Goal: Task Accomplishment & Management: Manage account settings

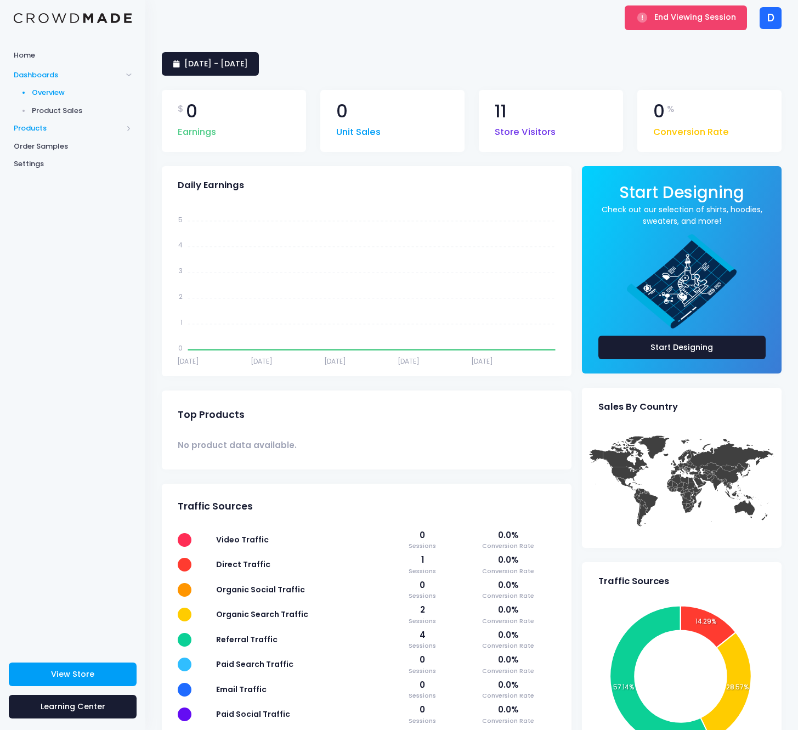
click at [46, 123] on span "Products" at bounding box center [68, 128] width 109 height 11
click at [55, 133] on link "Product Editor" at bounding box center [72, 129] width 145 height 18
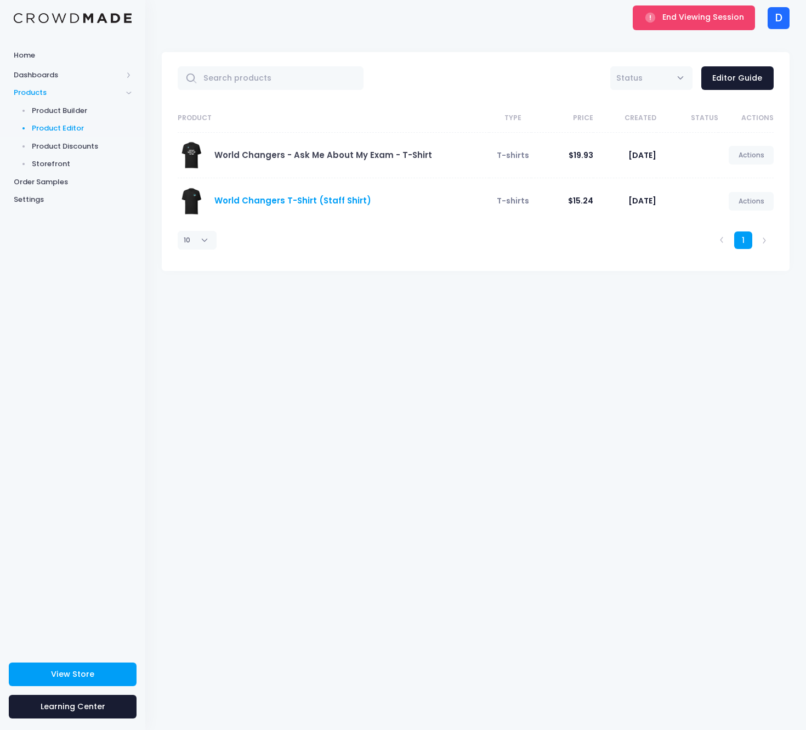
click at [331, 200] on link "World Changers T-Shirt (Staff Shirt)" at bounding box center [292, 201] width 157 height 12
click at [333, 156] on link "World Changers - Ask Me About My Exam - T-Shirt" at bounding box center [323, 155] width 218 height 12
click at [339, 161] on div "World Changers - Ask Me About My Exam - T-Shirt" at bounding box center [331, 154] width 306 height 27
click at [270, 206] on link "World Changers T-Shirt (Staff Shirt)" at bounding box center [292, 201] width 157 height 12
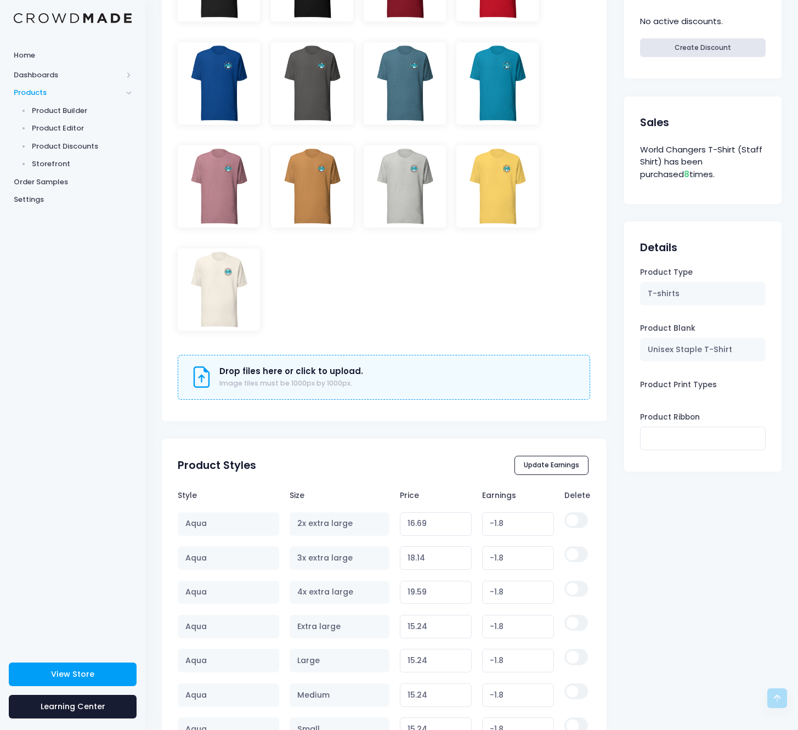
scroll to position [385, 0]
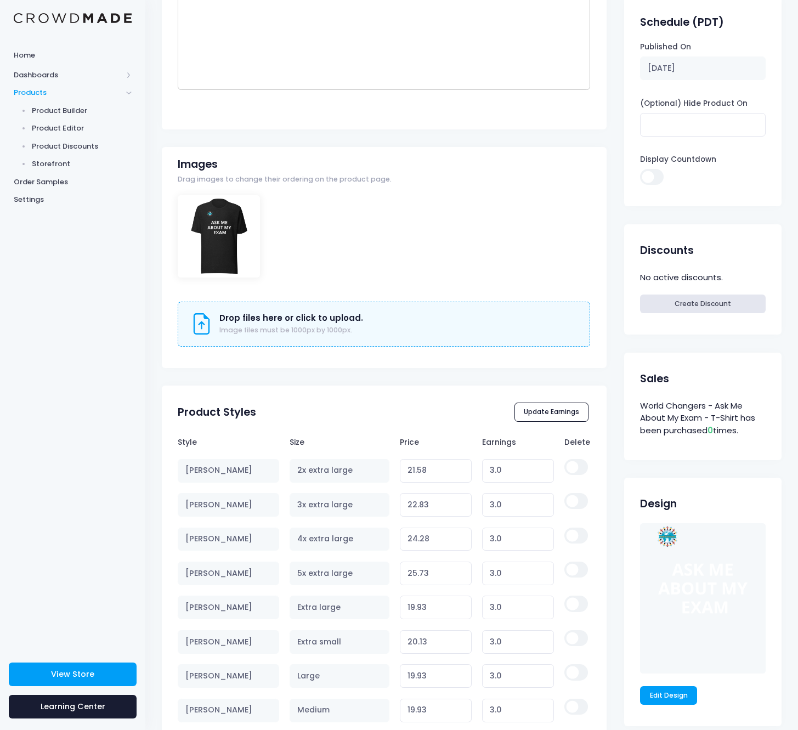
scroll to position [339, 0]
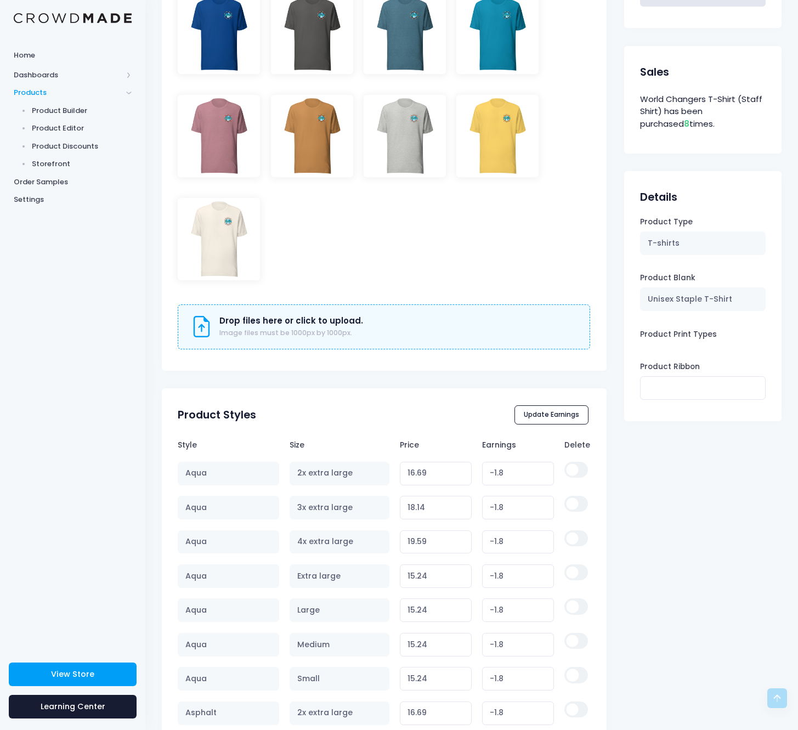
scroll to position [602, 0]
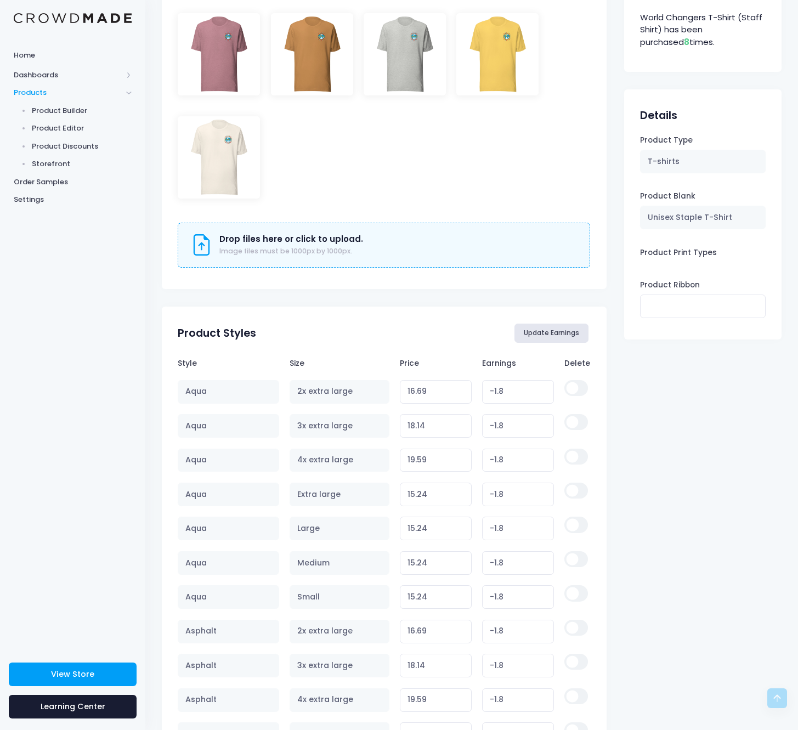
click at [541, 336] on button "Update Earnings" at bounding box center [551, 333] width 75 height 19
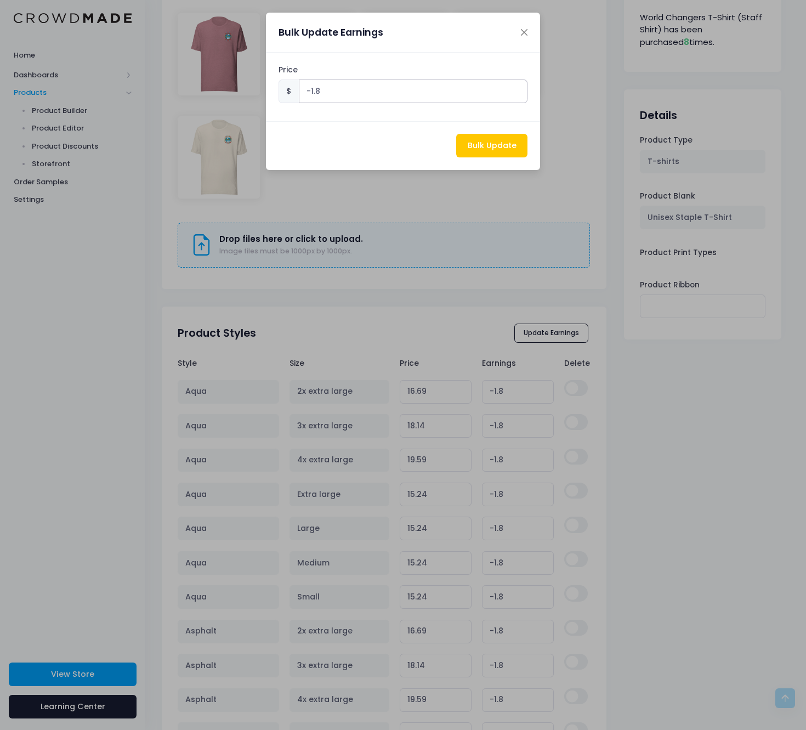
click at [362, 92] on input "-1.8" at bounding box center [413, 92] width 229 height 24
type input "0"
click at [506, 141] on button "Bulk Update" at bounding box center [491, 146] width 71 height 24
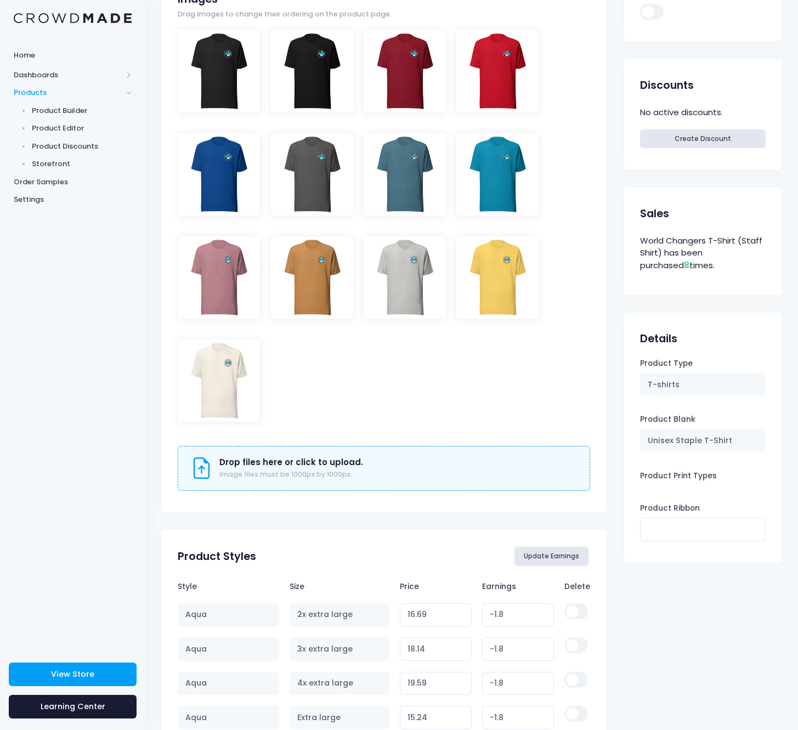
scroll to position [687, 0]
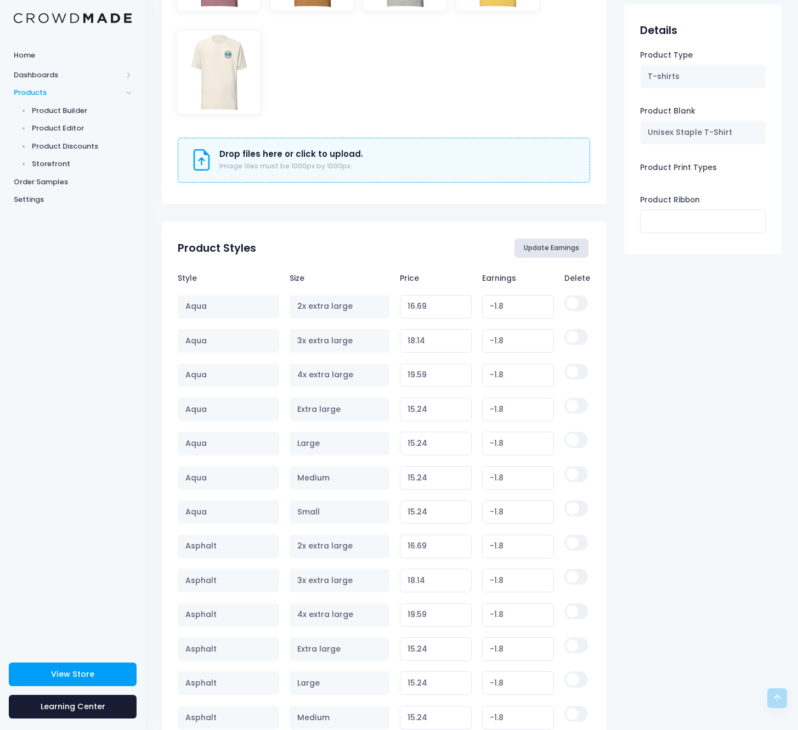
click at [557, 241] on button "Update Earnings" at bounding box center [551, 248] width 75 height 19
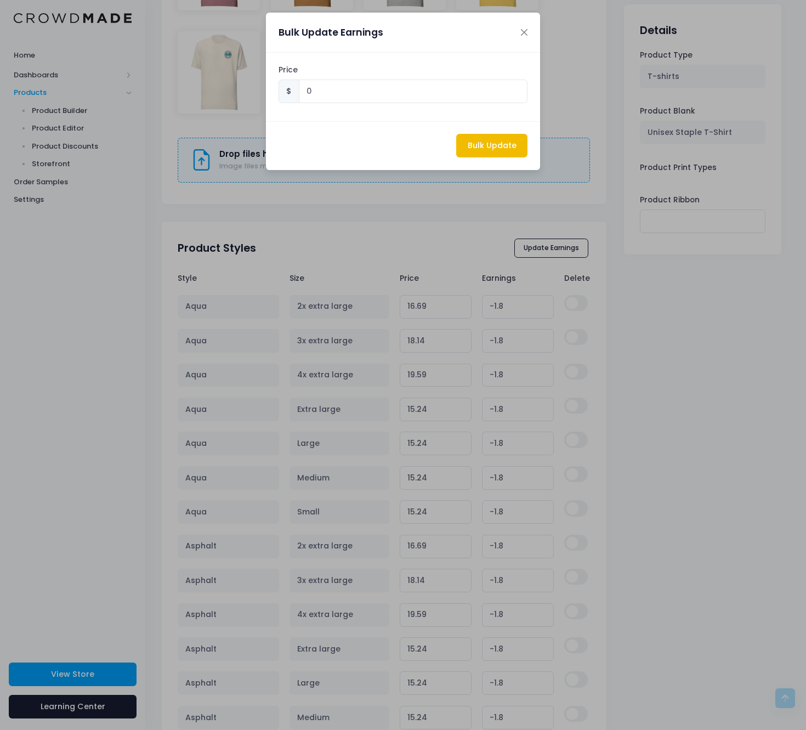
click at [513, 152] on button "Bulk Update" at bounding box center [491, 146] width 71 height 24
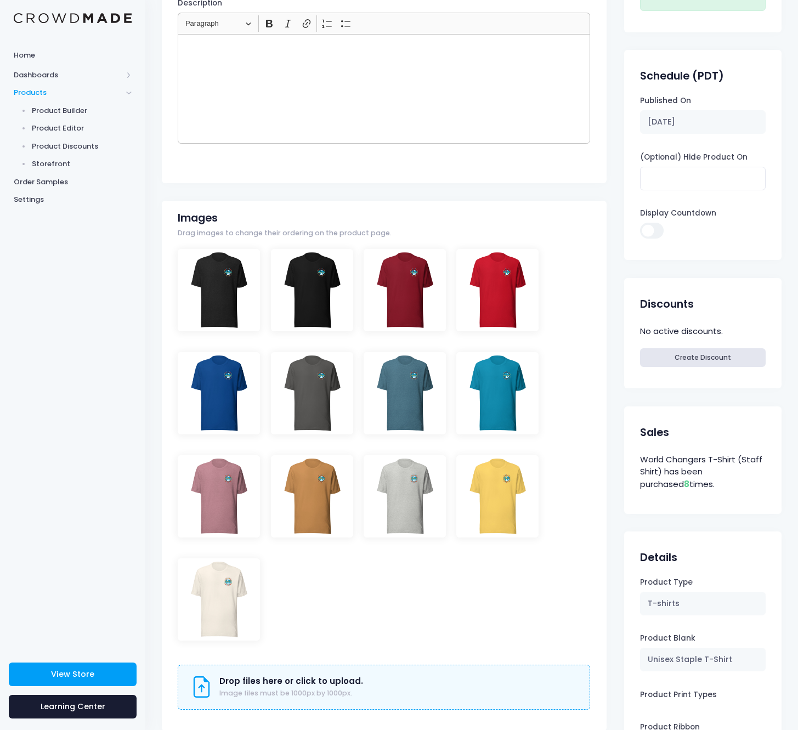
scroll to position [0, 0]
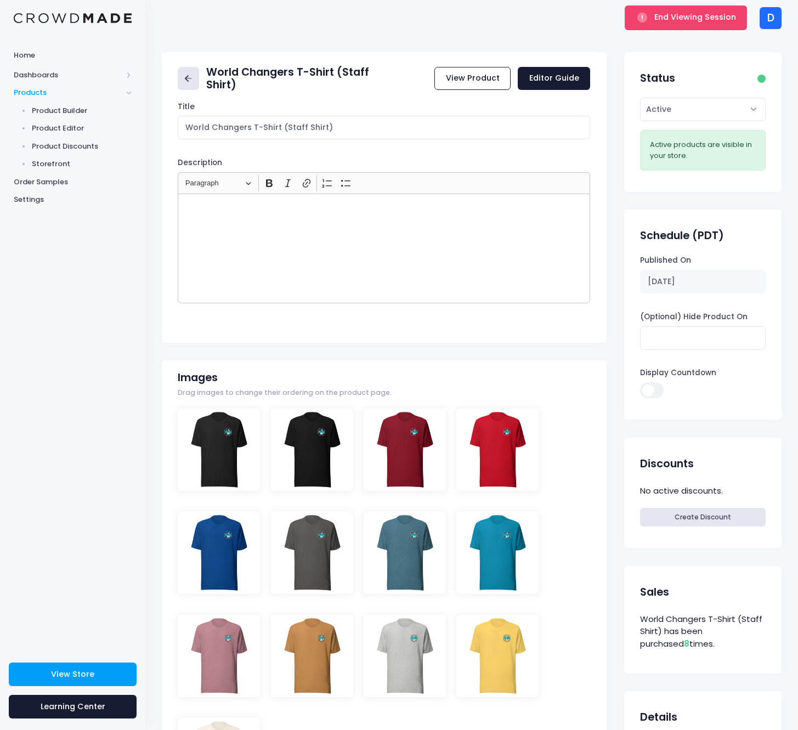
click at [189, 79] on icon at bounding box center [188, 78] width 13 height 13
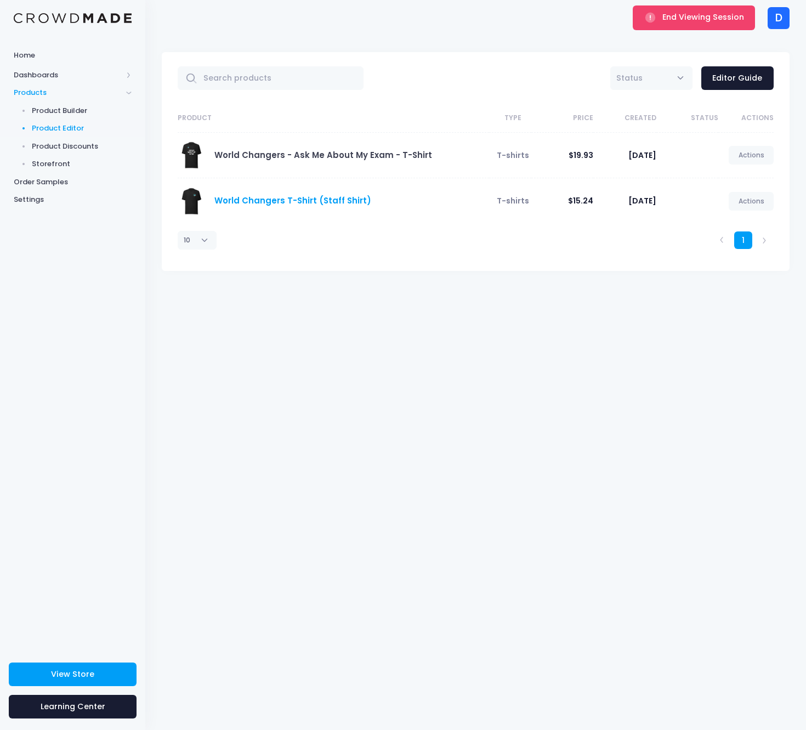
click at [290, 197] on link "World Changers T-Shirt (Staff Shirt)" at bounding box center [292, 201] width 157 height 12
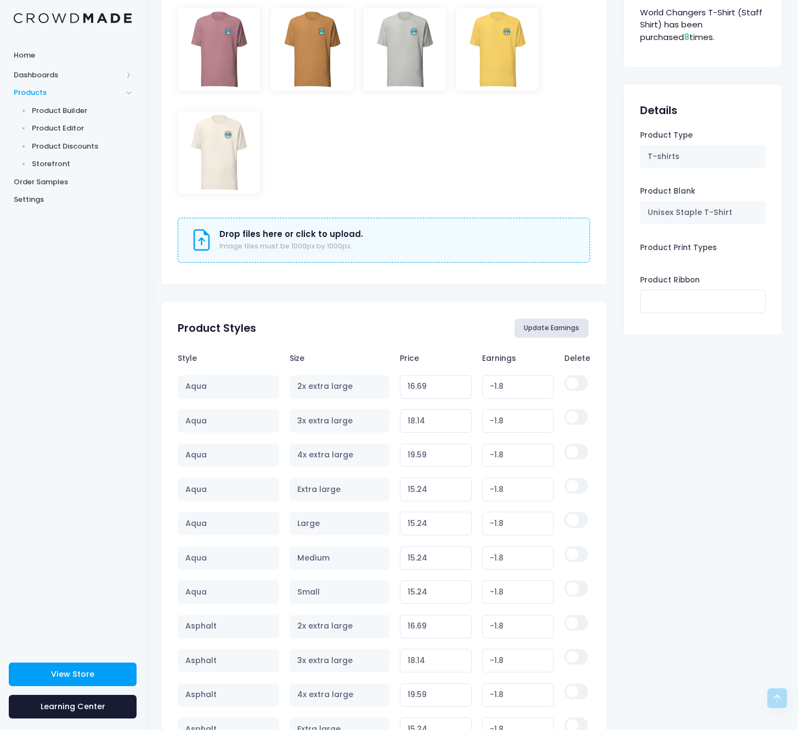
scroll to position [604, 0]
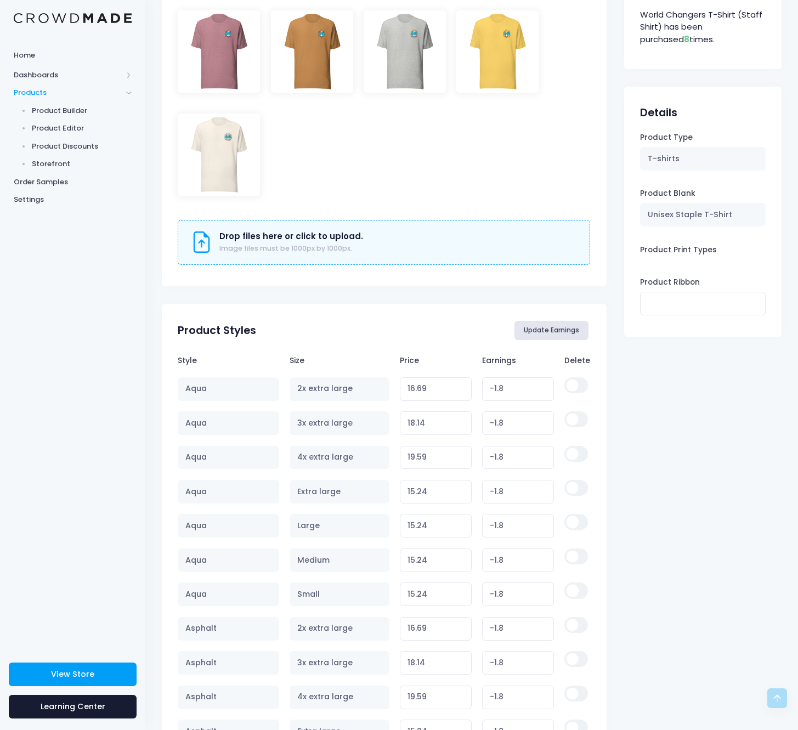
click at [567, 325] on button "Update Earnings" at bounding box center [551, 330] width 75 height 19
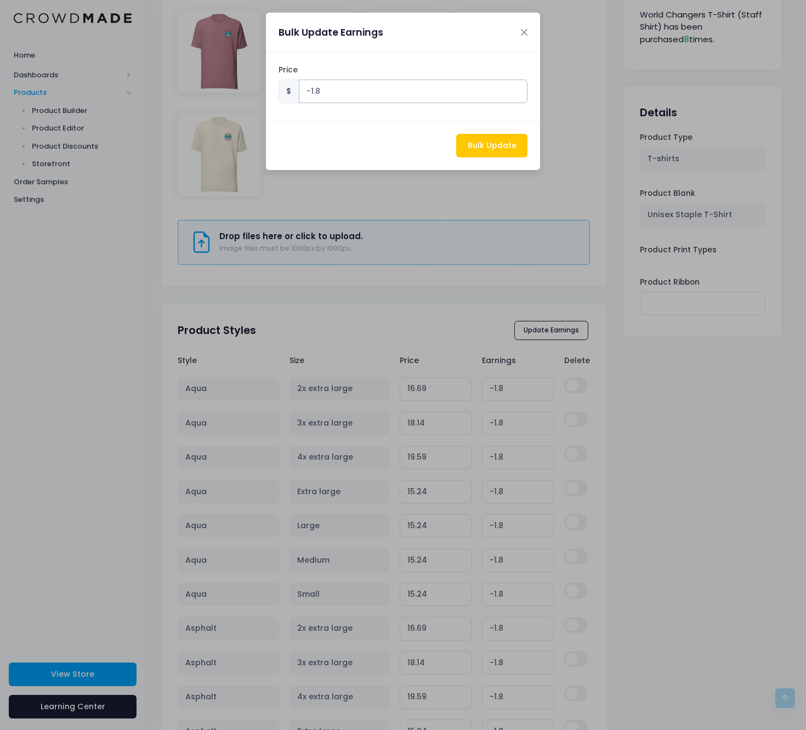
click at [364, 87] on input "-1.8" at bounding box center [413, 92] width 229 height 24
click at [365, 89] on input "-1.8" at bounding box center [413, 92] width 229 height 24
click at [365, 90] on input "-1.8" at bounding box center [413, 92] width 229 height 24
type input "-0"
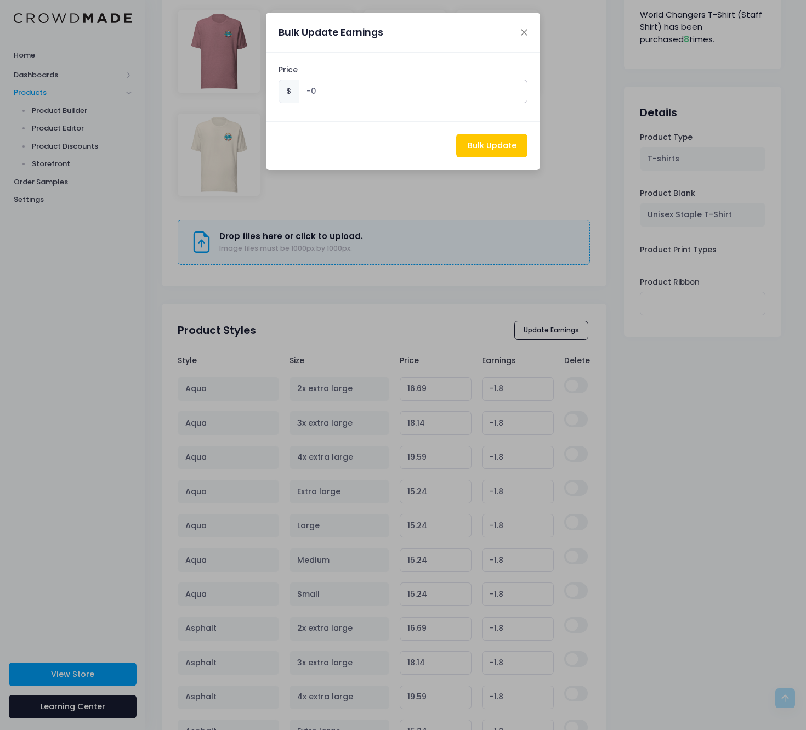
drag, startPoint x: 393, startPoint y: 90, endPoint x: 266, endPoint y: 82, distance: 126.4
click at [266, 82] on div "Price $ -0" at bounding box center [403, 87] width 274 height 69
click at [383, 120] on div "Price $ 0" at bounding box center [403, 87] width 274 height 69
drag, startPoint x: 515, startPoint y: 90, endPoint x: 519, endPoint y: 99, distance: 9.1
click at [515, 90] on input "0.01" at bounding box center [413, 92] width 229 height 24
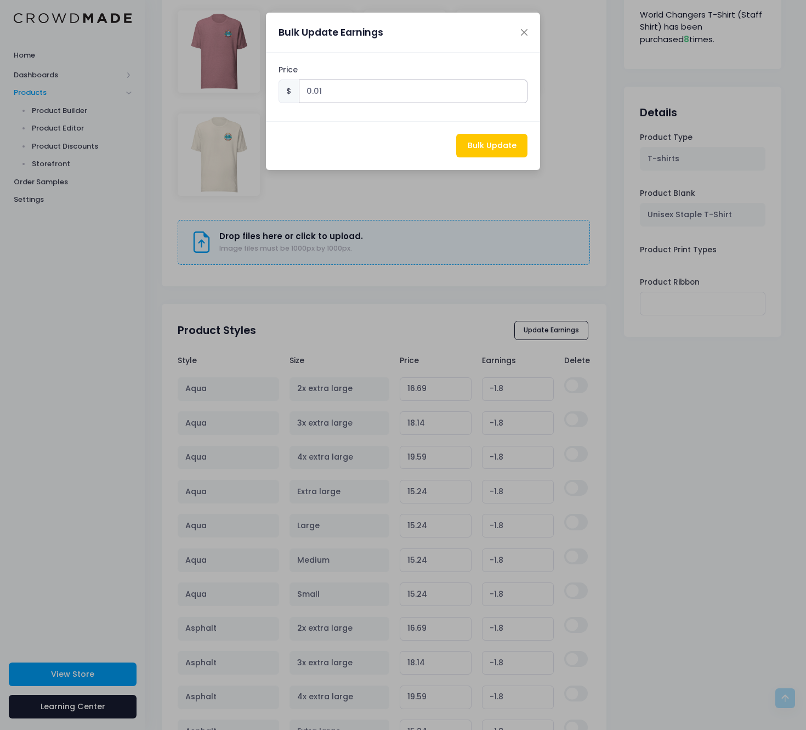
click at [519, 99] on input "0.01" at bounding box center [413, 92] width 229 height 24
type input "0"
click at [517, 94] on input "0" at bounding box center [413, 92] width 229 height 24
click at [497, 148] on button "Bulk Update" at bounding box center [491, 146] width 71 height 24
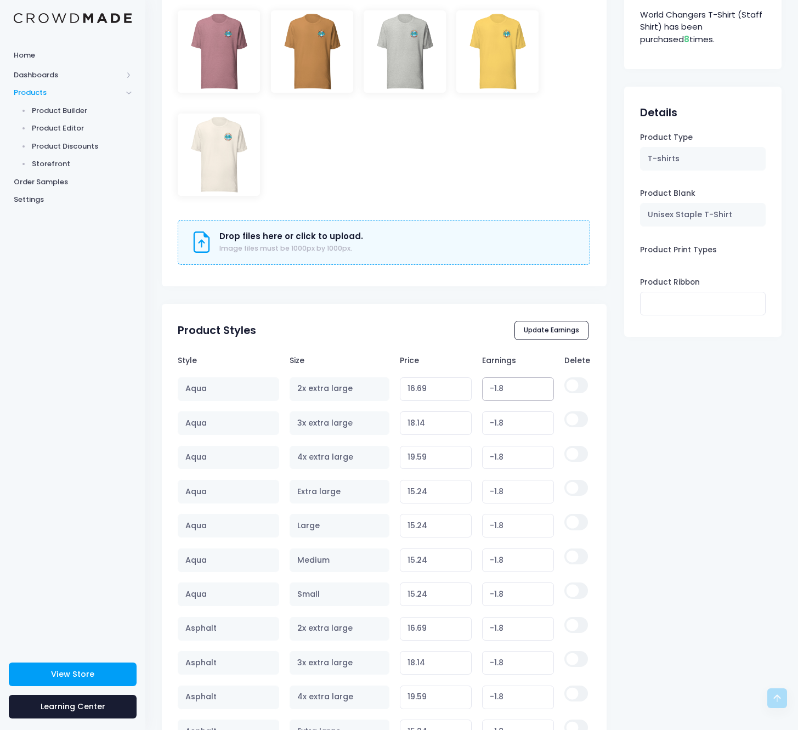
click at [529, 385] on input "-1.8" at bounding box center [518, 389] width 72 height 24
type input "0"
type input "18.49"
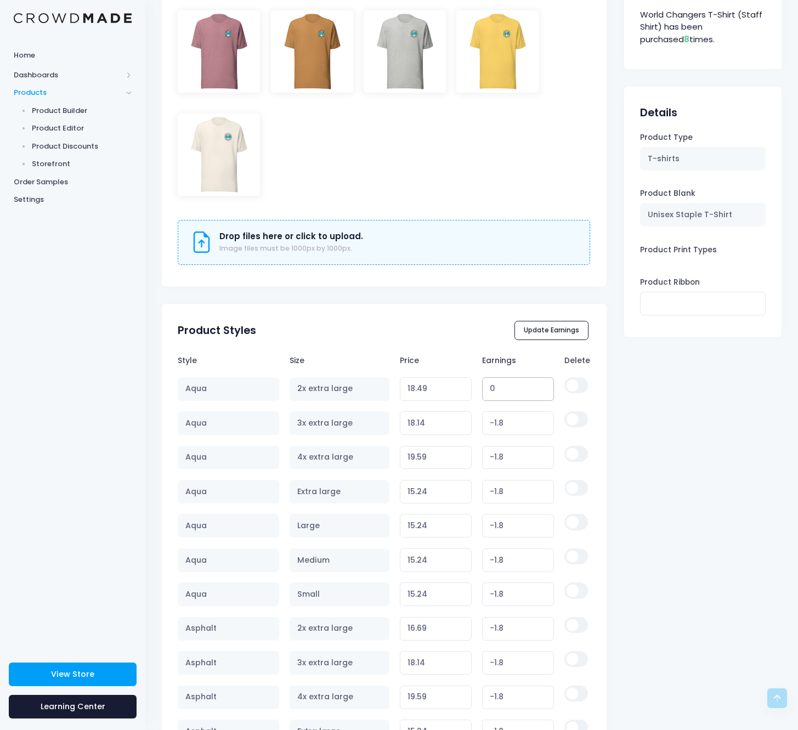
type input "0"
click at [514, 401] on input "0" at bounding box center [518, 389] width 72 height 24
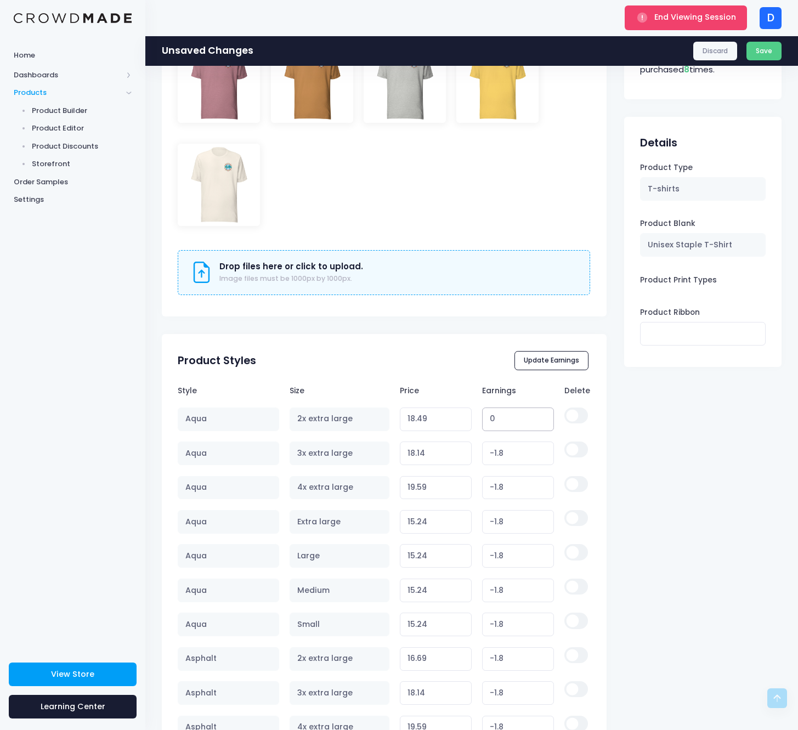
click at [514, 417] on input "0" at bounding box center [518, 419] width 72 height 24
click at [513, 452] on input "-1.8" at bounding box center [518, 453] width 72 height 24
type input "0"
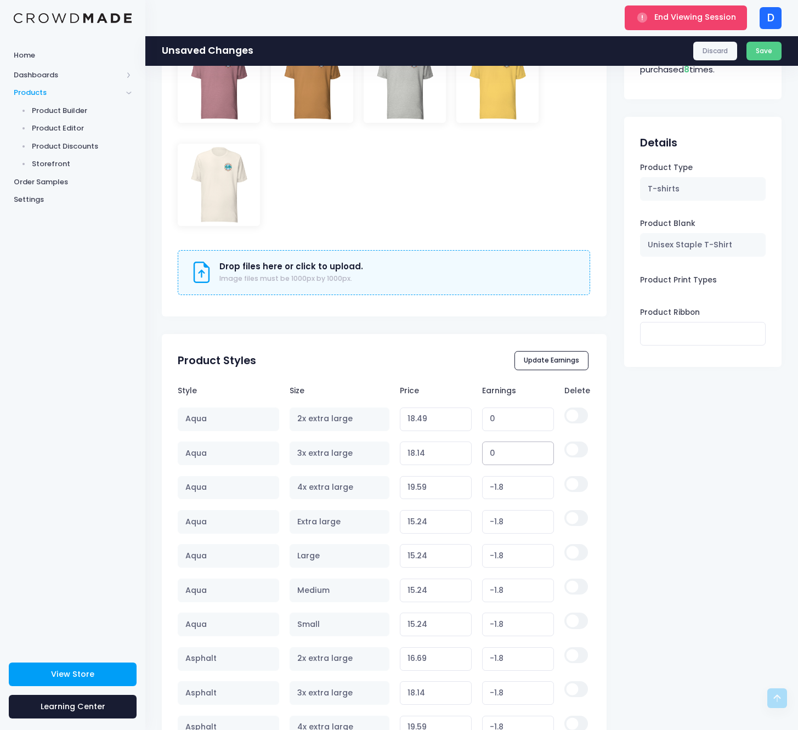
type input "19.94"
type input "0"
click at [506, 493] on input "-1.8" at bounding box center [518, 488] width 72 height 24
click at [506, 492] on input "-1.8" at bounding box center [518, 488] width 72 height 24
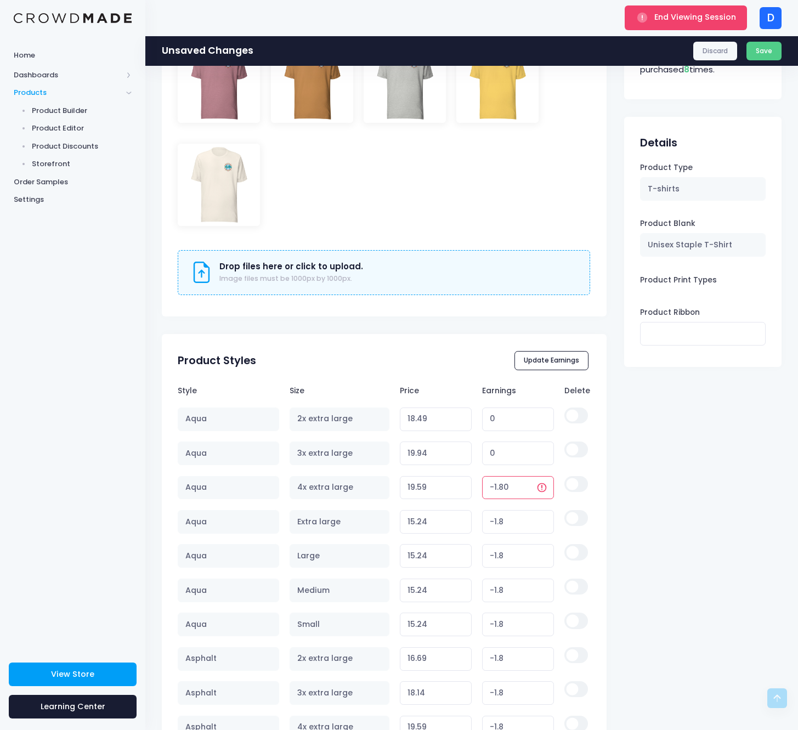
drag, startPoint x: 511, startPoint y: 481, endPoint x: 472, endPoint y: 483, distance: 39.5
click at [472, 483] on tr "Aqua 4x extra large 19.59 Variant price must be at least $21.39 and not more th…" at bounding box center [384, 487] width 412 height 34
type input "0"
type input "21.39"
type input "0"
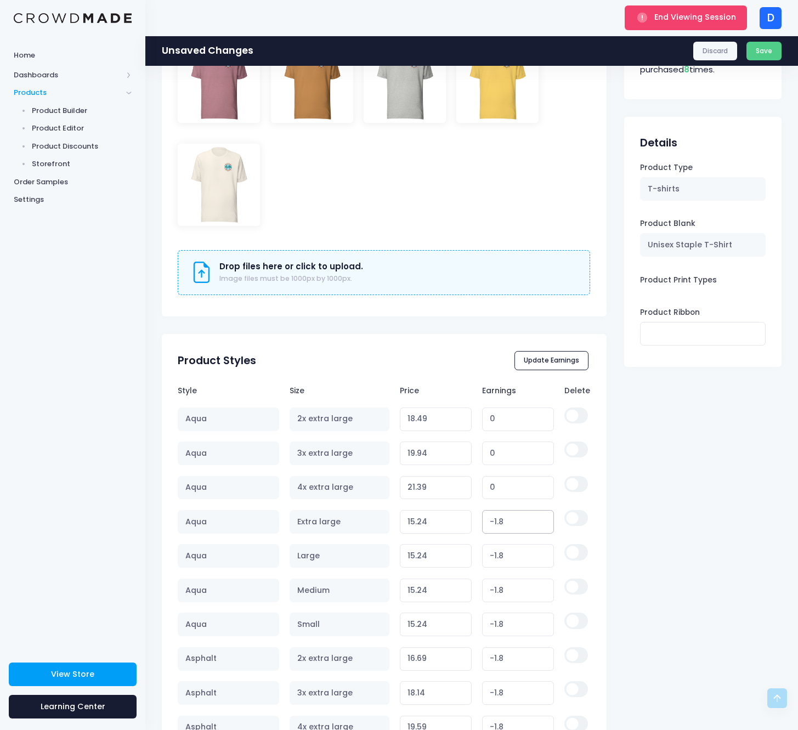
drag, startPoint x: 489, startPoint y: 521, endPoint x: 450, endPoint y: 520, distance: 39.5
click at [450, 520] on tr "Aqua Extra large 15.24 Variant price must be at least $17.04 and not more than …" at bounding box center [384, 521] width 412 height 34
type input "0"
type input "17.04"
type input "0"
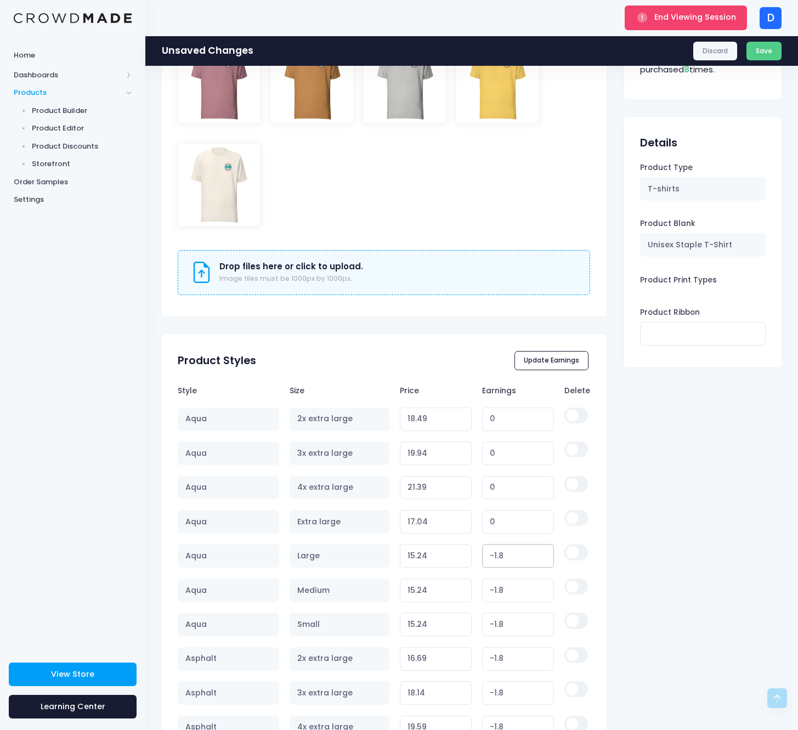
drag, startPoint x: 519, startPoint y: 556, endPoint x: 453, endPoint y: 555, distance: 66.4
click at [453, 555] on tr "Aqua Large 15.24 Variant price must be at least $17.04 and not more than $250 -…" at bounding box center [384, 556] width 412 height 34
type input "0"
type input "17.04"
type input "0"
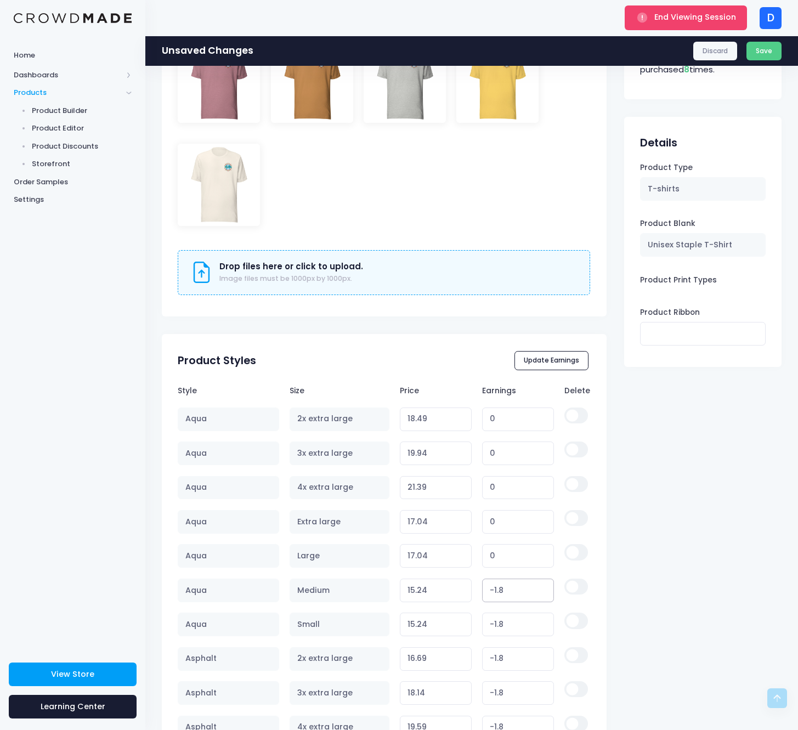
drag, startPoint x: 527, startPoint y: 591, endPoint x: 461, endPoint y: 589, distance: 66.4
click at [461, 589] on input "15.24" at bounding box center [436, 590] width 72 height 24
type input "0"
type input "17.04"
type input "0"
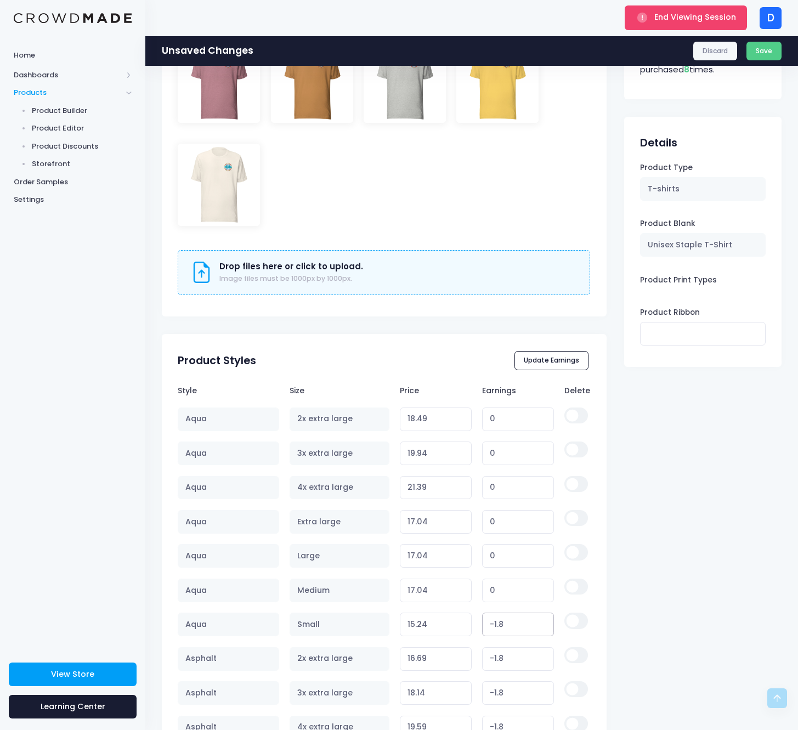
drag, startPoint x: 517, startPoint y: 621, endPoint x: 450, endPoint y: 622, distance: 67.4
click at [450, 622] on tr "Aqua Small 15.24 Variant price must be at least $17.04 and not more than $250 -…" at bounding box center [384, 625] width 412 height 34
type input "0"
type input "17.04"
type input "0"
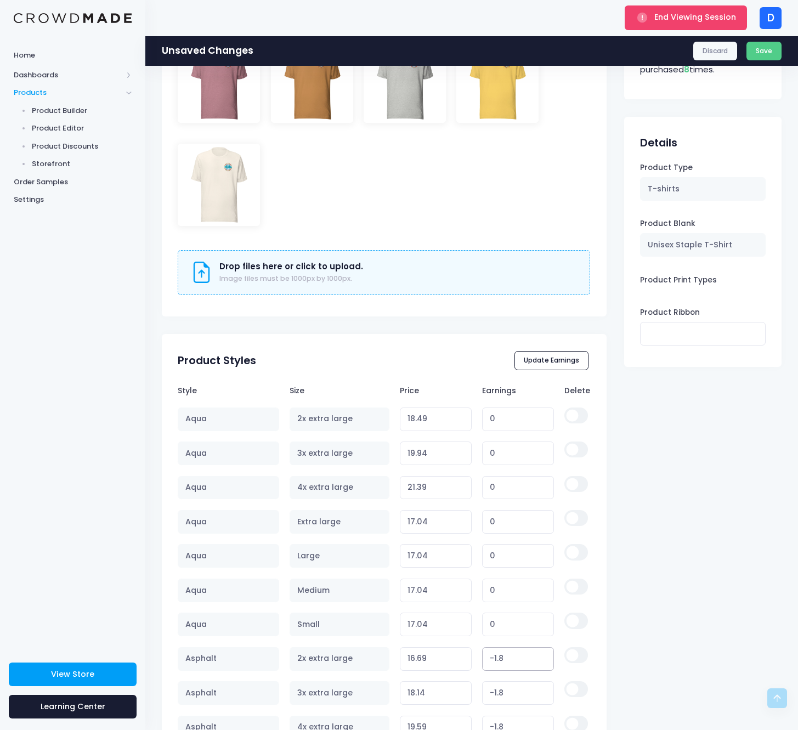
drag, startPoint x: 524, startPoint y: 660, endPoint x: 452, endPoint y: 660, distance: 71.8
click at [452, 660] on tr "Asphalt 2x extra large 16.69 Variant price must be at least $18.49 and not more…" at bounding box center [384, 659] width 412 height 34
type input "0"
type input "18.49"
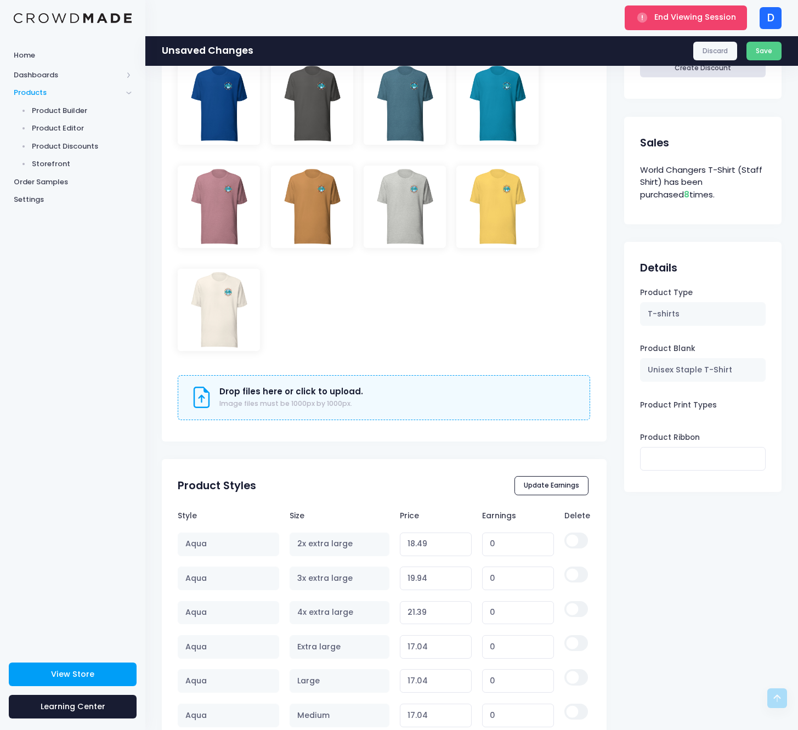
scroll to position [791, 0]
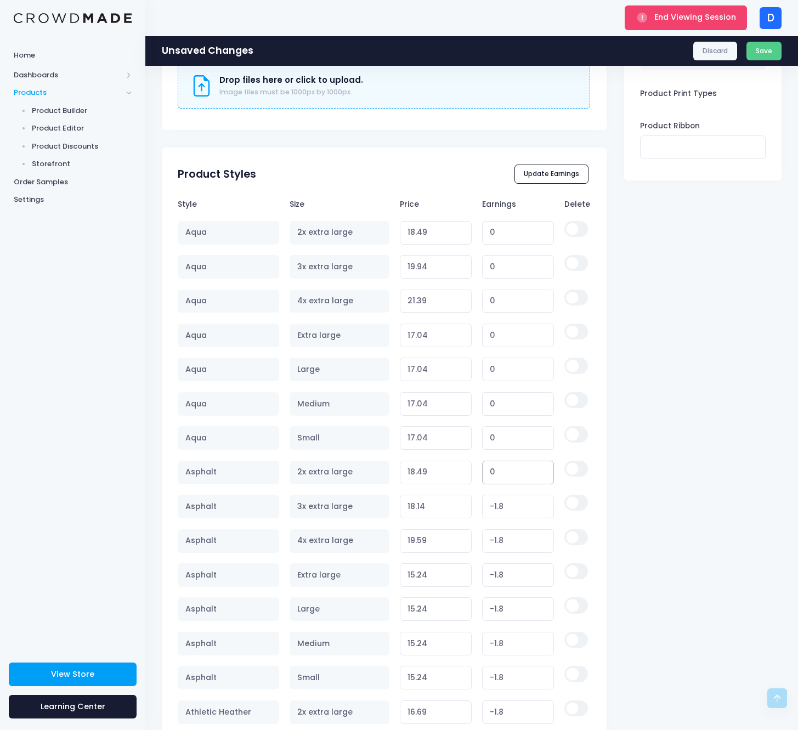
type input "0"
drag, startPoint x: 524, startPoint y: 501, endPoint x: 471, endPoint y: 502, distance: 52.7
click at [471, 502] on tr "Asphalt 3x extra large 18.14 Variant price must be at least $19.94 and not more…" at bounding box center [384, 506] width 412 height 34
type input "0"
type input "19.94"
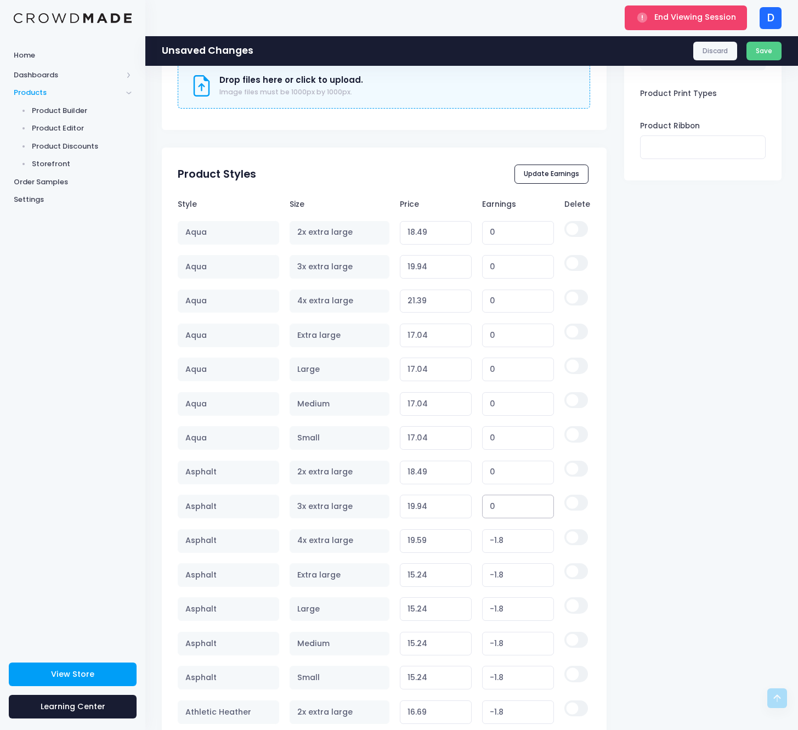
type input "0"
drag, startPoint x: 523, startPoint y: 538, endPoint x: 468, endPoint y: 538, distance: 55.4
click at [468, 538] on tr "Asphalt 4x extra large 19.59 Variant price must be at least $21.39 and not more…" at bounding box center [384, 541] width 412 height 34
type input "0"
type input "21.39"
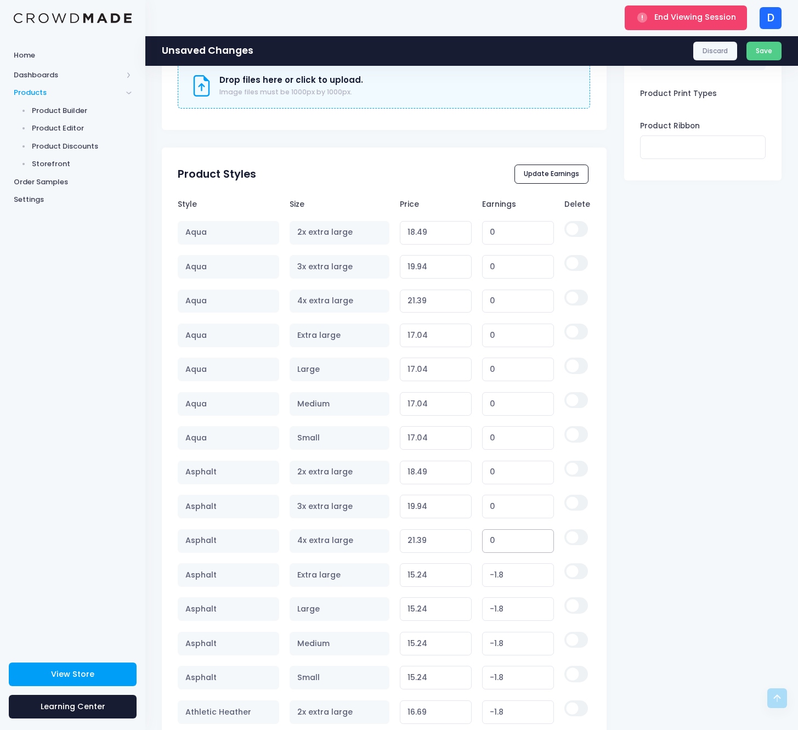
type input "0"
drag, startPoint x: 513, startPoint y: 573, endPoint x: 453, endPoint y: 572, distance: 60.3
click at [453, 572] on tr "Asphalt Extra large 15.24 Variant price must be at least $17.04 and not more th…" at bounding box center [384, 575] width 412 height 34
type input "0"
type input "17.04"
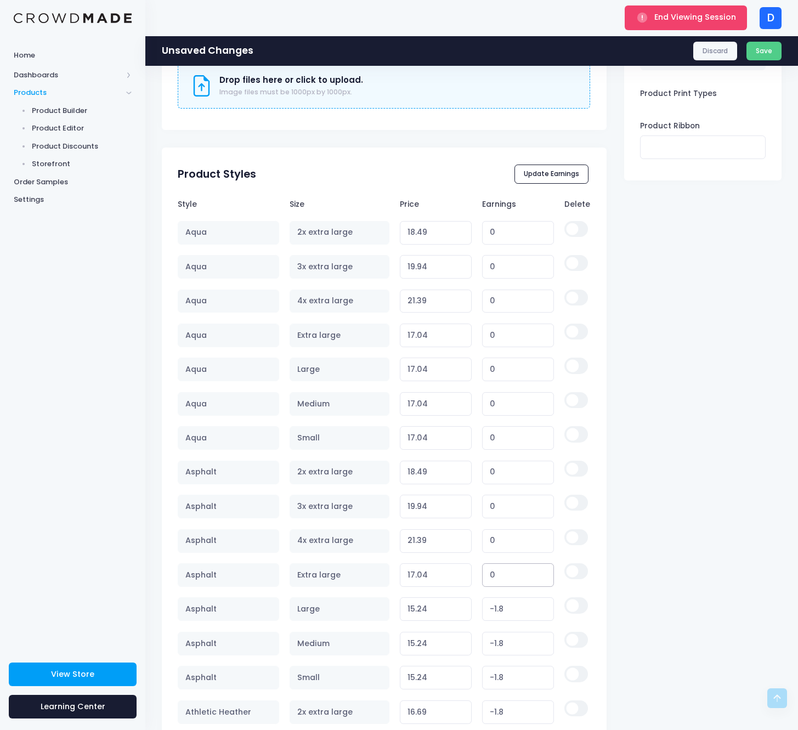
type input "0"
drag, startPoint x: 505, startPoint y: 606, endPoint x: 445, endPoint y: 608, distance: 59.8
click at [445, 608] on tr "Asphalt Large 15.24 Variant price must be at least $17.04 and not more than $25…" at bounding box center [384, 609] width 412 height 34
type input "0"
type input "17.04"
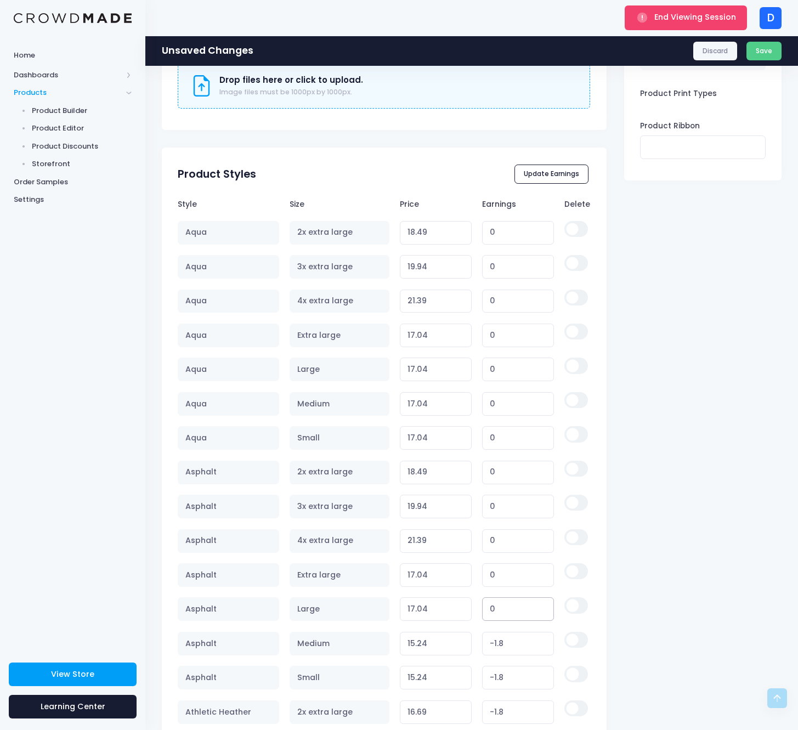
type input "0"
drag, startPoint x: 523, startPoint y: 641, endPoint x: 444, endPoint y: 640, distance: 78.4
click at [444, 640] on tr "Asphalt Medium 15.24 Variant price must be at least $17.04 and not more than $2…" at bounding box center [384, 643] width 412 height 34
type input "0"
type input "17.04"
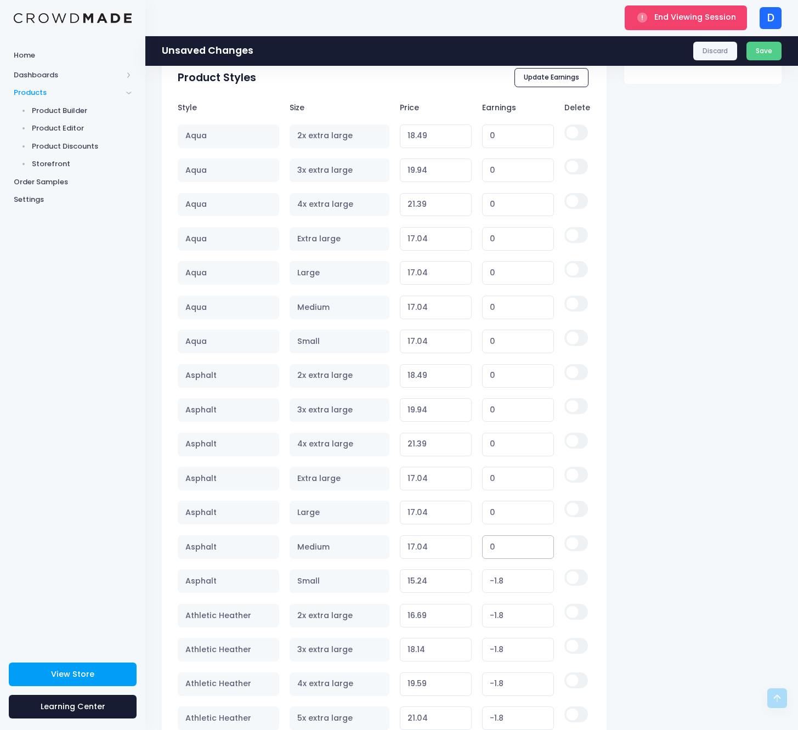
scroll to position [983, 0]
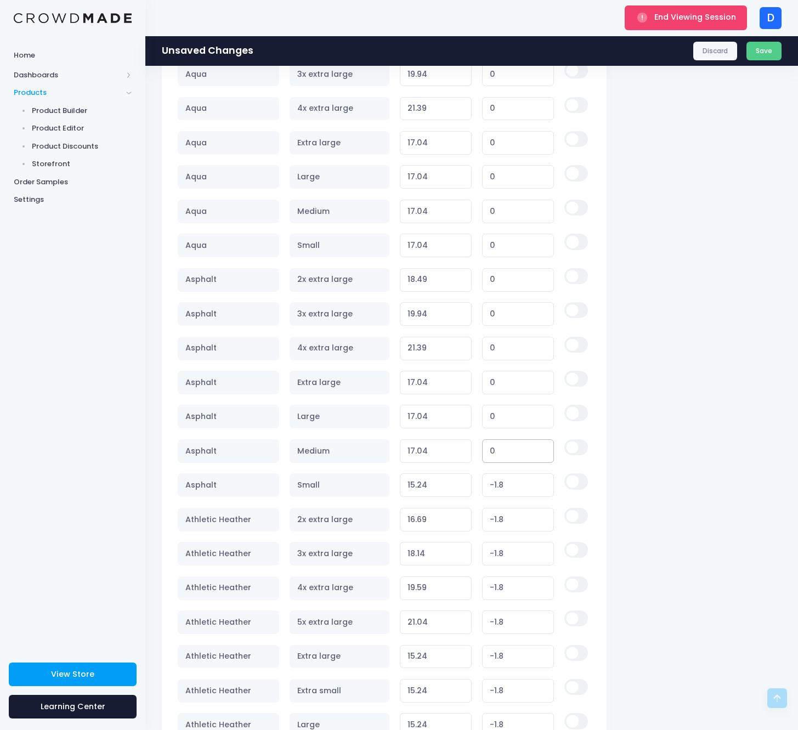
type input "0"
drag, startPoint x: 499, startPoint y: 489, endPoint x: 457, endPoint y: 488, distance: 41.7
click at [457, 488] on input "15.24" at bounding box center [436, 485] width 72 height 24
type input "0"
type input "17.04"
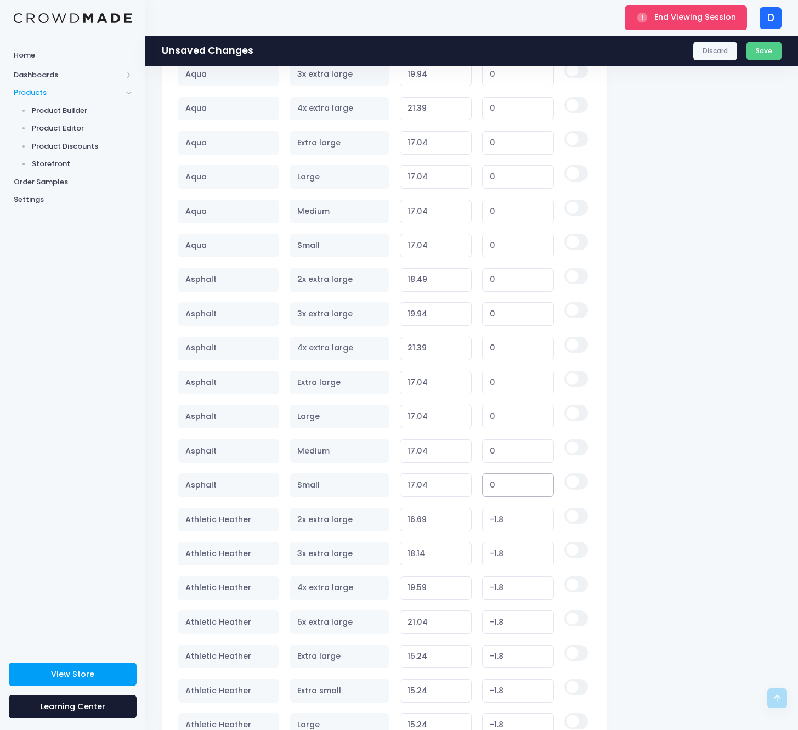
type input "0"
drag, startPoint x: 511, startPoint y: 516, endPoint x: 451, endPoint y: 513, distance: 59.8
click at [451, 513] on tr "Athletic Heather 2x extra large 16.69 Variant price must be at least $18.49 and…" at bounding box center [384, 519] width 412 height 34
type input "0"
type input "18.49"
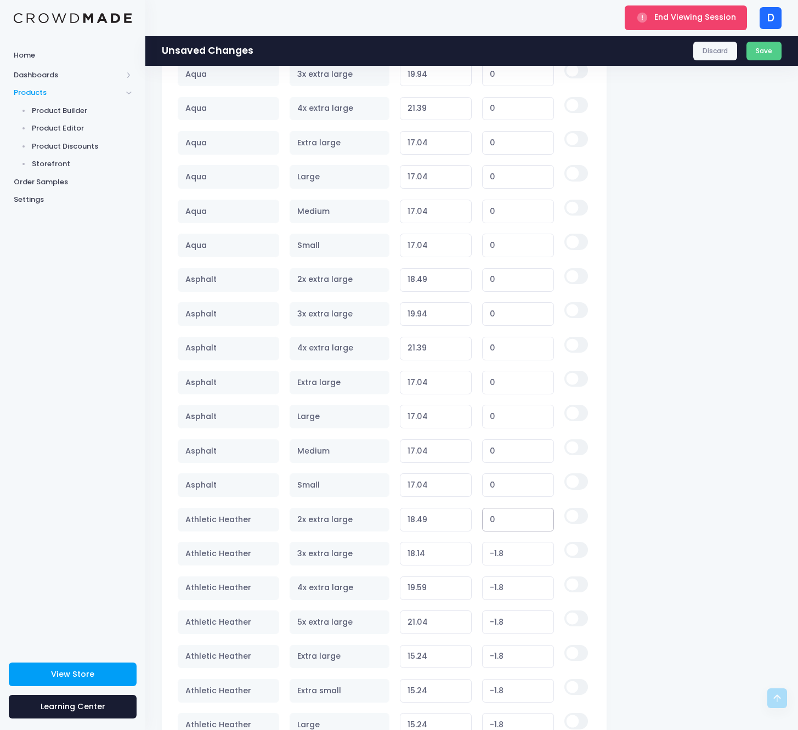
type input "0"
drag, startPoint x: 516, startPoint y: 551, endPoint x: 451, endPoint y: 551, distance: 64.7
click at [451, 551] on tr "Athletic Heather 3x extra large 18.14 Variant price must be at least $19.94 and…" at bounding box center [384, 553] width 412 height 34
type input "0"
type input "19.94"
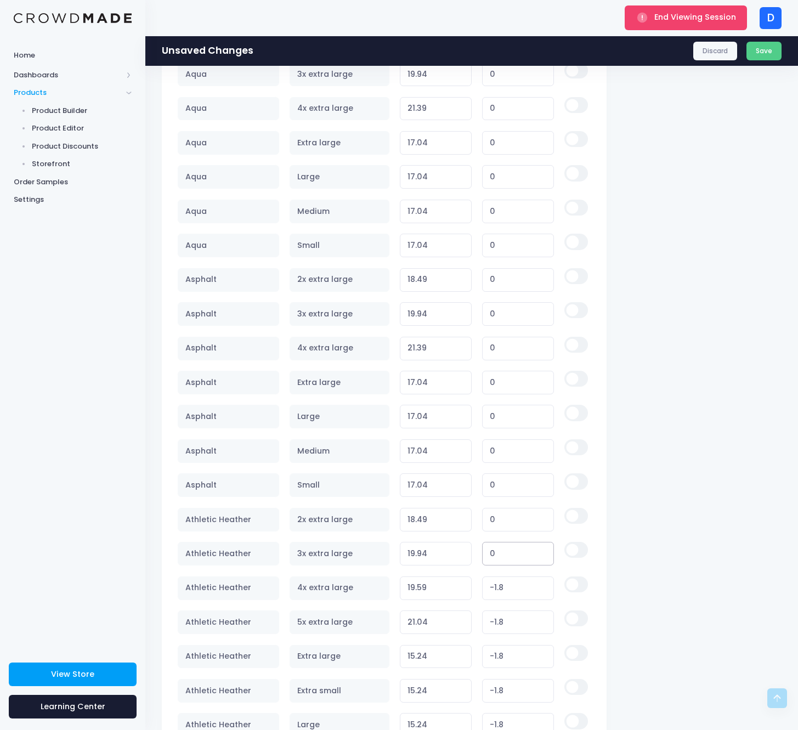
type input "0"
drag, startPoint x: 529, startPoint y: 587, endPoint x: 439, endPoint y: 591, distance: 90.0
click at [434, 588] on tr "Athletic Heather 4x extra large 19.59 Variant price must be at least $21.39 and…" at bounding box center [384, 588] width 412 height 34
type input "0"
type input "21.39"
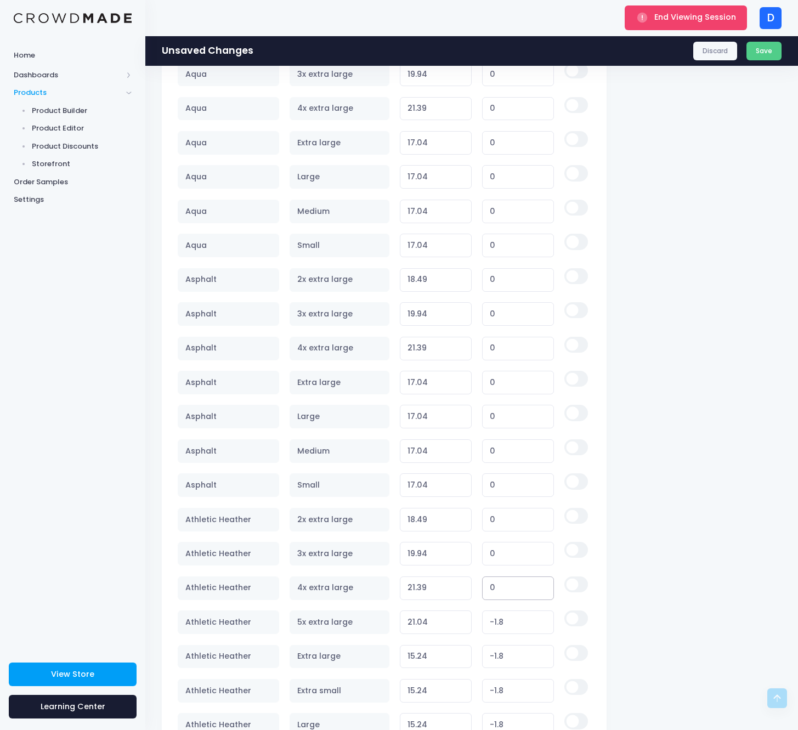
type input "0"
drag, startPoint x: 512, startPoint y: 628, endPoint x: 443, endPoint y: 628, distance: 69.6
click at [440, 628] on tr "Athletic Heather 5x extra large 21.04 Variant price must be at least $22.84 and…" at bounding box center [384, 622] width 412 height 34
type input "-1.80"
drag, startPoint x: 530, startPoint y: 656, endPoint x: 485, endPoint y: 644, distance: 46.6
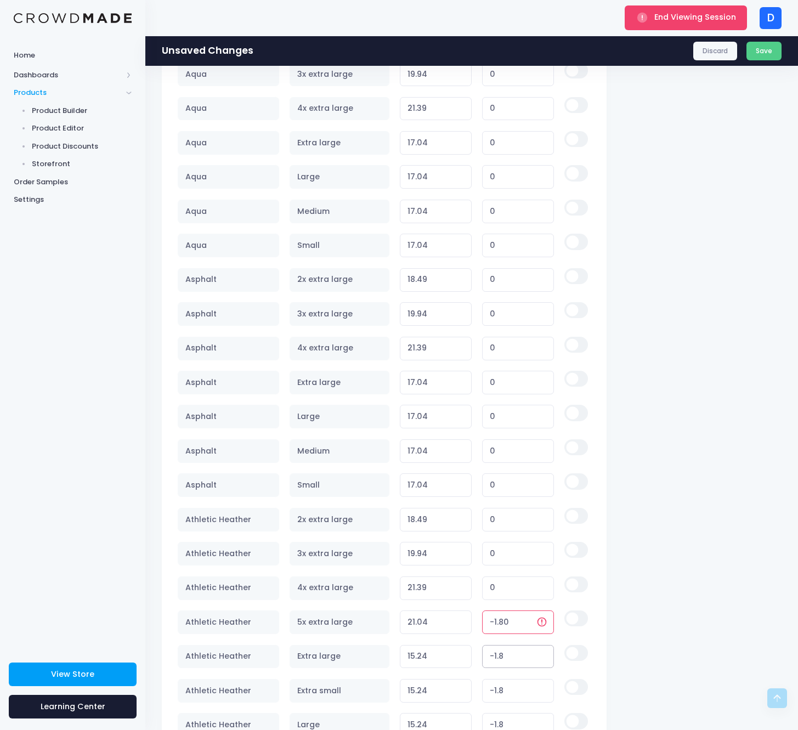
click at [470, 654] on tr "Athletic Heather Extra large 15.24 Variant price must be at least $17.04 and no…" at bounding box center [384, 656] width 412 height 34
type input "0"
type input "17.04"
type input "0"
drag, startPoint x: 511, startPoint y: 622, endPoint x: 458, endPoint y: 622, distance: 53.2
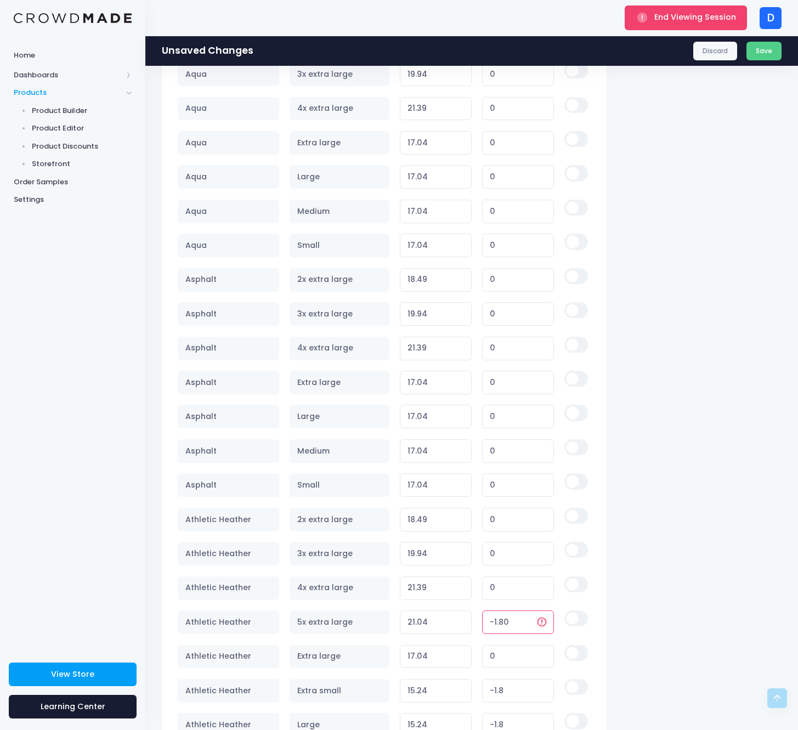
click at [458, 622] on input "21.04" at bounding box center [436, 622] width 72 height 24
type input "0"
type input "22.84"
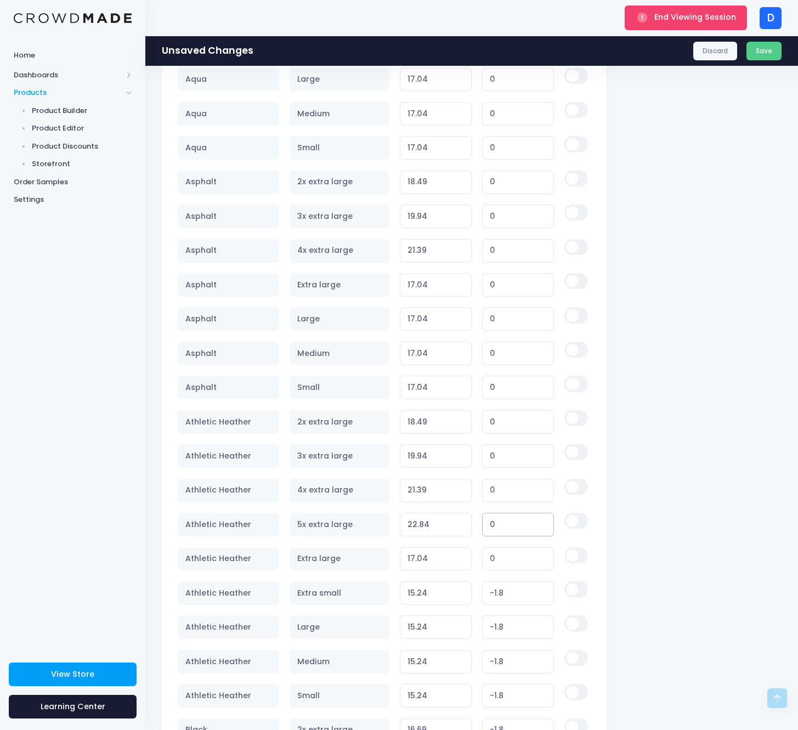
type input "0"
drag, startPoint x: 481, startPoint y: 592, endPoint x: 452, endPoint y: 592, distance: 28.5
click at [451, 592] on tr "Athletic Heather Extra small 15.24 Variant price must be at least $17.04 and no…" at bounding box center [384, 593] width 412 height 34
type input "0"
type input "17.04"
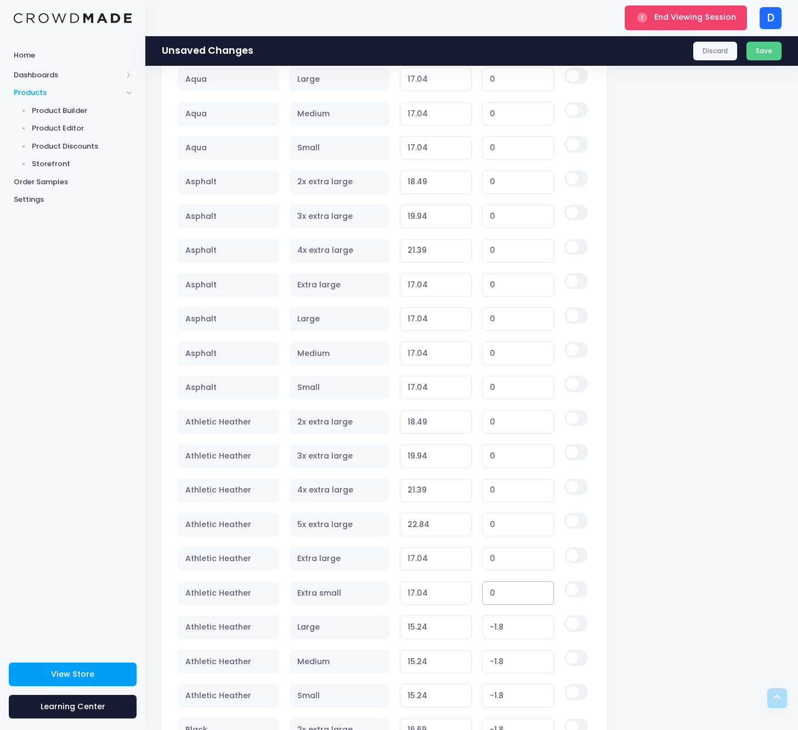
type input "0"
drag, startPoint x: 472, startPoint y: 622, endPoint x: 452, endPoint y: 623, distance: 20.3
click at [451, 623] on tr "Athletic Heather Large 15.24 Variant price must be at least $17.04 and not more…" at bounding box center [384, 627] width 412 height 34
type input "0"
type input "17.04"
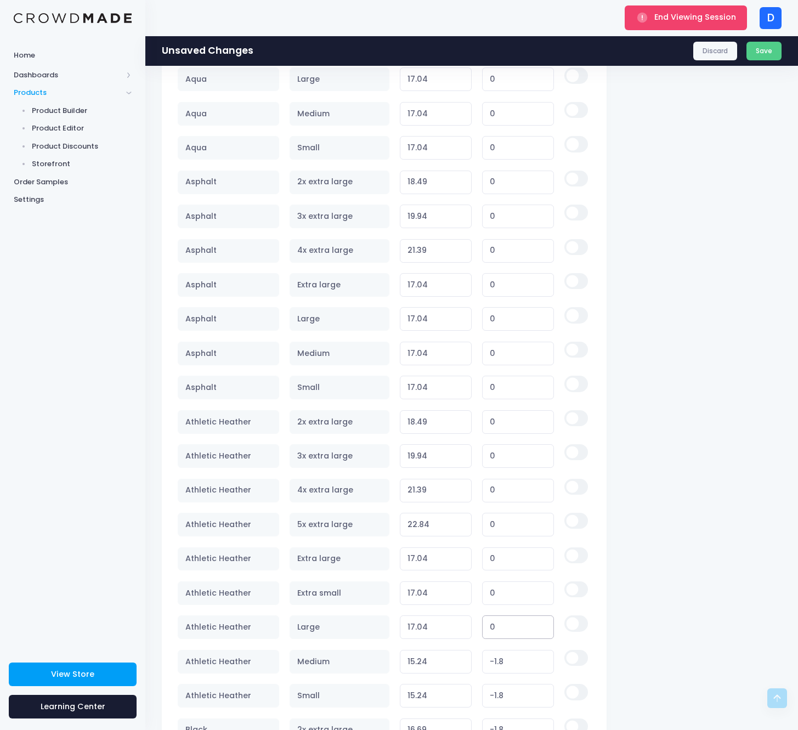
type input "0"
drag, startPoint x: 511, startPoint y: 659, endPoint x: 481, endPoint y: 667, distance: 30.7
click at [463, 658] on input "15.24" at bounding box center [436, 662] width 72 height 24
type input "0"
type input "17.04"
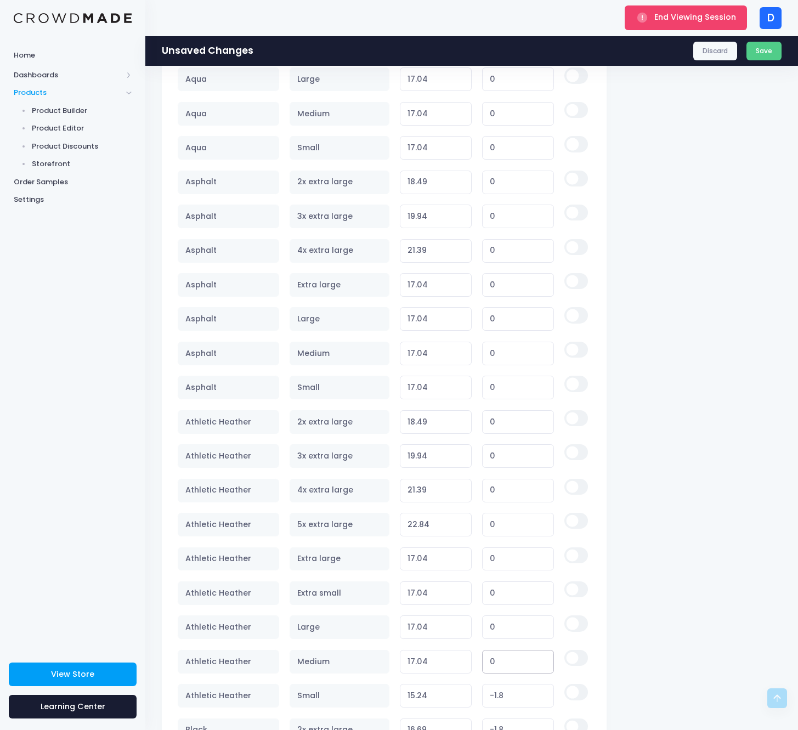
type input "0"
drag, startPoint x: 513, startPoint y: 689, endPoint x: 452, endPoint y: 688, distance: 60.9
click at [451, 688] on tr "Athletic Heather Small 15.24 Variant price must be at least $17.04 and not more…" at bounding box center [384, 696] width 412 height 34
type input "0"
type input "17.04"
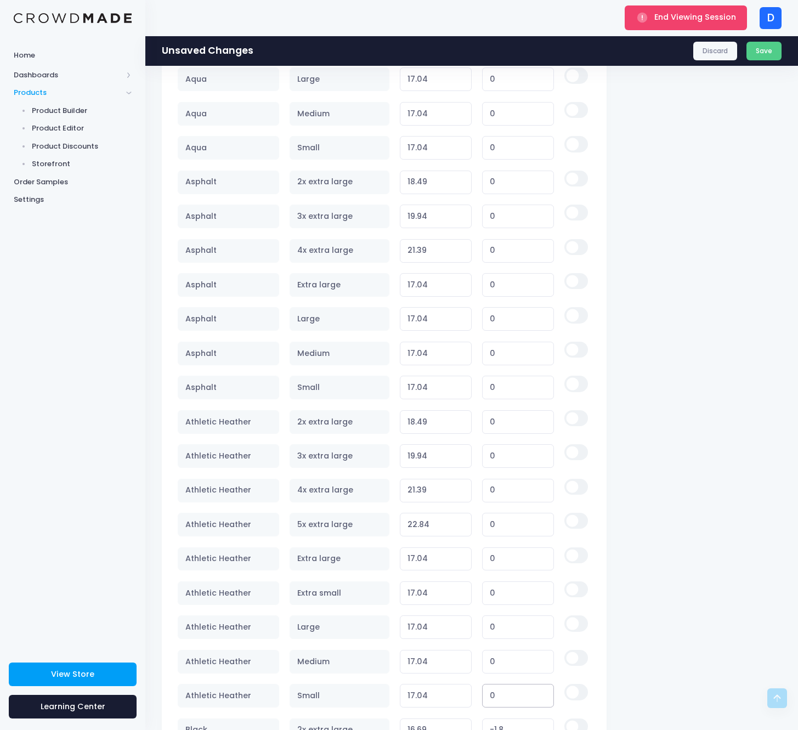
scroll to position [1290, 0]
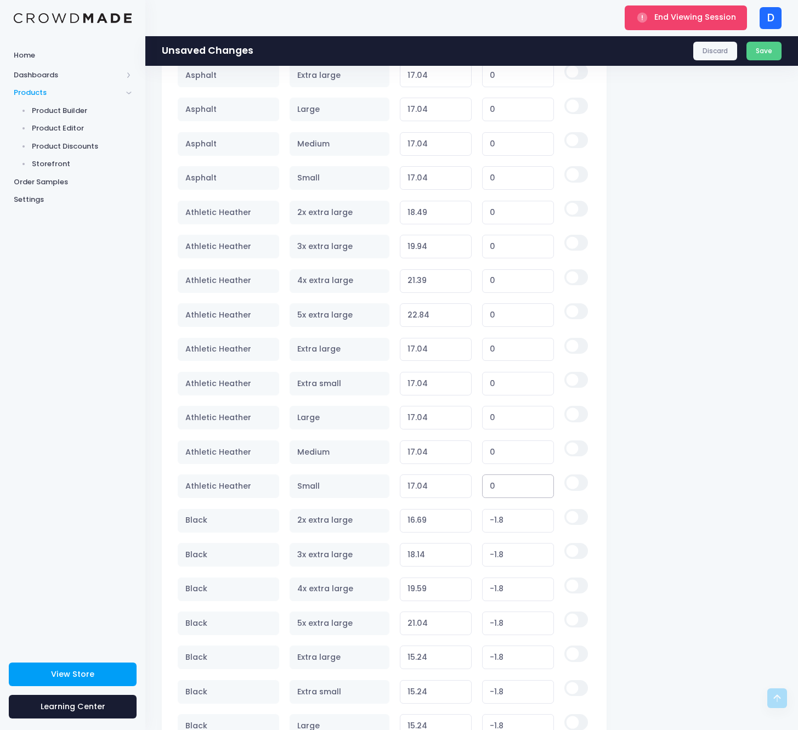
type input "0"
drag, startPoint x: 522, startPoint y: 527, endPoint x: 468, endPoint y: 524, distance: 54.4
click at [461, 523] on input "16.69" at bounding box center [436, 521] width 72 height 24
type input "0"
type input "18.49"
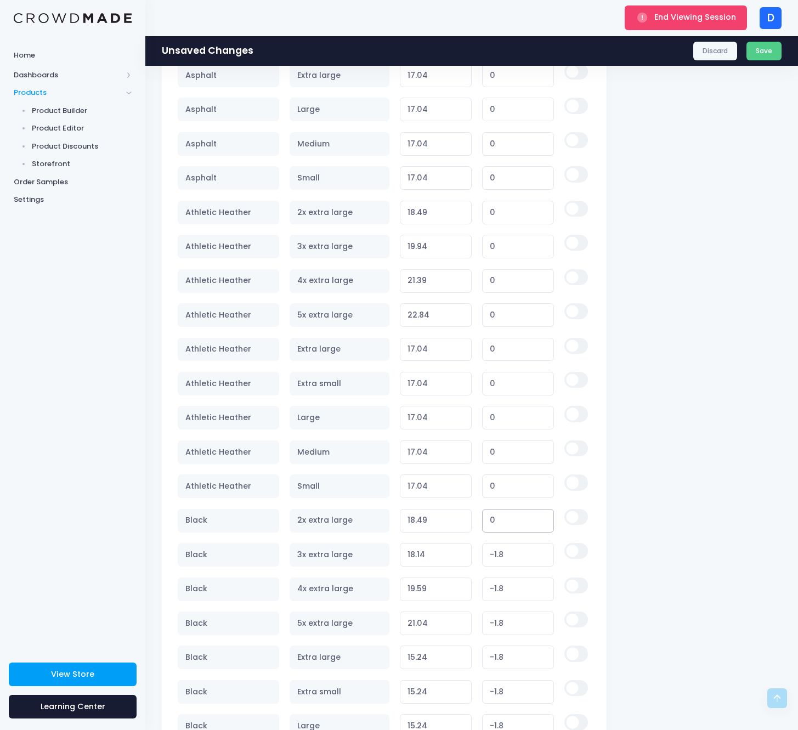
type input "0"
drag, startPoint x: 488, startPoint y: 553, endPoint x: 452, endPoint y: 551, distance: 35.7
click at [452, 551] on tr "Black 3x extra large 18.14 Variant price must be at least $19.94 and not more t…" at bounding box center [384, 554] width 412 height 34
type input "0"
type input "19.94"
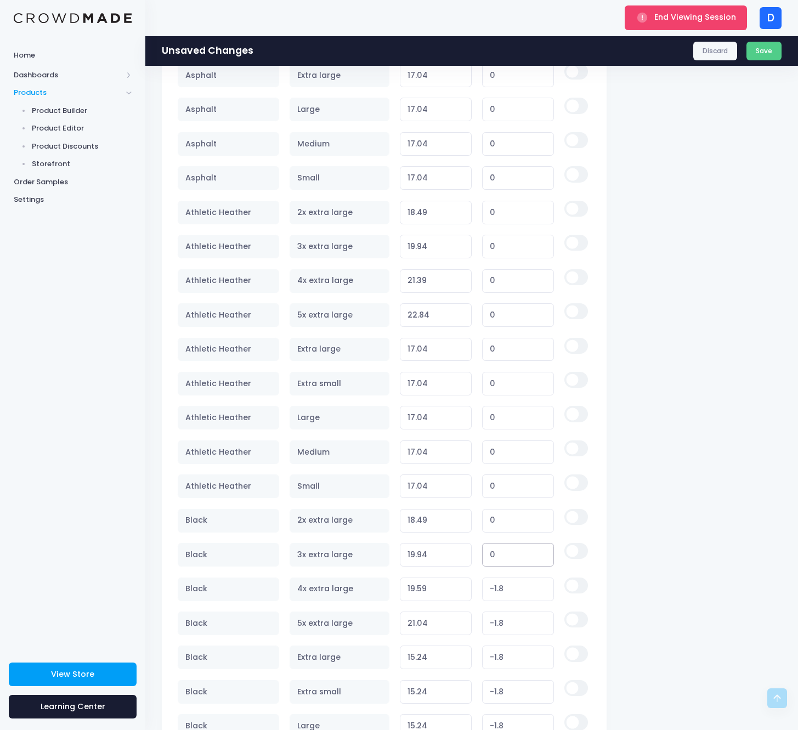
type input "0"
drag, startPoint x: 515, startPoint y: 582, endPoint x: 455, endPoint y: 585, distance: 60.4
click at [445, 583] on tr "Black 4x extra large 19.59 Variant price must be at least $21.39 and not more t…" at bounding box center [384, 589] width 412 height 34
type input "0"
type input "21.39"
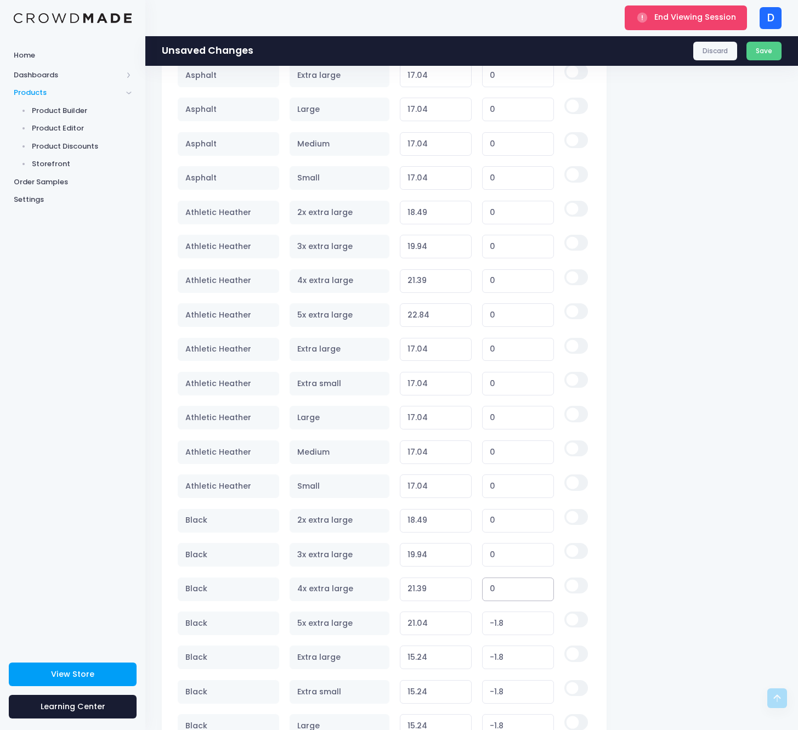
type input "0"
drag, startPoint x: 518, startPoint y: 625, endPoint x: 445, endPoint y: 620, distance: 73.1
click at [445, 620] on tr "Black 5x extra large 21.04 Variant price must be at least $22.84 and not more t…" at bounding box center [384, 623] width 412 height 34
type input "0"
type input "22.84"
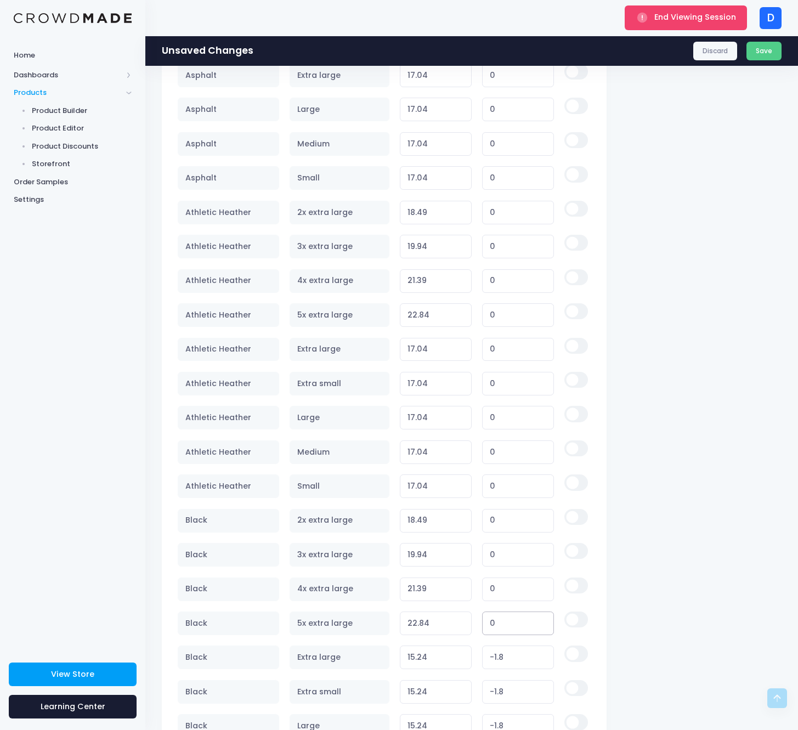
type input "0"
drag, startPoint x: 518, startPoint y: 659, endPoint x: 445, endPoint y: 657, distance: 73.5
click at [439, 655] on tr "Black Extra large 15.24 Variant price must be at least $17.04 and not more than…" at bounding box center [384, 657] width 412 height 34
type input "0"
type input "17.04"
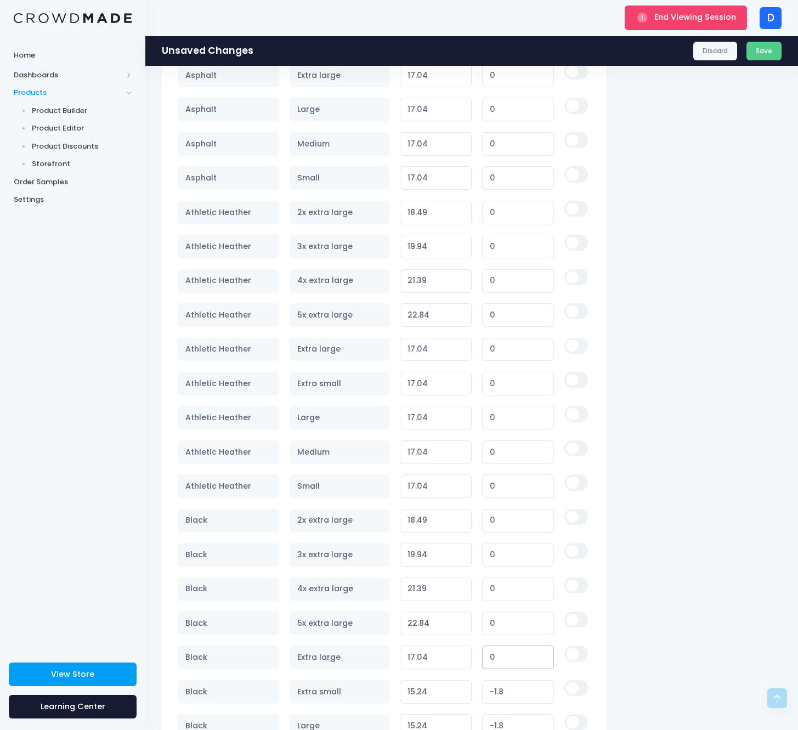
type input "0"
drag, startPoint x: 517, startPoint y: 688, endPoint x: 456, endPoint y: 688, distance: 60.3
click at [453, 689] on tr "Black Extra small 15.24 Variant price must be at least $17.04 and not more than…" at bounding box center [384, 691] width 412 height 34
type input "0"
type input "17.04"
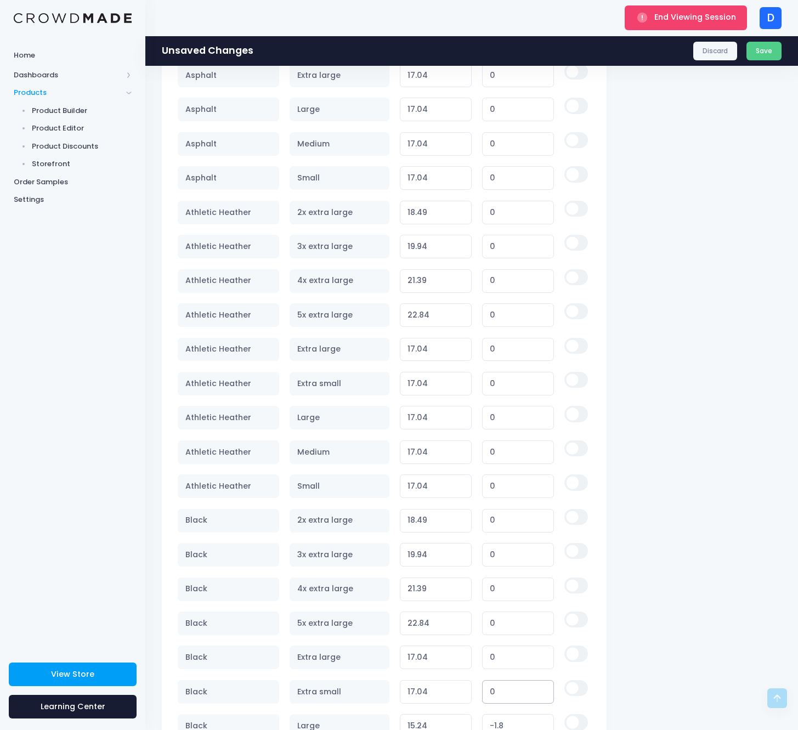
scroll to position [1379, 0]
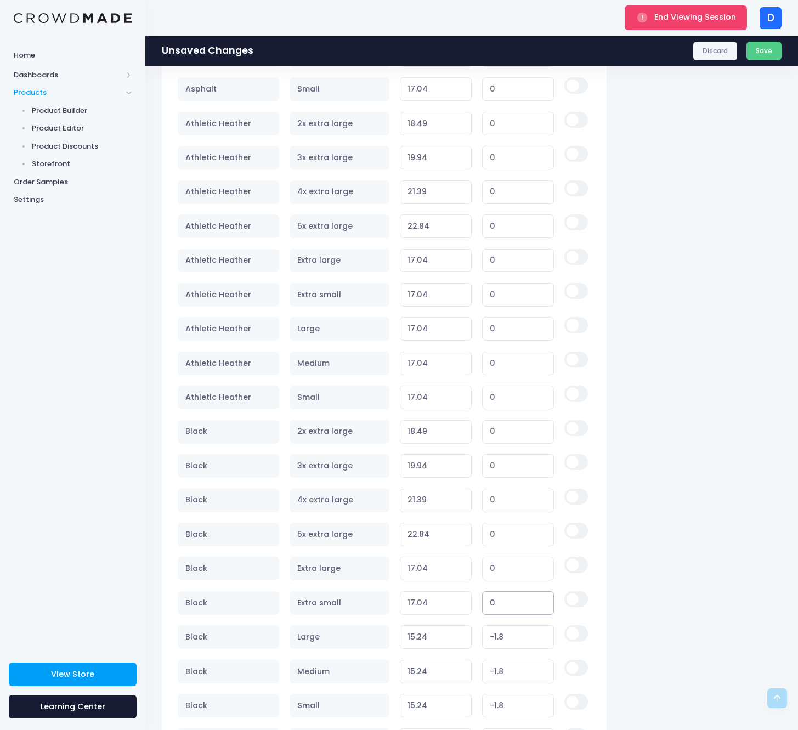
type input "0"
drag
click at [456, 639] on tr "Black Large 15.24 Variant price must be at least $17.04 and not more than $250 …" at bounding box center [384, 637] width 412 height 34
type input "0"
type input "17.04"
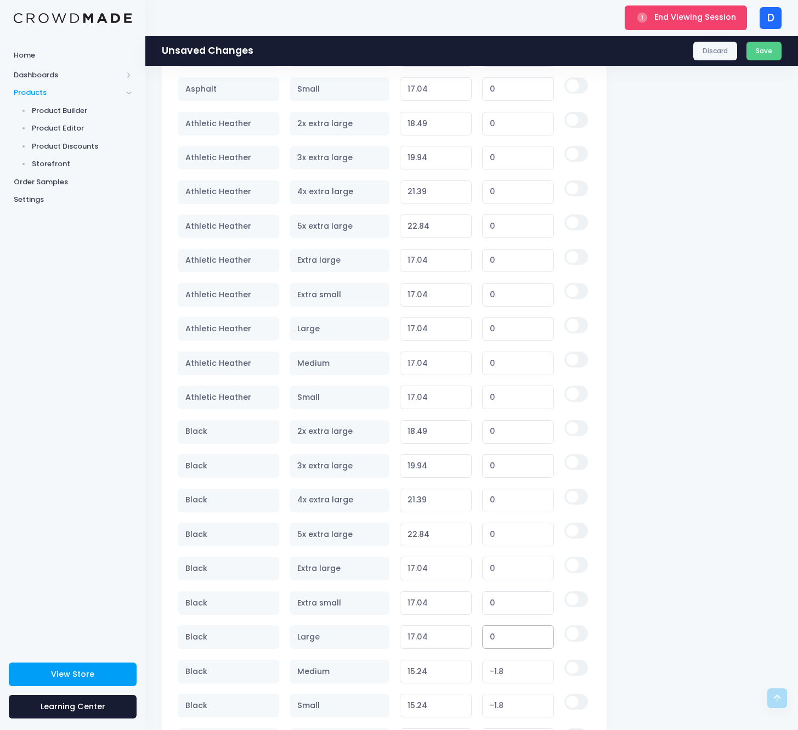
type input "0"
click at [449, 665] on tr "Black Medium 15.24 Variant price must be at least $17.04 and not more than $250…" at bounding box center [384, 671] width 412 height 34
type input "0"
type input "17.04"
type input "0"
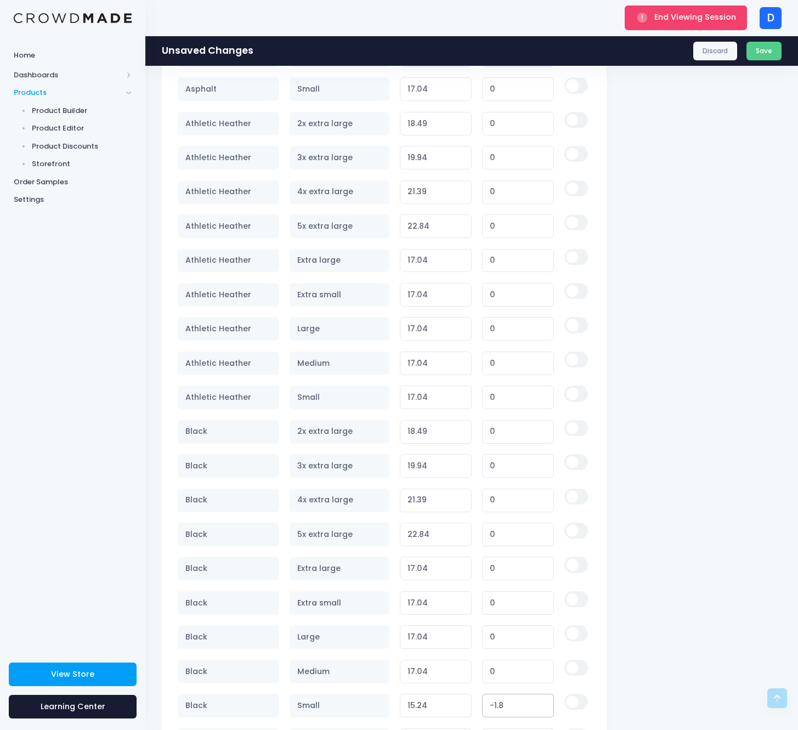
click at [461, 699] on input "15.24" at bounding box center [436, 706] width 72 height 24
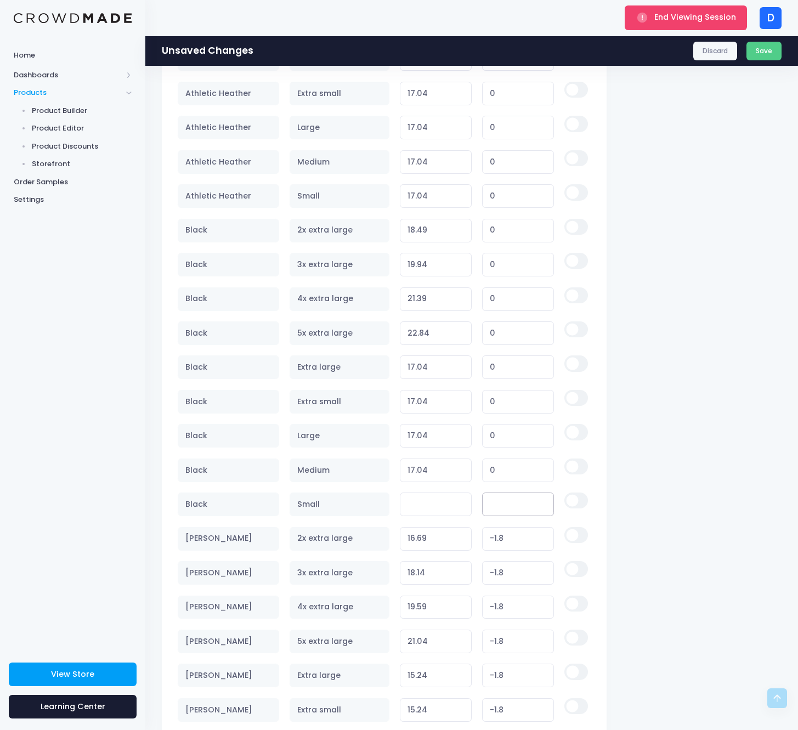
click at [462, 505] on input "number" at bounding box center [436, 504] width 72 height 24
type input "0"
type input "17.04"
type input "0"
click at [466, 536] on tr "Black Heather 2x extra large 16.69 Variant price must be at least $18.49 and no…" at bounding box center [384, 538] width 412 height 34
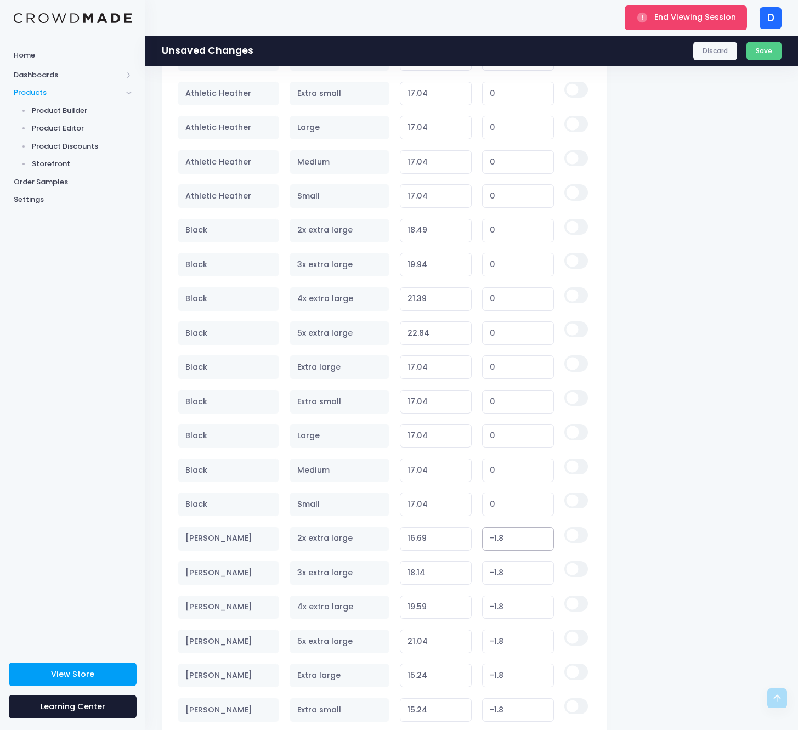
type input "0"
type input "18.49"
type input "0"
click at [432, 576] on tr "Black Heather 3x extra large 18.14 Variant price must be at least $19.94 and no…" at bounding box center [384, 572] width 412 height 34
click at [450, 568] on tr "Black Heather 3x extra large 18.14 Variant price must be at least $19.94 and no…" at bounding box center [384, 572] width 412 height 34
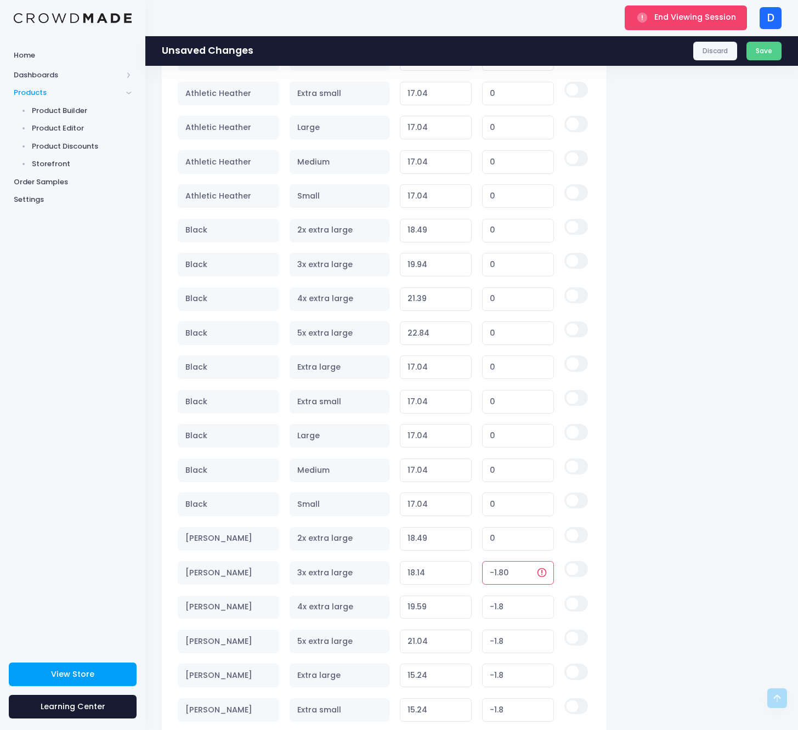
type input "0"
type input "19.94"
type input "0"
click at [464, 606] on input "19.59" at bounding box center [436, 607] width 72 height 24
type input "0"
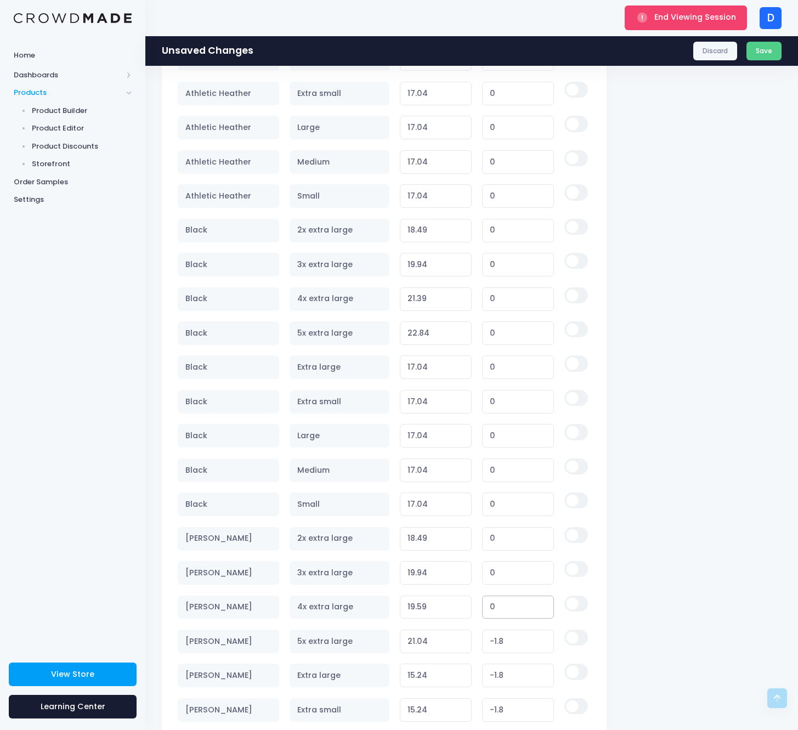
type input "21.39"
type input "0"
click at [461, 638] on input "21.04" at bounding box center [436, 641] width 72 height 24
type input "0"
type input "22.84"
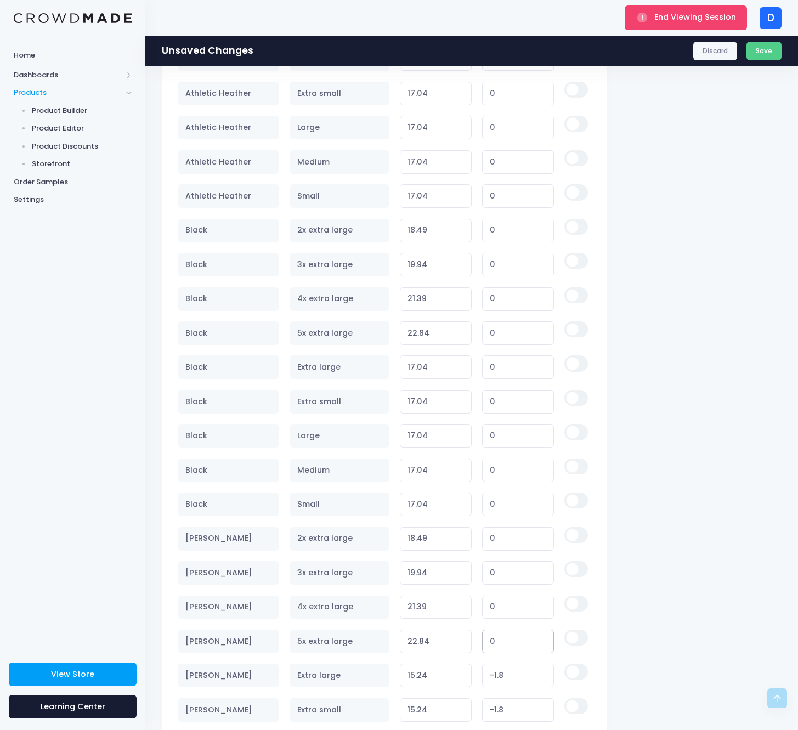
type input "0"
click at [431, 670] on tr "Black Heather Extra large 15.24 Variant price must be at least $17.04 and not m…" at bounding box center [384, 676] width 412 height 34
type input "0"
type input "17.04"
type input "0"
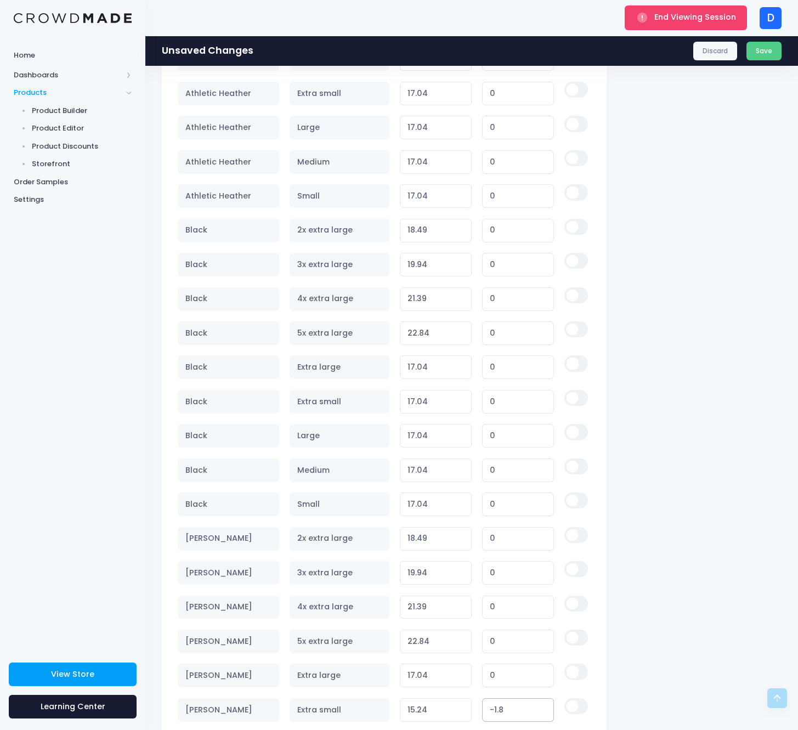
click at [450, 707] on tr "Black Heather Extra small 15.24 Variant price must be at least $17.04 and not m…" at bounding box center [384, 710] width 412 height 34
type input "0"
type input "17.04"
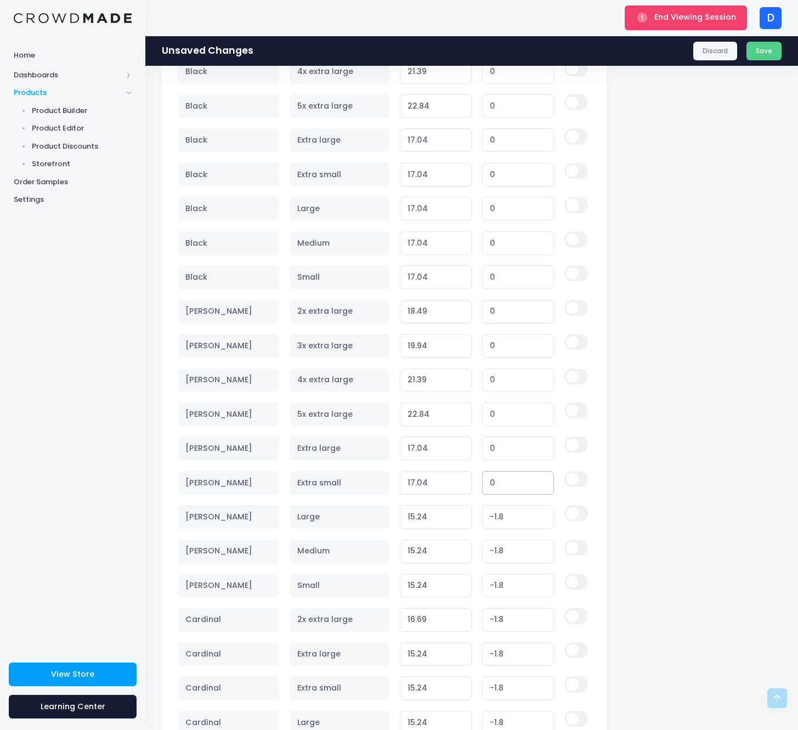
type input "0"
click at [471, 517] on tr "Black Heather Large 15.24 Variant price must be at least $17.04 and not more th…" at bounding box center [384, 517] width 412 height 34
type input "0"
type input "17.04"
type input "0"
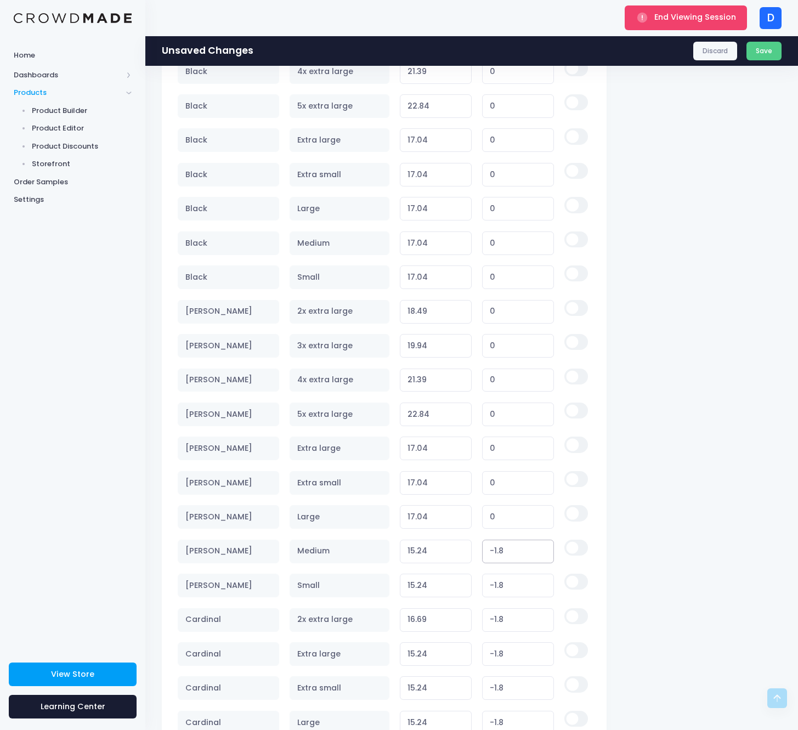
click at [460, 545] on input "15.24" at bounding box center [436, 552] width 72 height 24
click at [465, 551] on tr "Black Heather Medium 15.24 Variant price must be at least $17.04 and not more t…" at bounding box center [384, 551] width 412 height 34
type input "0"
type input "17.04"
type input "0"
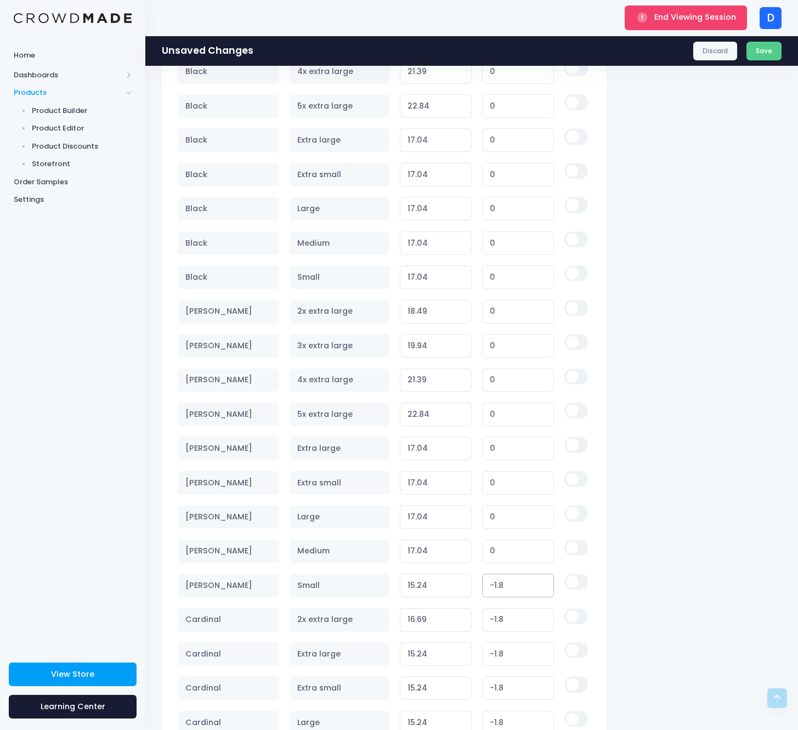
click at [453, 587] on tr "Black Heather Small 15.24 Variant price must be at least $17.04 and not more th…" at bounding box center [384, 585] width 412 height 34
type input "0"
type input "17.04"
type input "0"
click at [468, 622] on tr "Cardinal 2x extra large 16.69 Variant price must be at least $18.49 and not mor…" at bounding box center [384, 620] width 412 height 34
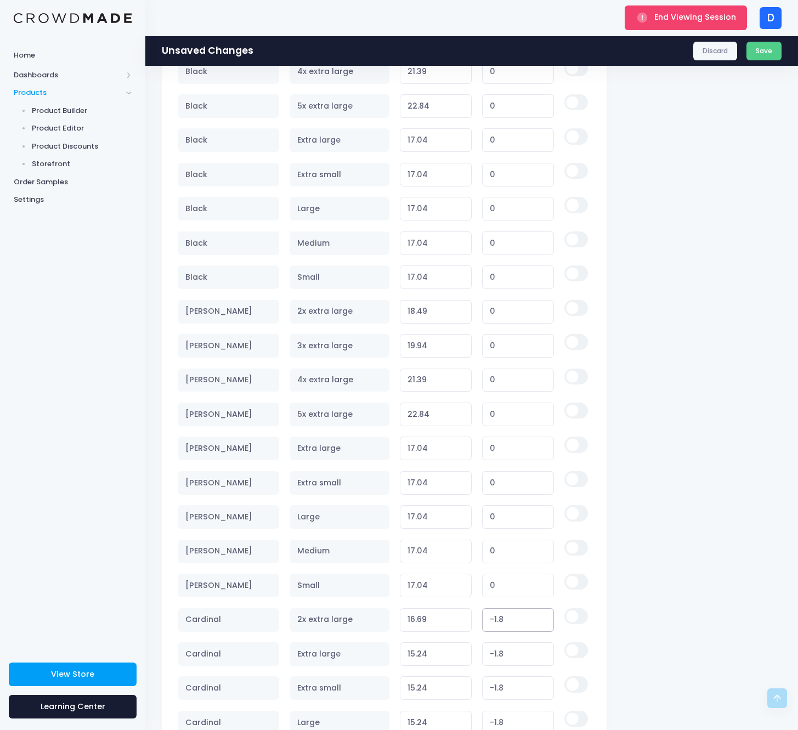
type input "0"
type input "18.49"
type input "0"
click at [458, 653] on input "15.24" at bounding box center [436, 654] width 72 height 24
type input "0"
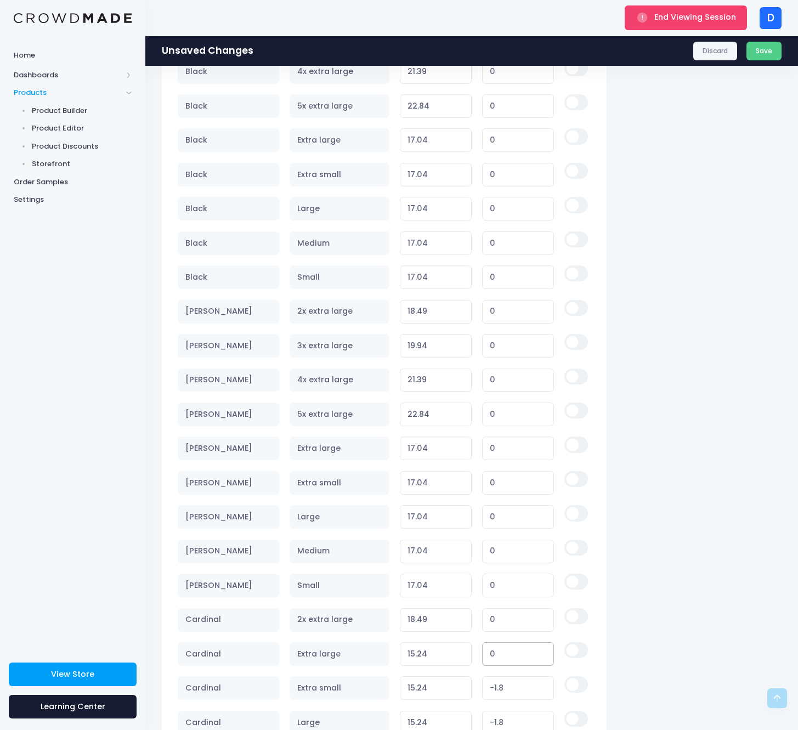
type input "17.04"
type input "0"
click at [463, 693] on tr "Cardinal Extra small 15.24 Variant price must be at least $17.04 and not more t…" at bounding box center [384, 688] width 412 height 34
click at [467, 685] on tr "Cardinal Extra small 15.24 Variant price must be at least $17.04 and not more t…" at bounding box center [384, 688] width 412 height 34
type input "0"
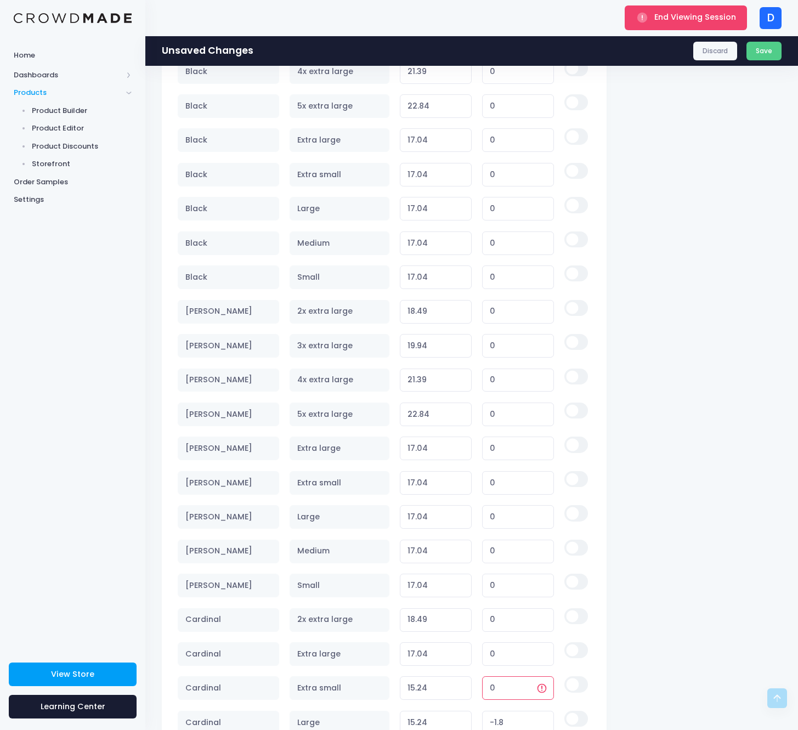
type input "17.04"
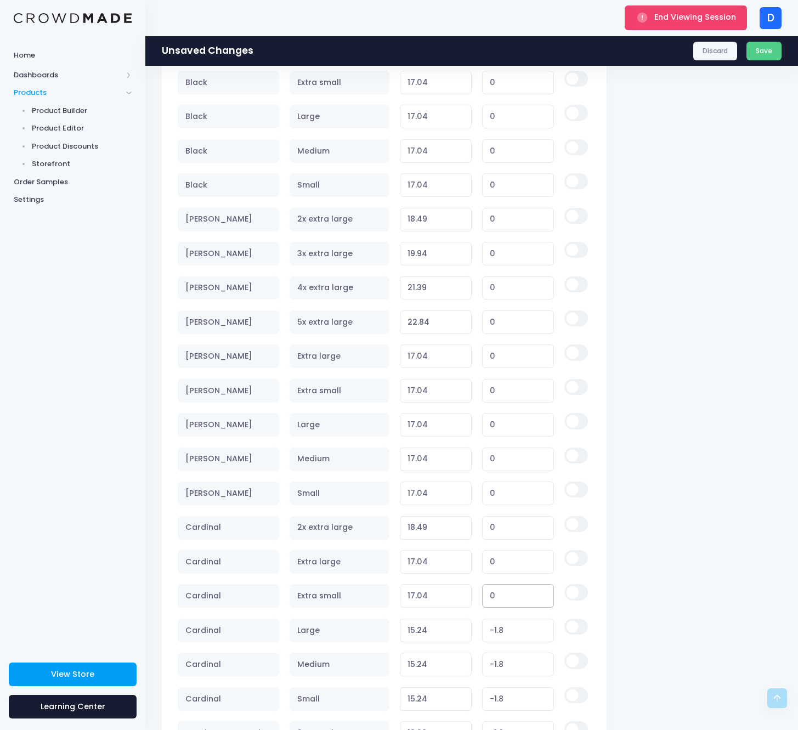
type input "0"
click at [469, 628] on tr "Cardinal Large 15.24 Variant price must be at least $17.04 and not more than $2…" at bounding box center [384, 630] width 412 height 34
type input "0"
type input "17.04"
type input "0"
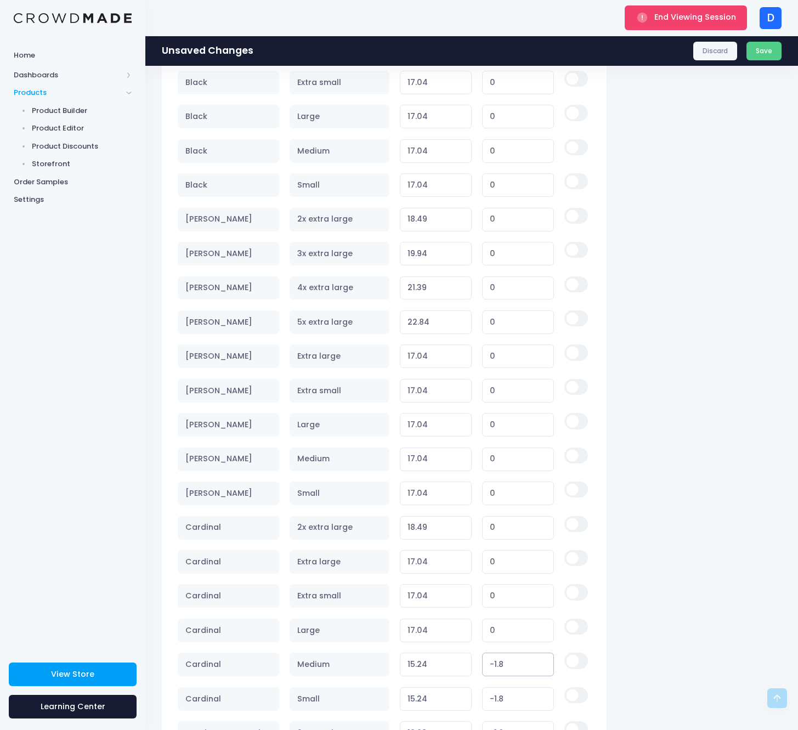
type input "0"
click at [469, 660] on tr "Cardinal Medium 15.24 Variant price must be at least $17.04 and not more than $…" at bounding box center [384, 665] width 412 height 34
type input "17.04"
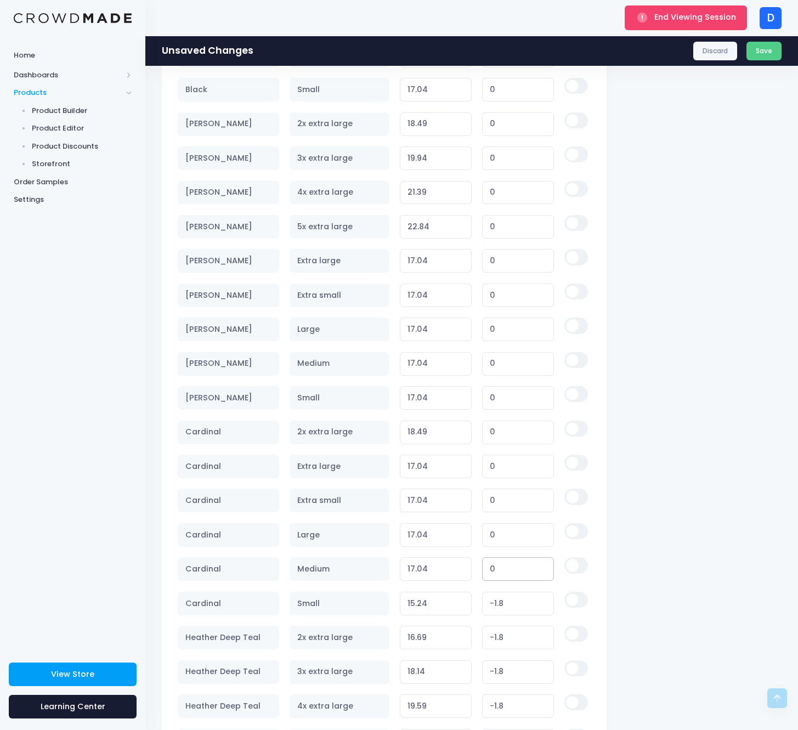
type input "0"
click at [478, 604] on tr "Cardinal Small 15.24 Variant price must be at least $17.04 and not more than $2…" at bounding box center [384, 603] width 412 height 34
type input "0"
type input "17.04"
type input "0"
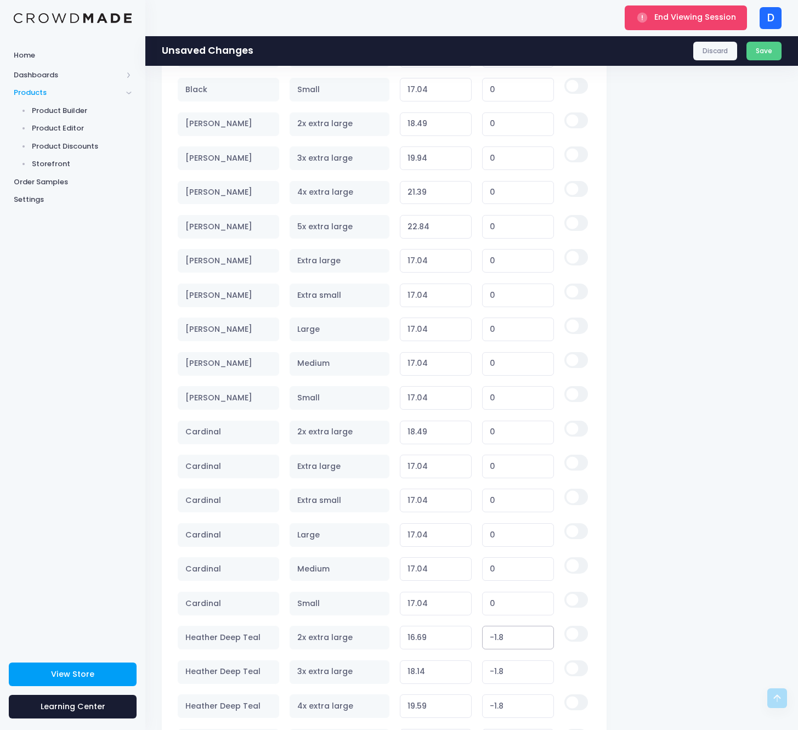
click at [475, 637] on tr "Heather Deep Teal 2x extra large 16.69 Variant price must be at least $18.49 an…" at bounding box center [384, 637] width 412 height 34
type input "0"
type input "18.49"
type input "0"
click at [468, 667] on tr "Heather Deep Teal 3x extra large 18.14 Variant price must be at least $19.94 an…" at bounding box center [384, 672] width 412 height 34
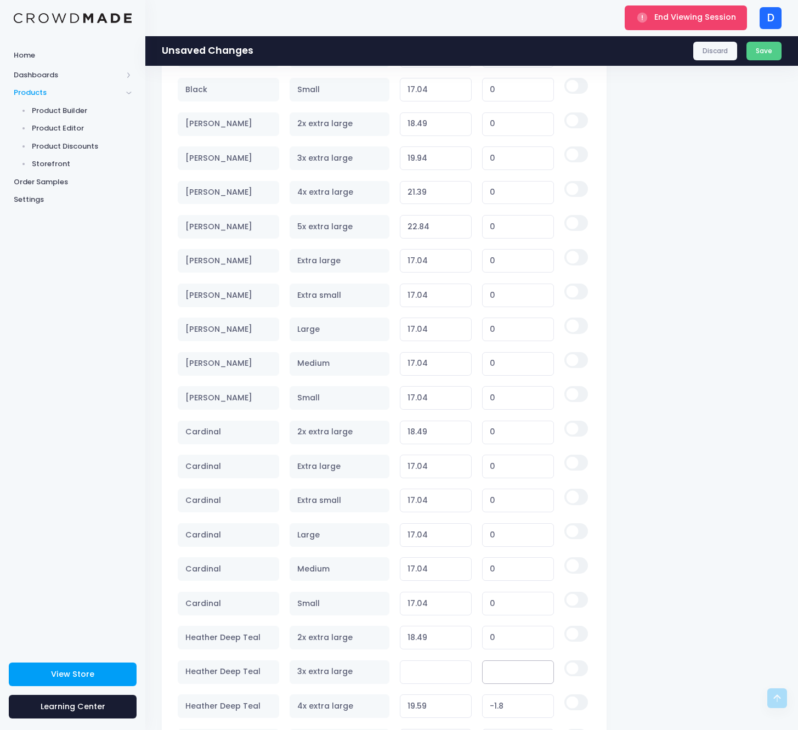
click at [510, 674] on input "number" at bounding box center [518, 672] width 72 height 24
click at [510, 673] on input "number" at bounding box center [518, 672] width 72 height 24
click at [468, 672] on tr "Heather Deep Teal 3x extra large Variant price must be at least $19.94 and not …" at bounding box center [384, 672] width 412 height 34
type input "0"
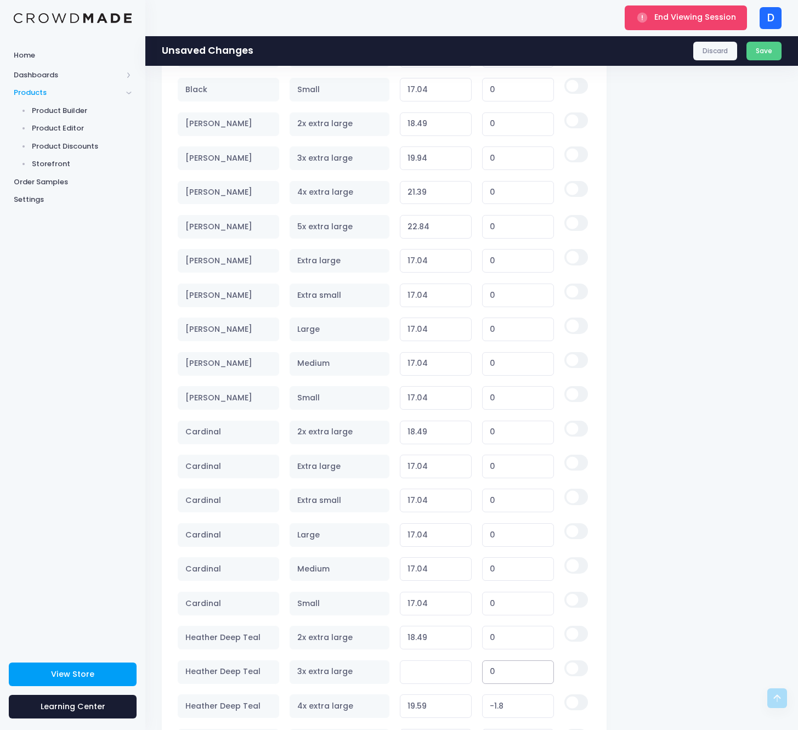
type input "19.94"
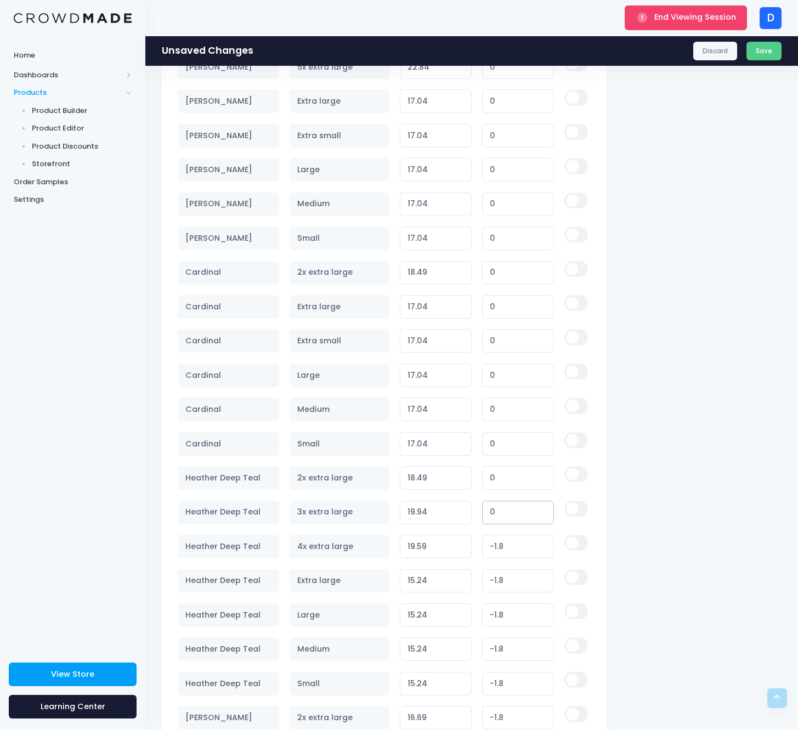
scroll to position [2368, 0]
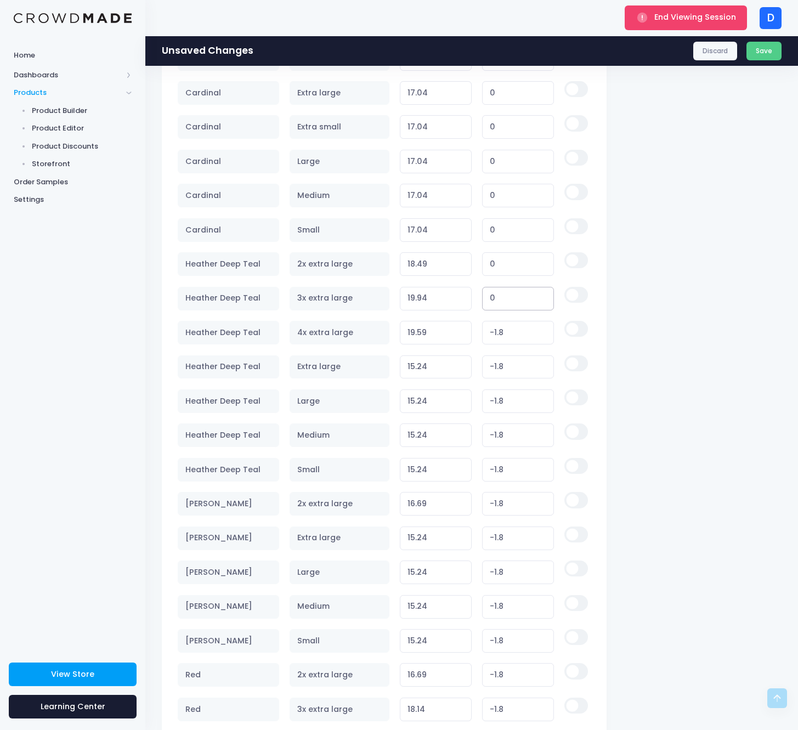
type input "0"
click at [473, 432] on tr "Heather Deep Teal Medium 15.24 Variant price must be at least $17.04 and not mo…" at bounding box center [384, 435] width 412 height 34
type input "0"
type input "17.04"
type input "0"
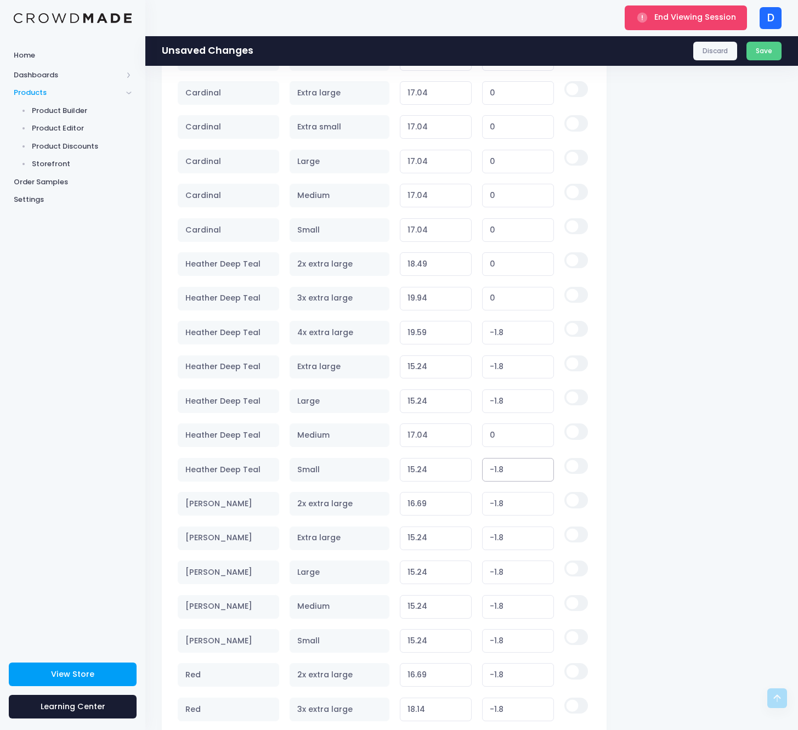
click at [475, 476] on tr "Heather Deep Teal Small 15.24 Variant price must be at least $17.04 and not mor…" at bounding box center [384, 469] width 412 height 34
click at [474, 466] on tr "Heather Deep Teal Small 15.24 Variant price must be at least $17.04 and not mor…" at bounding box center [384, 469] width 412 height 34
type input "0"
type input "17.04"
type input "0"
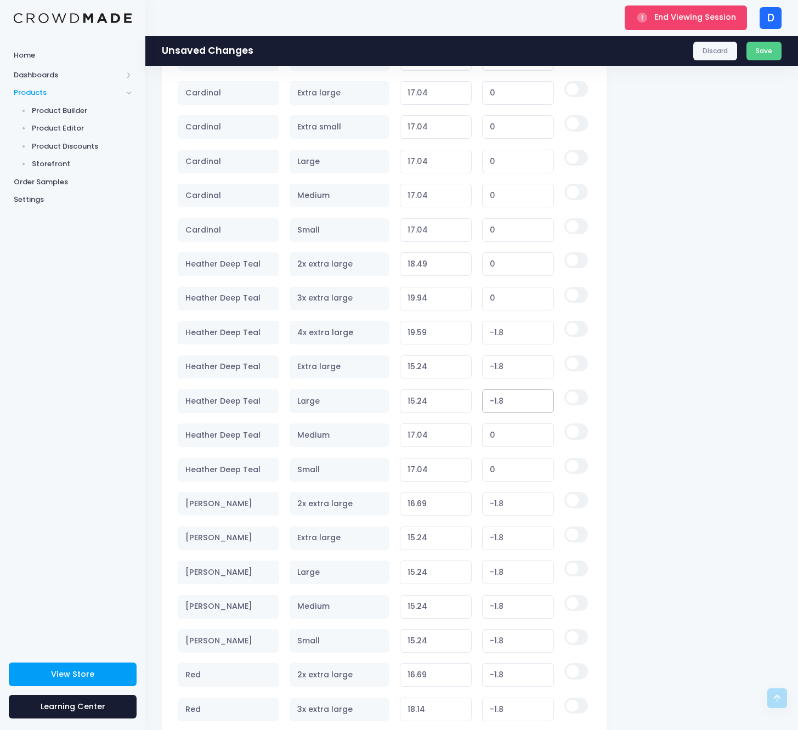
click at [462, 399] on input "15.24" at bounding box center [436, 401] width 72 height 24
type input "0"
type input "17.04"
type input "0"
click at [461, 362] on input "15.24" at bounding box center [436, 367] width 72 height 24
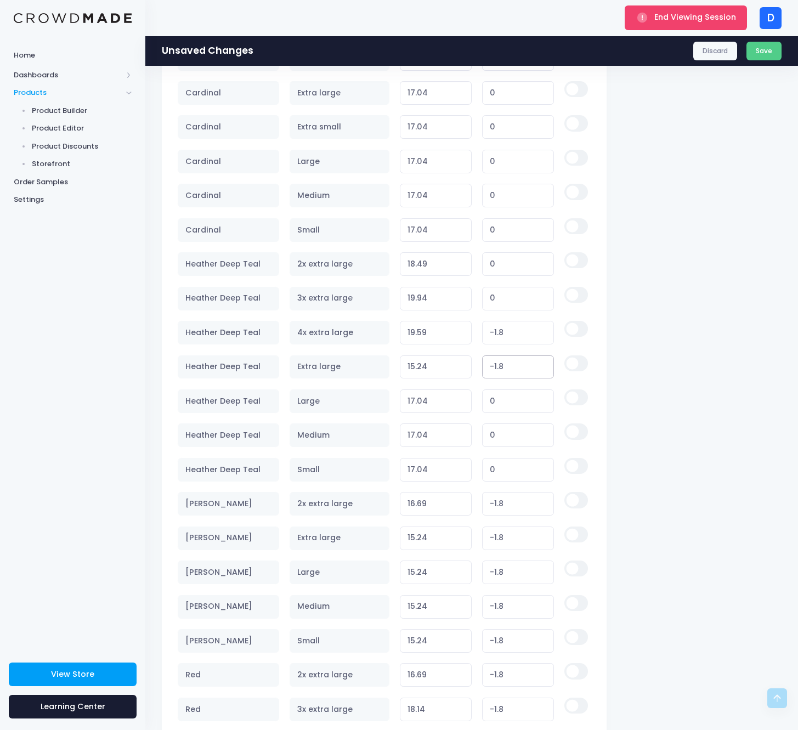
type input "0"
type input "17.04"
type input "0"
click at [457, 328] on input "19.59" at bounding box center [436, 333] width 72 height 24
type input "0"
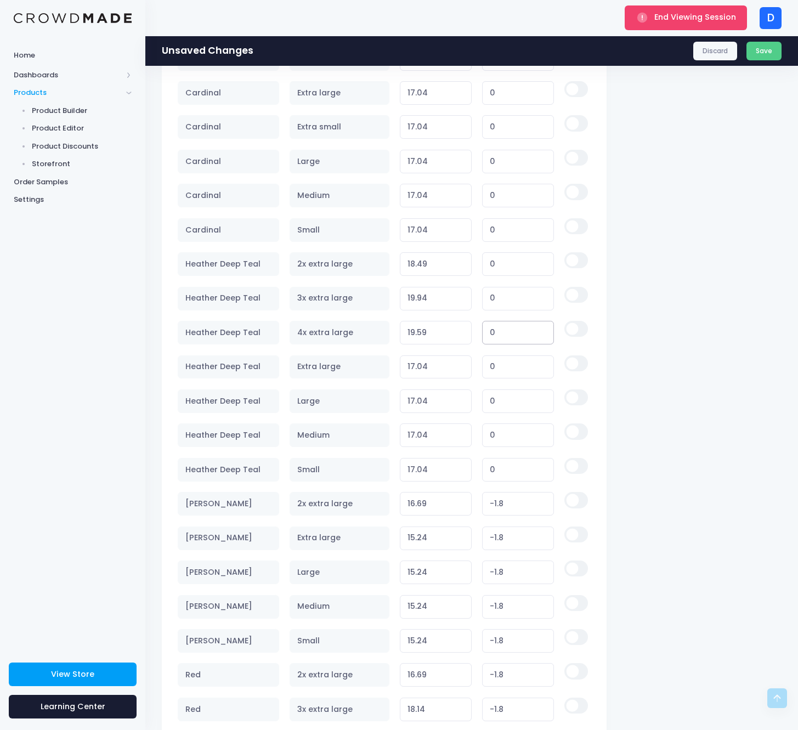
type input "21.39"
type input "0"
click at [458, 504] on input "16.69" at bounding box center [436, 504] width 72 height 24
type input "0"
type input "18.49"
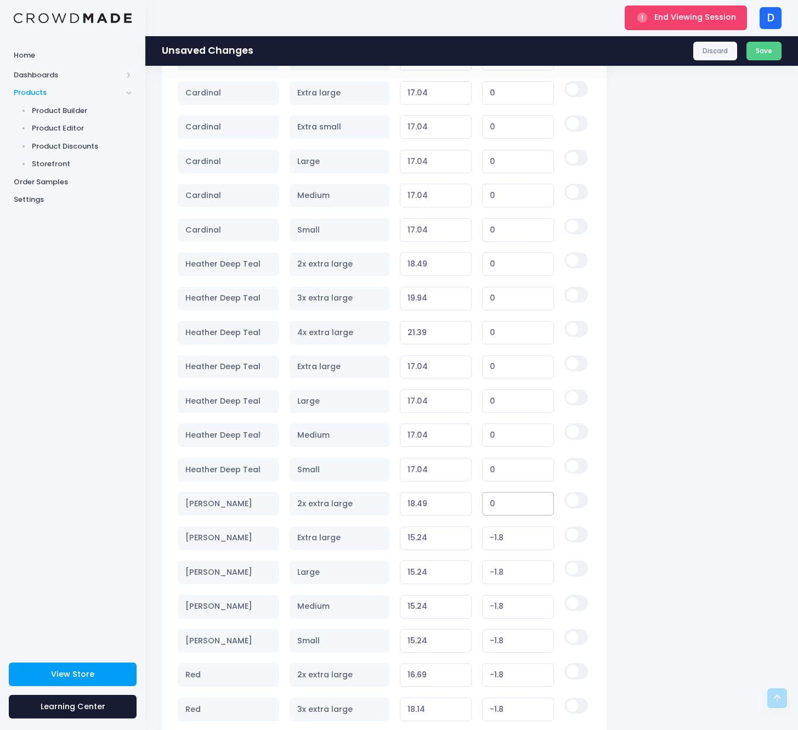
type input "0"
click at [468, 541] on tr "Heather Orchid Extra large 15.24 Variant price must be at least $17.04 and not …" at bounding box center [384, 538] width 412 height 34
type input "0"
type input "17.04"
type input "0"
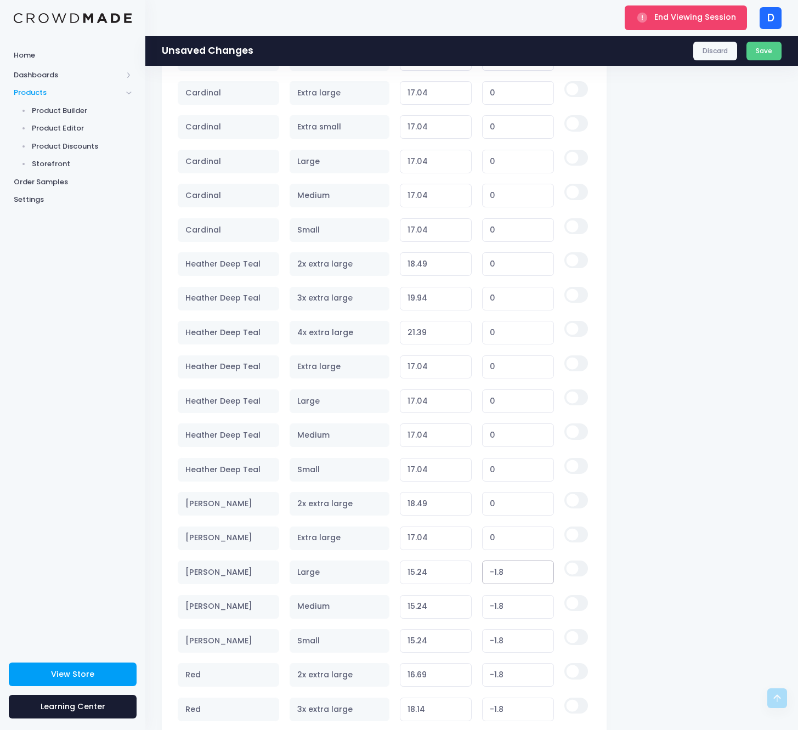
click at [461, 569] on input "15.24" at bounding box center [436, 572] width 72 height 24
type input "0"
type input "17.04"
type input "0"
click at [471, 610] on tr "Heather Orchid Medium 15.24 Variant price must be at least $17.04 and not more …" at bounding box center [384, 606] width 412 height 34
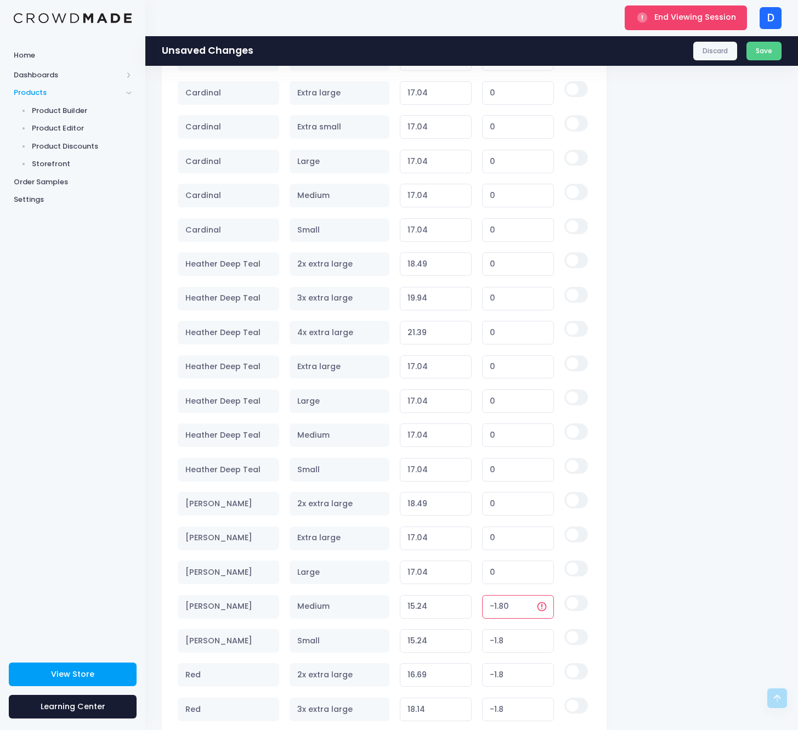
click at [455, 602] on tr "Heather Orchid Medium 15.24 Variant price must be at least $17.04 and not more …" at bounding box center [384, 606] width 412 height 34
type input "0"
type input "17.04"
type input "0"
click at [466, 638] on tr "Heather Orchid Small 15.24 Variant price must be at least $17.04 and not more t…" at bounding box center [384, 640] width 412 height 34
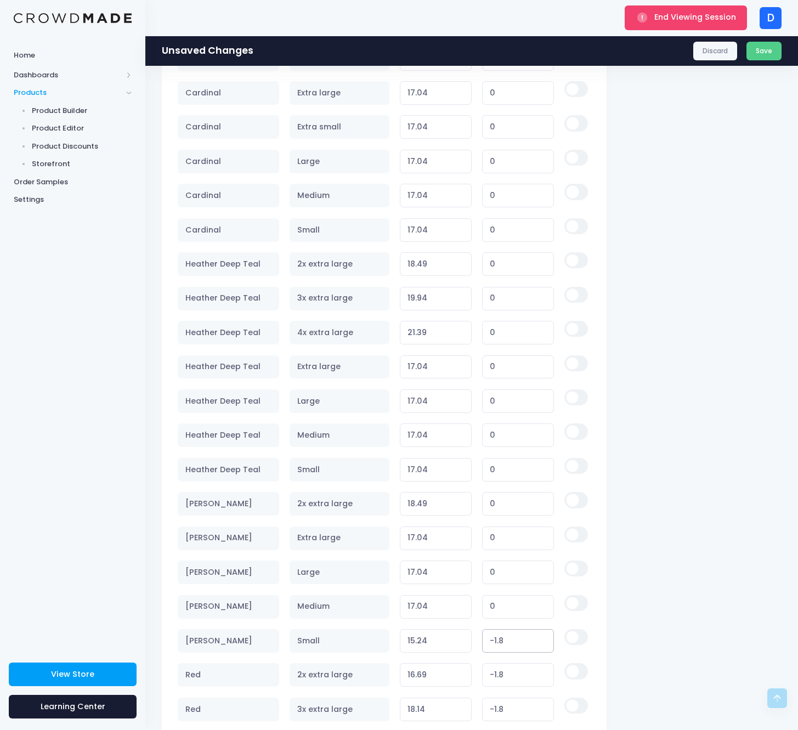
type input "0"
type input "17.04"
type input "0"
click at [472, 669] on tr "Red 2x extra large 16.69 Variant price must be at least $18.49 and not more tha…" at bounding box center [384, 675] width 412 height 34
click at [456, 672] on tr "Red 2x extra large 16.69 Variant price must be at least $18.49 and not more tha…" at bounding box center [384, 675] width 412 height 34
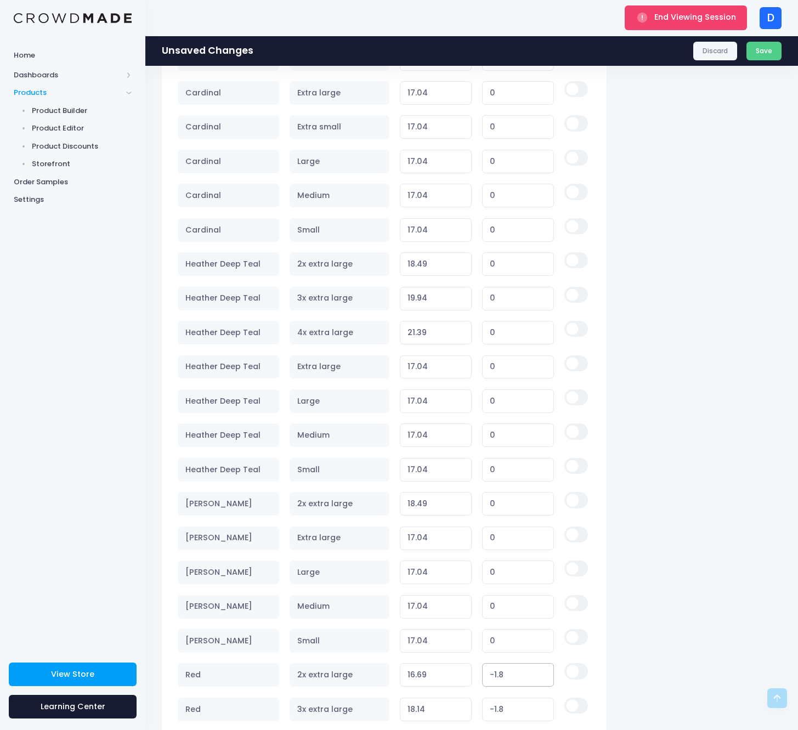
type input "0"
type input "18.49"
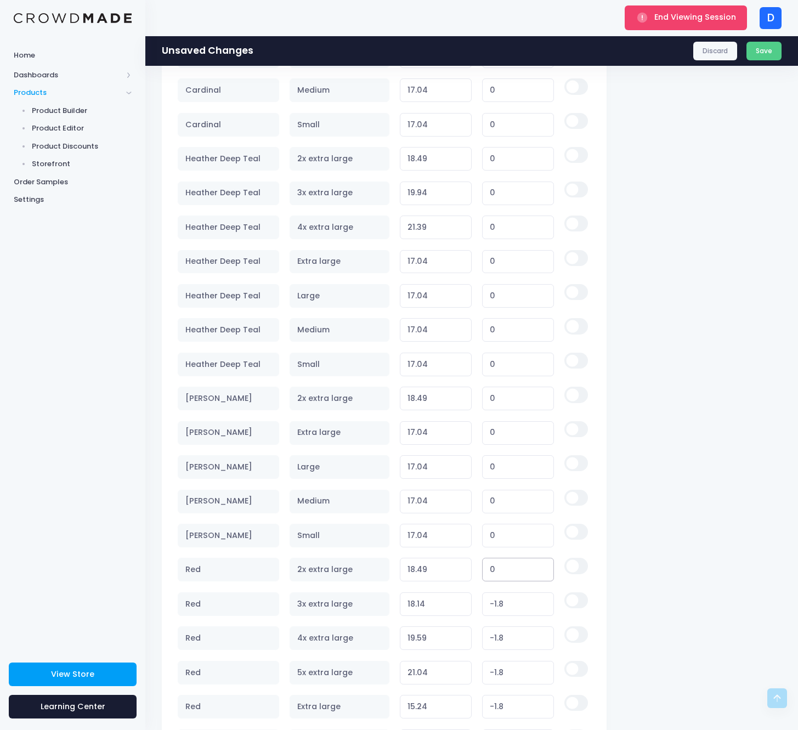
type input "0"
click at [472, 605] on tr "Red 3x extra large 18.14 Variant price must be at least $19.94 and not more tha…" at bounding box center [384, 604] width 412 height 34
type input "0"
type input "19.94"
type input "0"
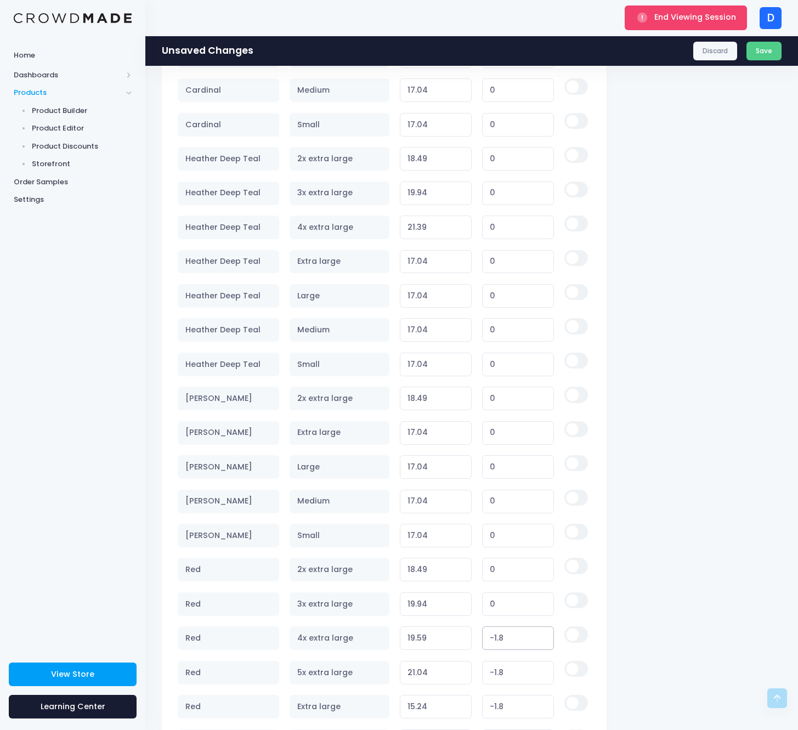
click at [469, 637] on tr "Red 4x extra large 19.59 Variant price must be at least $21.39 and not more tha…" at bounding box center [384, 638] width 412 height 34
type input "0"
type input "21.39"
type input "0"
click at [459, 666] on input "21.04" at bounding box center [436, 673] width 72 height 24
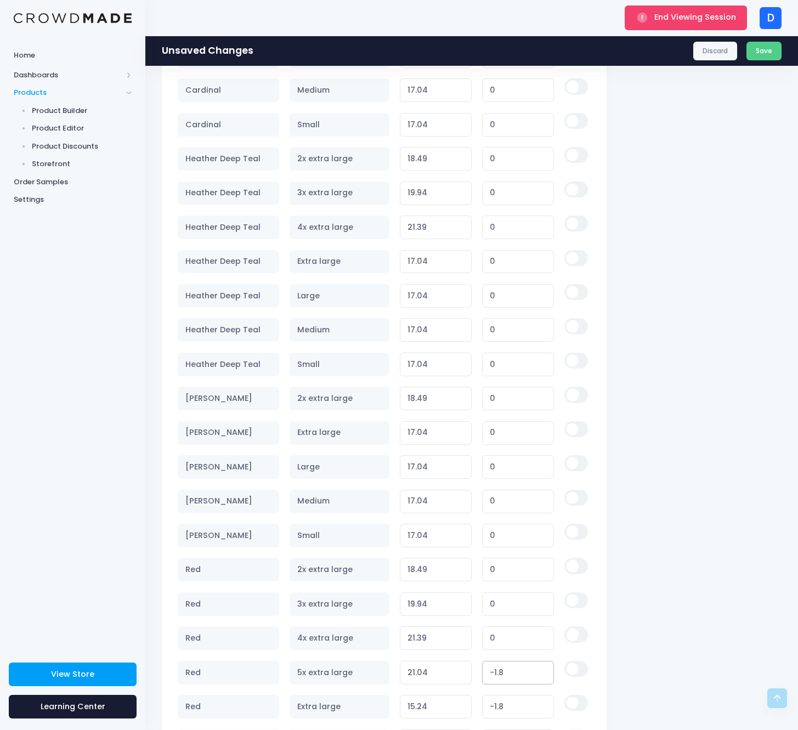
type input "0"
type input "22.84"
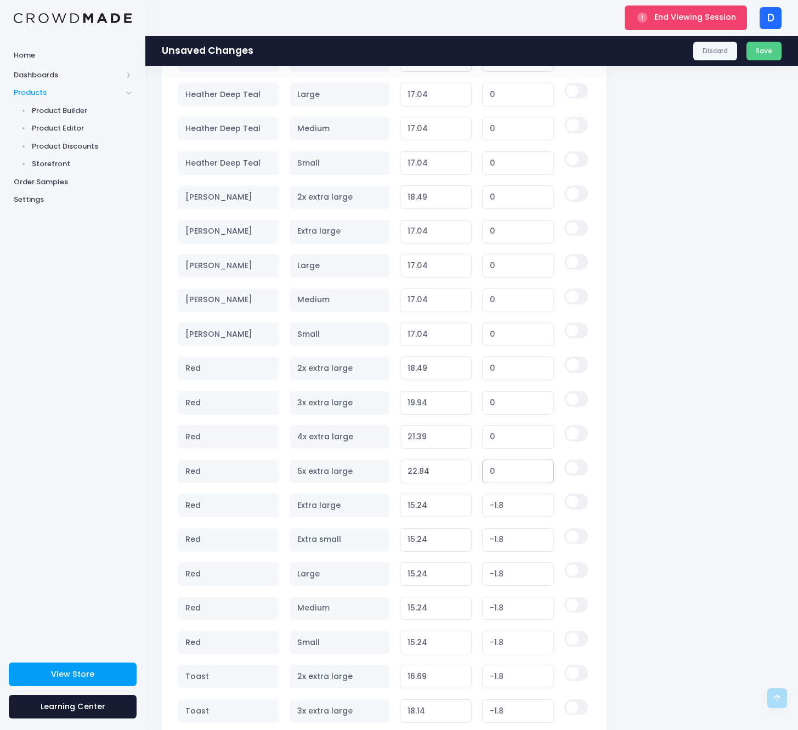
type input "0"
click at [472, 505] on tr "Red Extra large 15.24 Variant price must be at least $17.04 and not more than $…" at bounding box center [384, 505] width 412 height 34
type input "0"
type input "17.04"
type input "0"
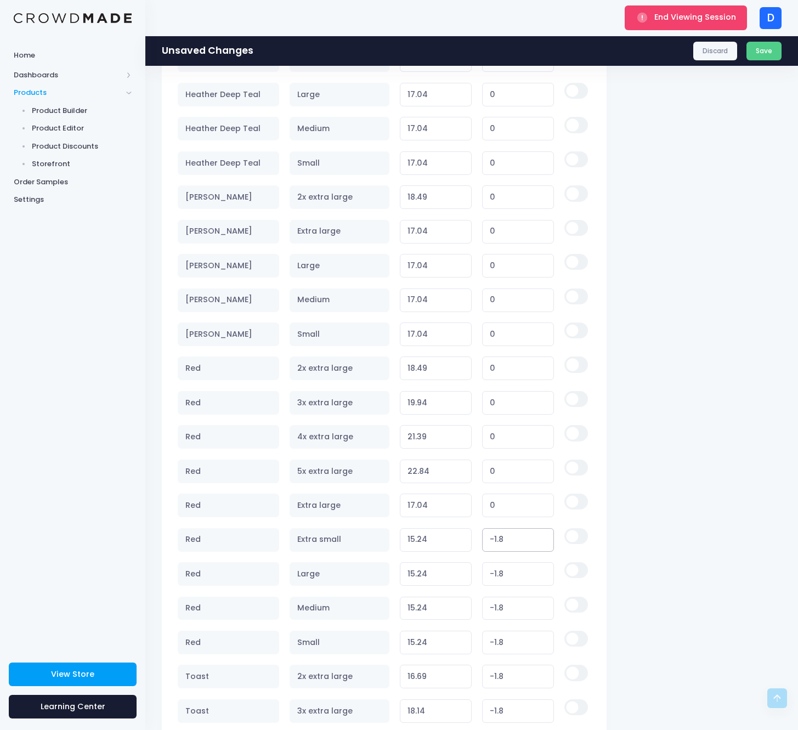
click at [469, 540] on tr "Red Extra small 15.24 Variant price must be at least $17.04 and not more than $…" at bounding box center [384, 540] width 412 height 34
type input "0"
click at [461, 568] on input "15.24" at bounding box center [436, 574] width 72 height 24
click at [460, 604] on input "15.24" at bounding box center [436, 609] width 72 height 24
click at [468, 639] on tr "Red Small 15.24 Variant price must be at least $17.04 and not more than $250 -1…" at bounding box center [384, 642] width 412 height 34
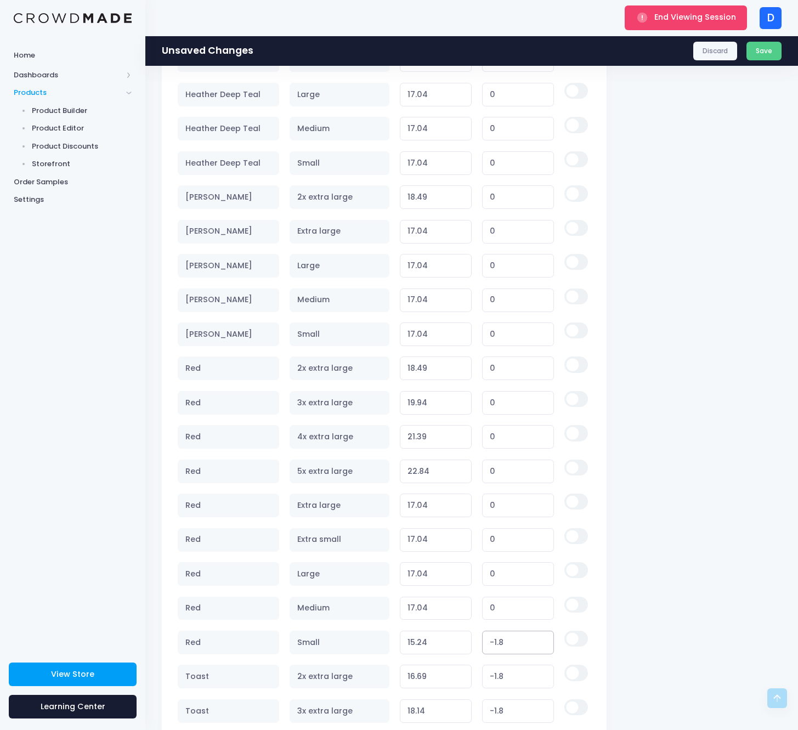
click at [461, 645] on input "15.24" at bounding box center [436, 643] width 72 height 24
click at [463, 646] on tr "Red Small 15.24 Variant price must be at least $17.04 and not more than $250 -1…" at bounding box center [384, 642] width 412 height 34
click at [468, 637] on tr "Red Small 15.24 Variant price must be at least $17.04 and not more than $250 -1…" at bounding box center [384, 642] width 412 height 34
click at [457, 681] on tr "Toast 2x extra large 16.69 Variant price must be at least $18.49 and not more t…" at bounding box center [384, 677] width 412 height 34
click at [461, 674] on input "16.69" at bounding box center [436, 677] width 72 height 24
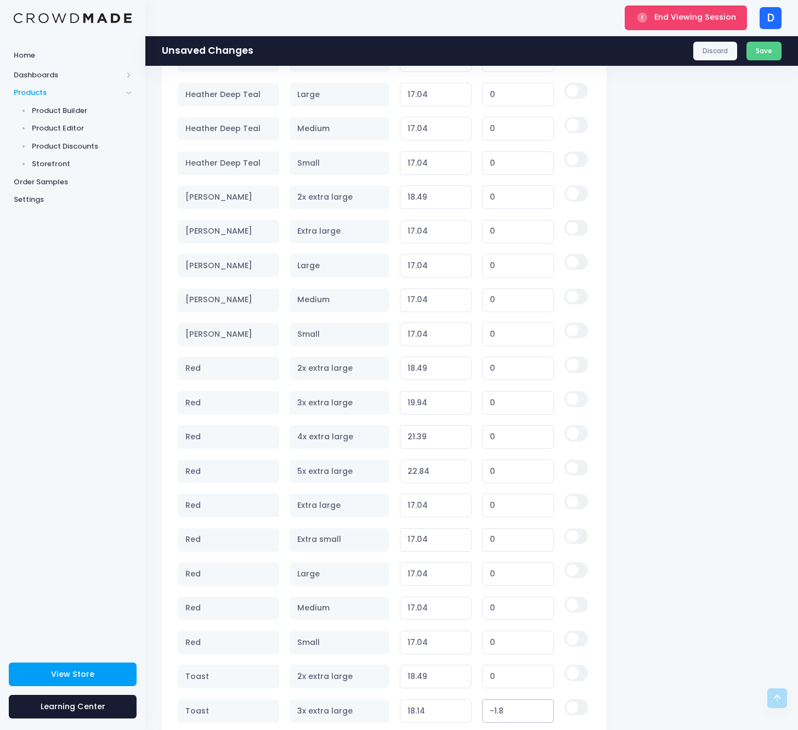
click at [461, 705] on input "18.14" at bounding box center [436, 711] width 72 height 24
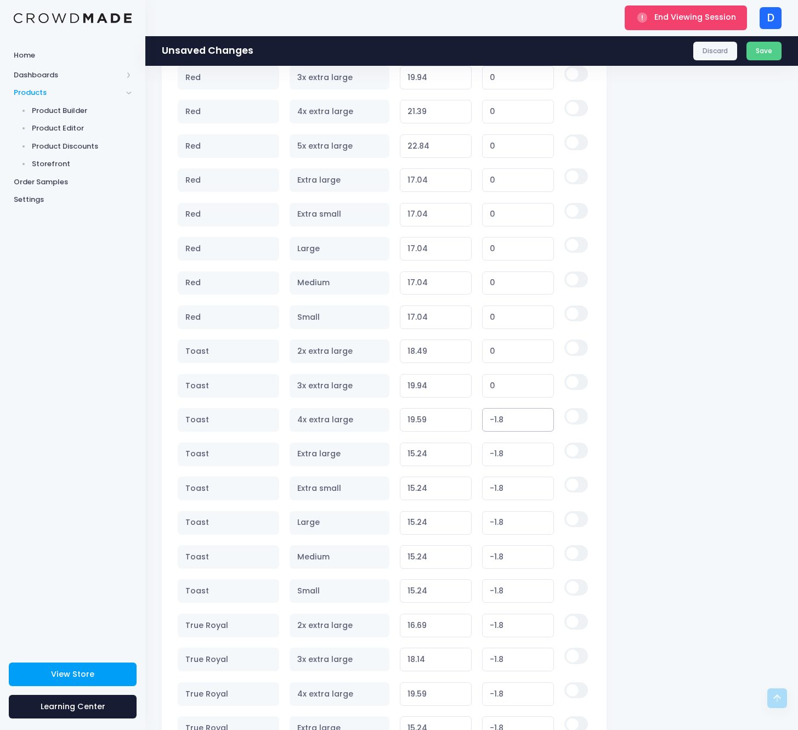
click at [468, 420] on tr "Toast 4x extra large 19.59 Variant price must be at least $21.39 and not more t…" at bounding box center [384, 420] width 412 height 34
click at [453, 451] on tr "Toast Extra large 15.24 Variant price must be at least $17.04 and not more than…" at bounding box center [384, 454] width 412 height 34
click at [457, 490] on input "15.24" at bounding box center [436, 488] width 72 height 24
click at [459, 520] on input "15.24" at bounding box center [436, 523] width 72 height 24
click at [449, 555] on tr "Toast Medium 15.24 Variant price must be at least $17.04 and not more than $250…" at bounding box center [384, 557] width 412 height 34
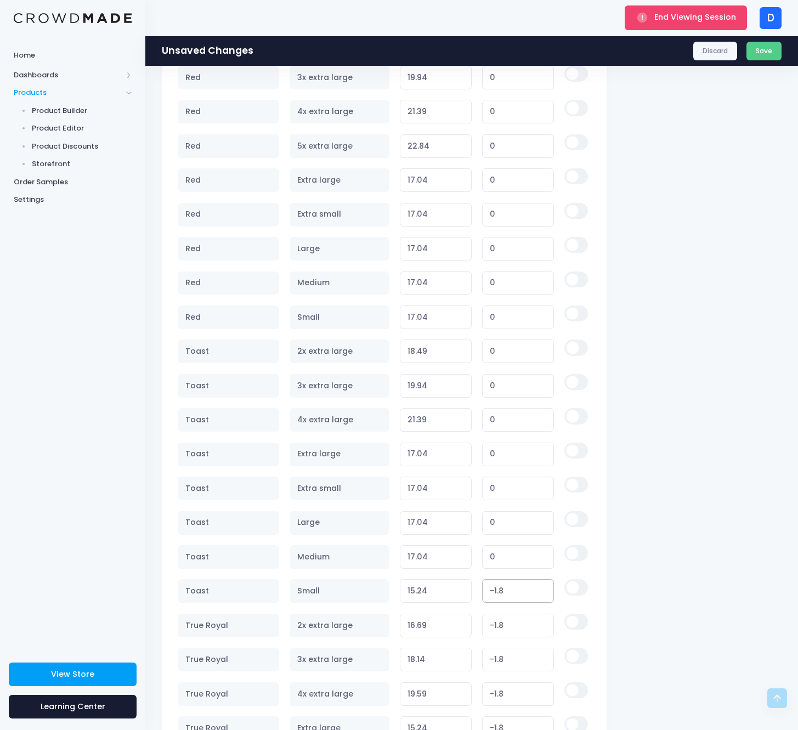
click at [467, 593] on tr "Toast Small 15.24 Variant price must be at least $17.04 and not more than $250 …" at bounding box center [384, 591] width 412 height 34
click at [466, 626] on tr "True Royal 2x extra large 16.69 Variant price must be at least $18.49 and not m…" at bounding box center [384, 625] width 412 height 34
click at [462, 662] on input "18.14" at bounding box center [436, 660] width 72 height 24
click at [457, 685] on input "19.59" at bounding box center [436, 694] width 72 height 24
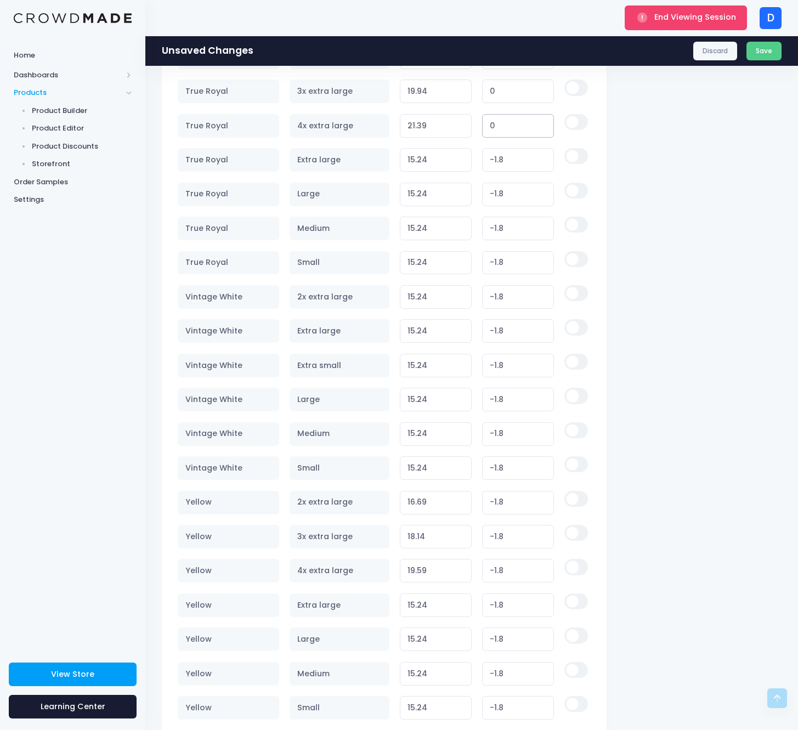
scroll to position [3663, 0]
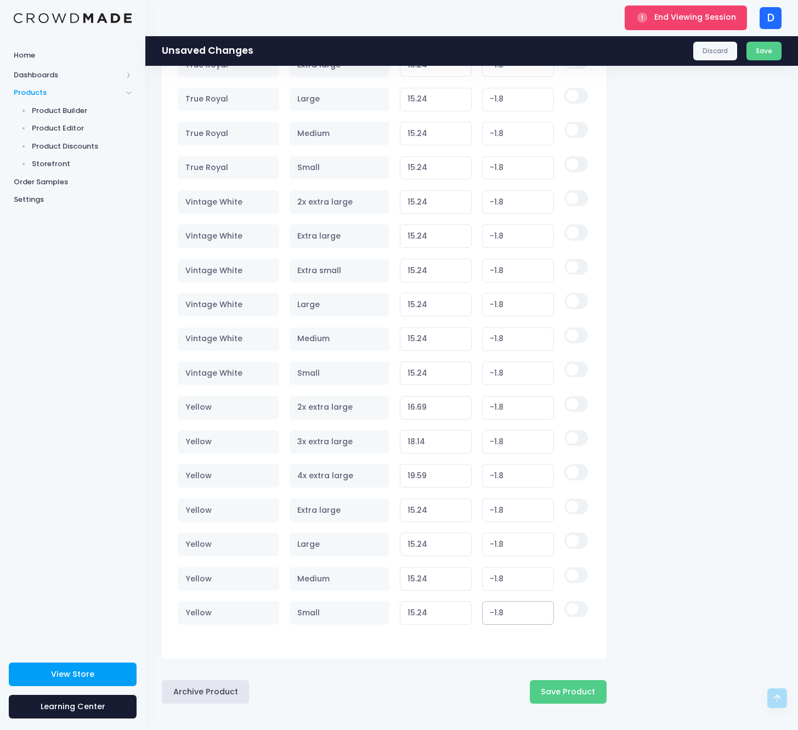
click at [479, 606] on td "-1.8" at bounding box center [518, 612] width 82 height 34
click at [517, 606] on input "-1.8" at bounding box center [518, 613] width 72 height 24
click at [512, 580] on input "-1.8" at bounding box center [518, 579] width 72 height 24
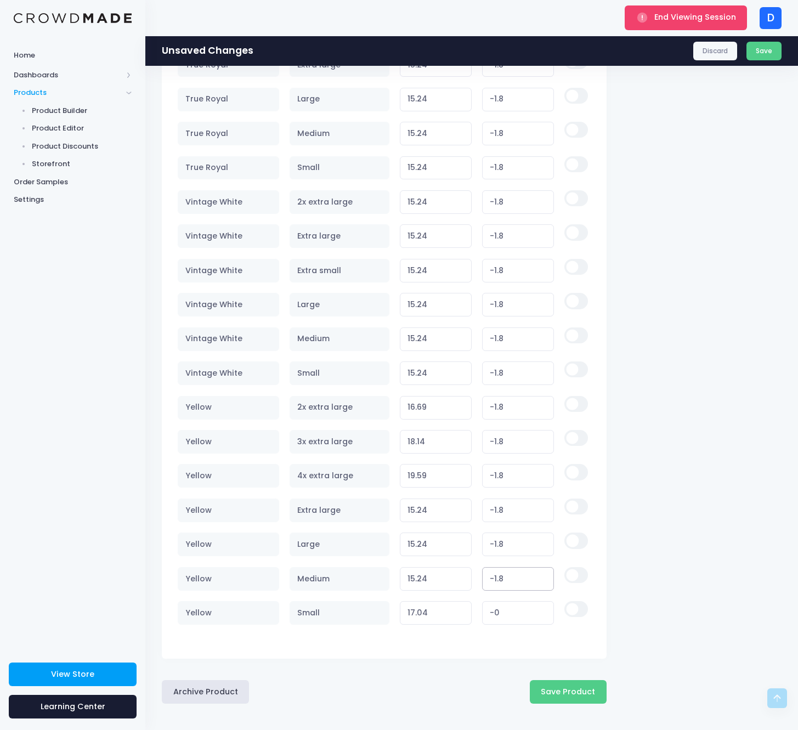
click at [512, 580] on input "-1.8" at bounding box center [518, 579] width 72 height 24
click at [460, 612] on input "17.04" at bounding box center [436, 613] width 72 height 24
click at [445, 540] on tr "Yellow Large 15.24 Variant price must be at least $17.04 and not more than $250…" at bounding box center [384, 544] width 412 height 34
click at [436, 506] on tr "Yellow Extra large 15.24 Variant price must be at least $17.04 and not more tha…" at bounding box center [384, 510] width 412 height 34
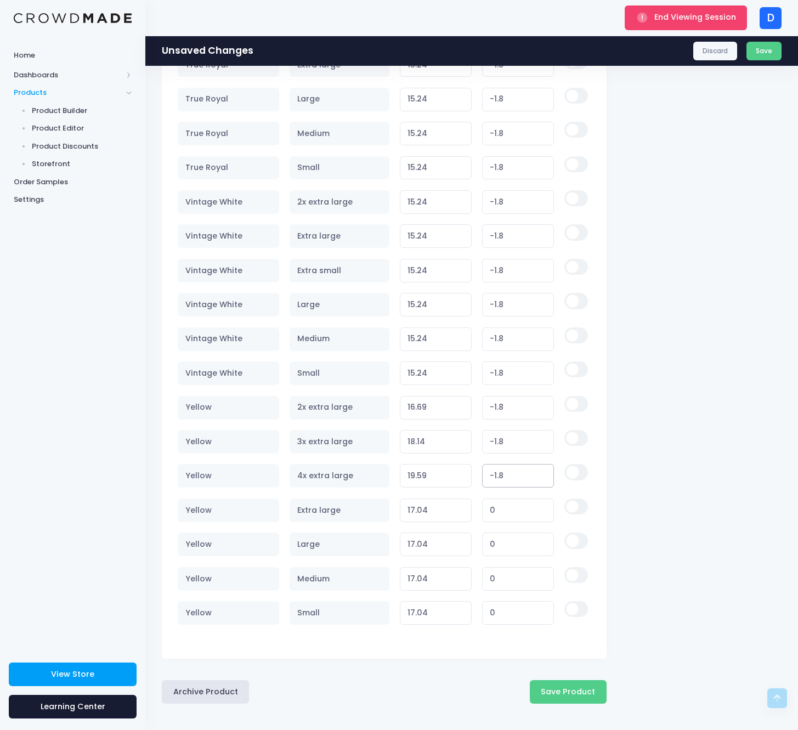
click at [433, 472] on tr "Yellow 4x extra large 19.59 Variant price must be at least $21.39 and not more …" at bounding box center [384, 476] width 412 height 34
click at [443, 440] on tr "Yellow 3x extra large 18.14 Variant price must be at least $19.94 and not more …" at bounding box center [384, 441] width 412 height 34
click at [457, 402] on input "16.69" at bounding box center [436, 408] width 72 height 24
click at [471, 366] on tr "Vintage White Small 15.24 Variant price must be at least $17.04 and not more th…" at bounding box center [384, 373] width 412 height 34
click at [468, 333] on tr "Vintage White Medium 15.24 Variant price must be at least $17.04 and not more t…" at bounding box center [384, 339] width 412 height 34
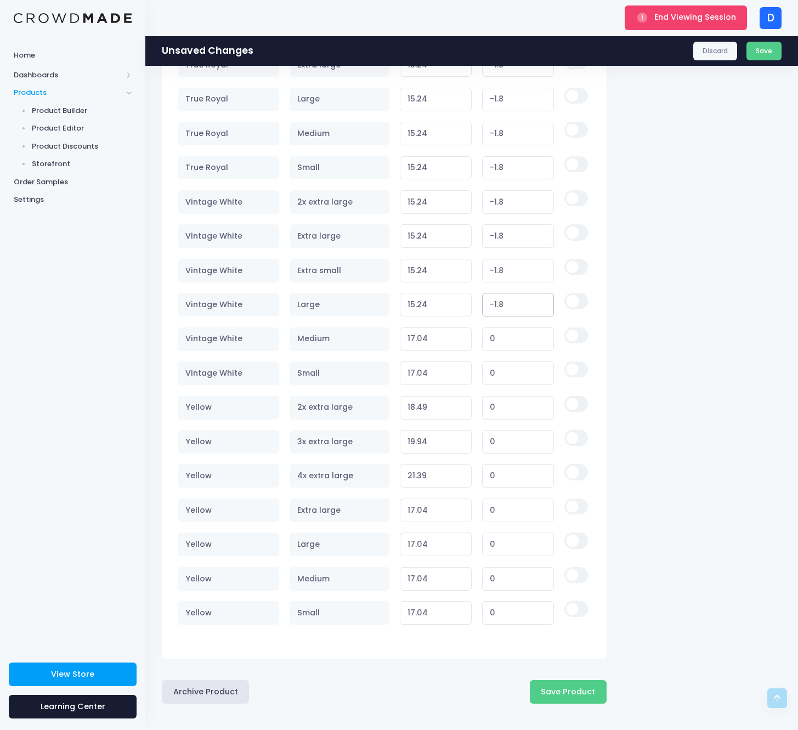
click at [470, 301] on tr "Vintage White Large 15.24 Variant price must be at least $17.04 and not more th…" at bounding box center [384, 305] width 412 height 34
click at [461, 267] on input "15.24" at bounding box center [436, 271] width 72 height 24
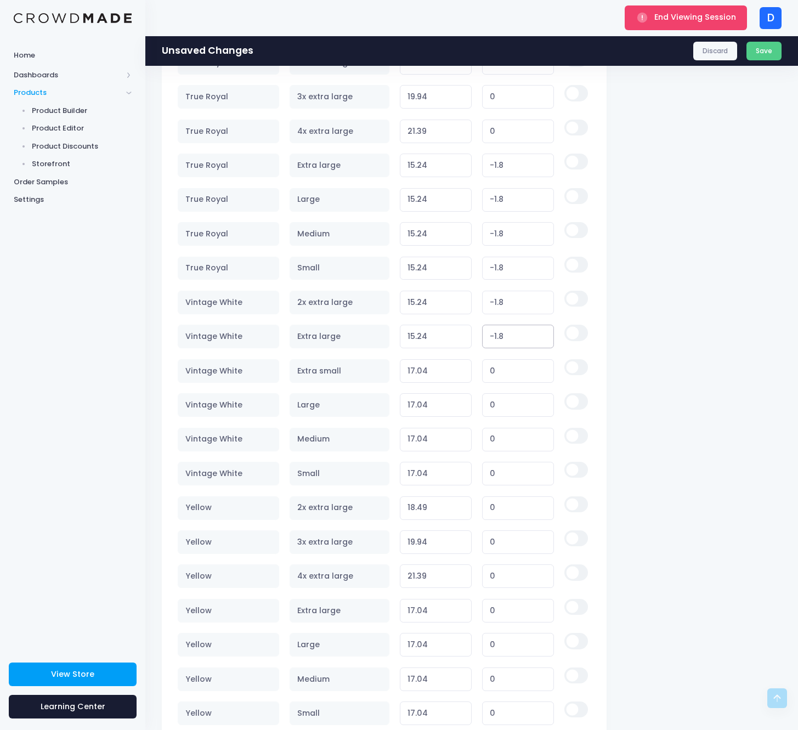
click at [462, 333] on input "15.24" at bounding box center [436, 337] width 72 height 24
click at [460, 302] on input "15.24" at bounding box center [436, 303] width 72 height 24
click at [462, 263] on input "15.24" at bounding box center [436, 269] width 72 height 24
click at [466, 228] on tr "True Royal Medium 15.24 Variant price must be at least $17.04 and not more than…" at bounding box center [384, 234] width 412 height 34
click at [474, 197] on tr "True Royal Large 15.24 Variant price must be at least $17.04 and not more than …" at bounding box center [384, 200] width 412 height 34
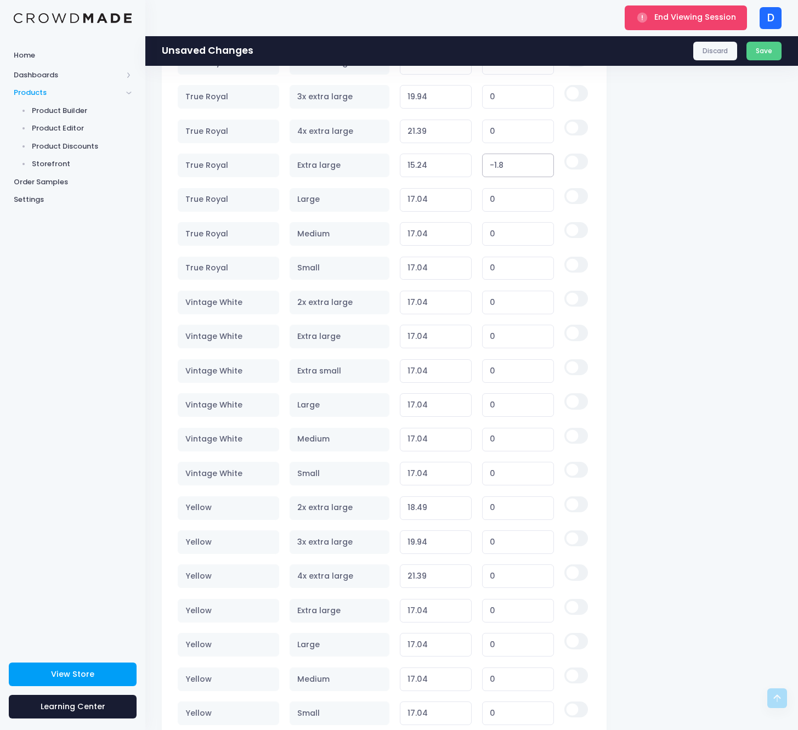
click at [492, 160] on input "-1.8" at bounding box center [518, 166] width 72 height 24
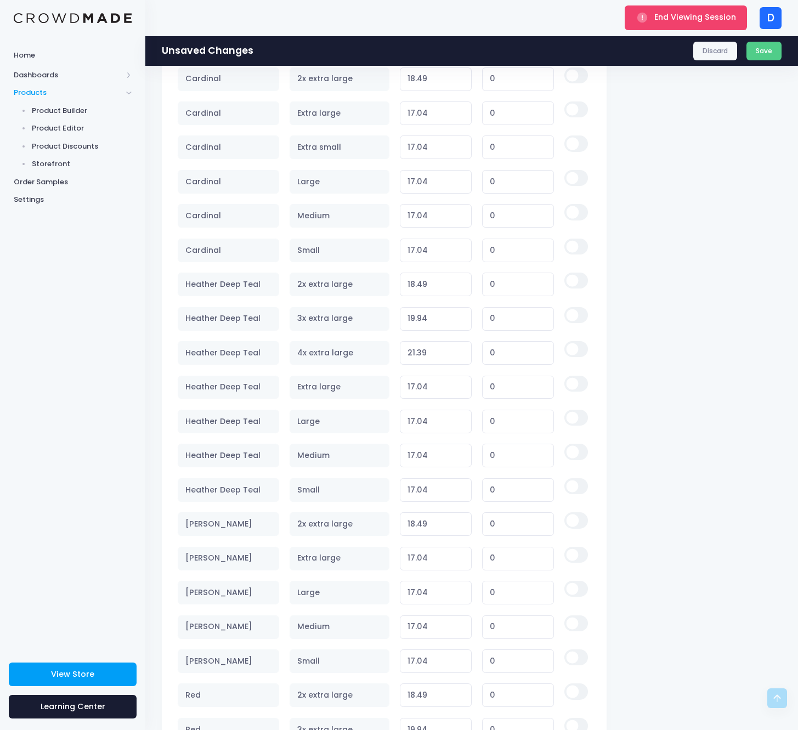
scroll to position [2783, 0]
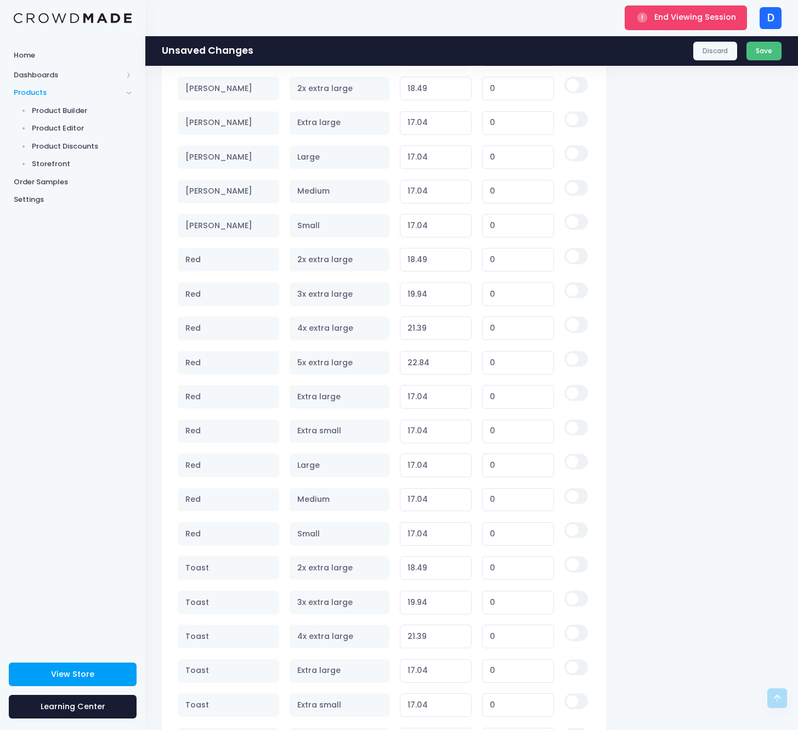
click at [774, 49] on button "Save" at bounding box center [764, 51] width 36 height 19
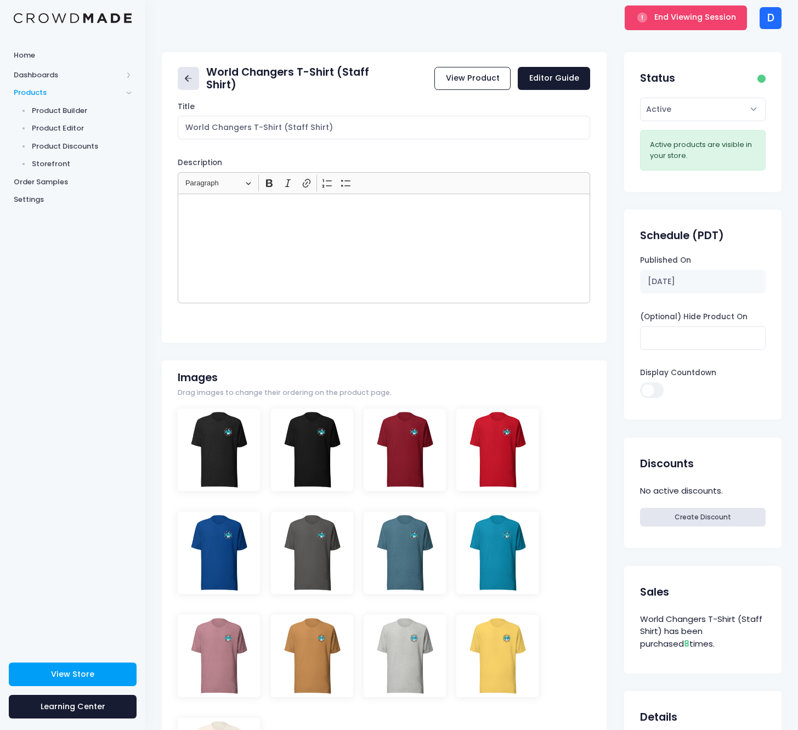
click at [179, 80] on link at bounding box center [188, 79] width 21 height 24
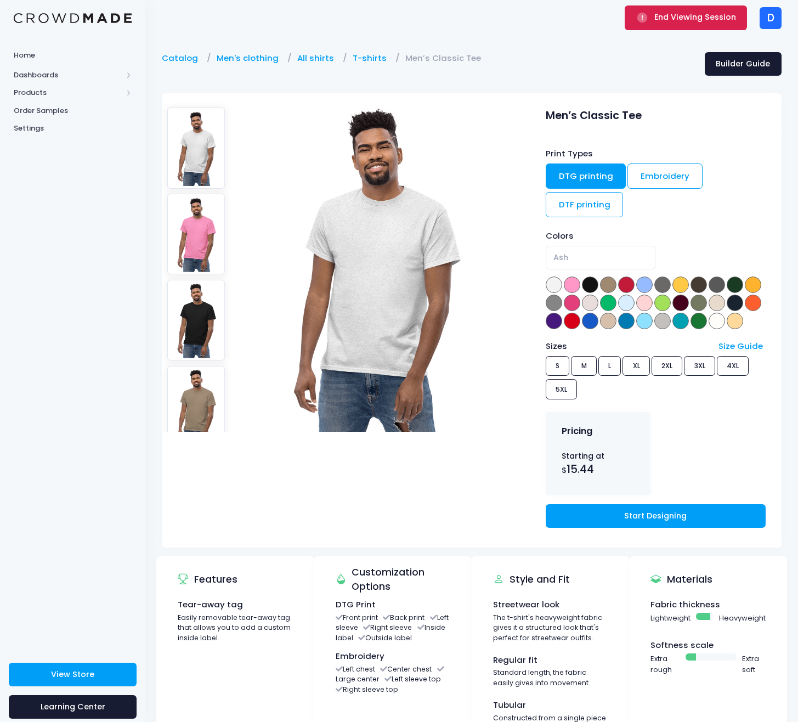
click at [676, 12] on span "End Viewing Session" at bounding box center [695, 17] width 82 height 11
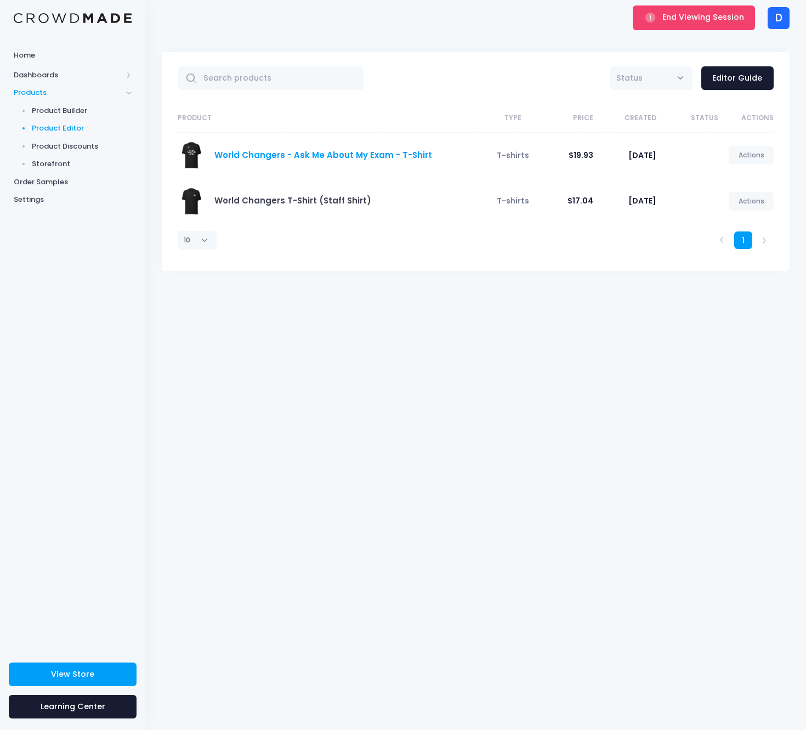
click at [355, 153] on link "World Changers - Ask Me About My Exam - T-Shirt" at bounding box center [323, 155] width 218 height 12
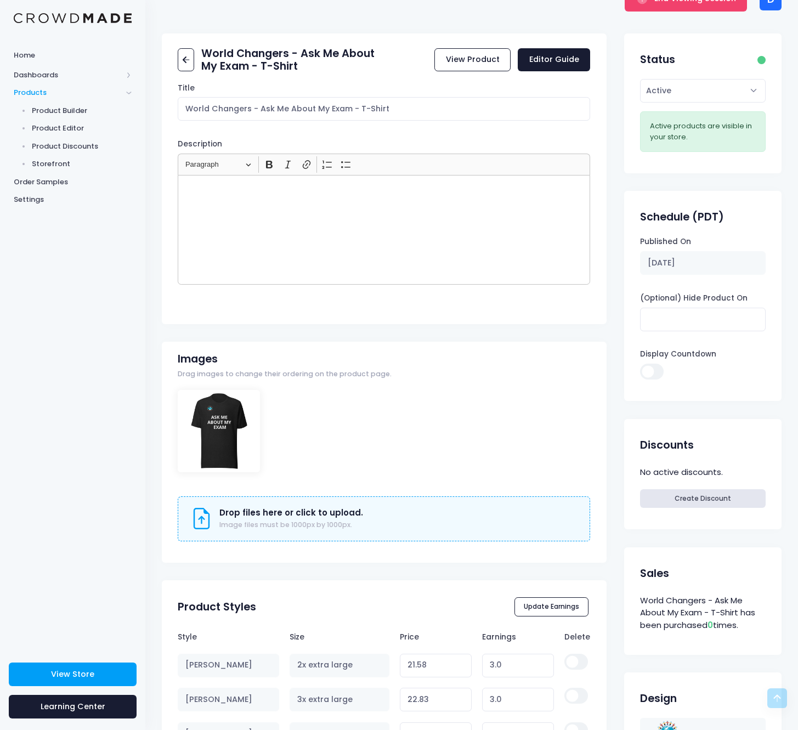
scroll to position [4, 0]
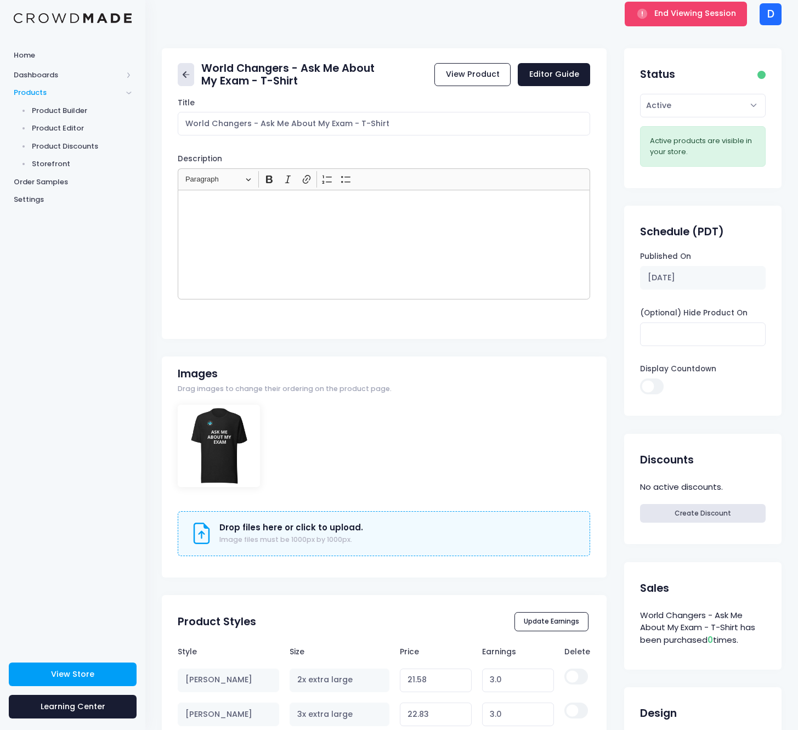
click at [185, 78] on icon at bounding box center [186, 75] width 13 height 13
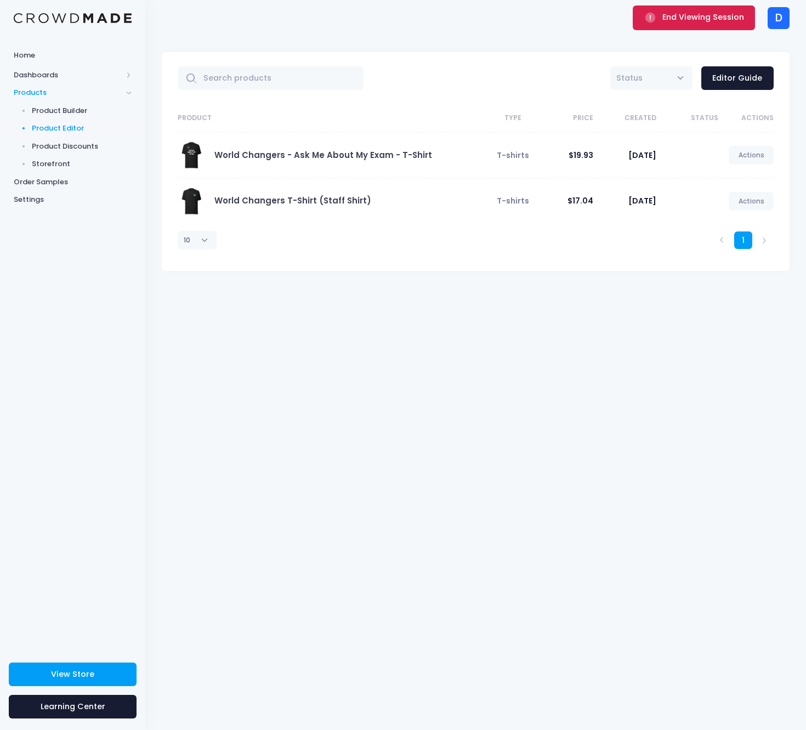
click at [659, 20] on span "submit" at bounding box center [651, 17] width 15 height 11
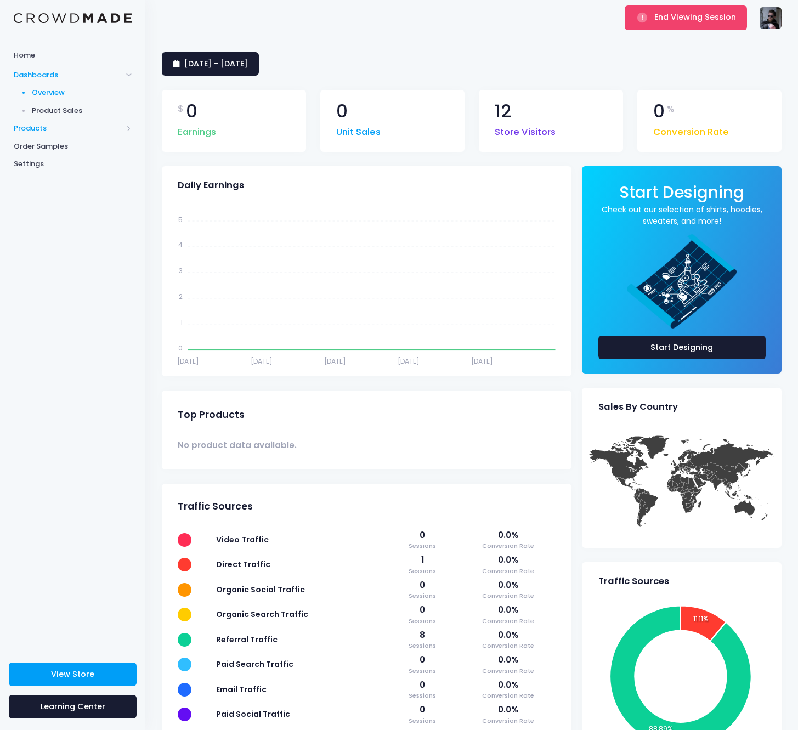
click at [37, 129] on span "Products" at bounding box center [68, 128] width 109 height 11
click at [50, 110] on span "Product Builder" at bounding box center [82, 110] width 100 height 11
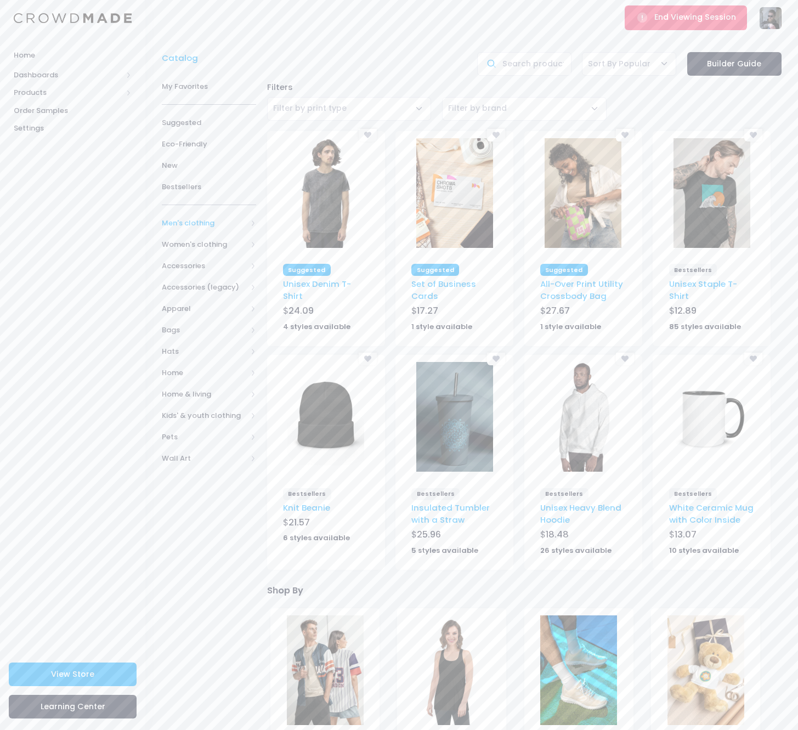
click at [194, 219] on span "Men's clothing" at bounding box center [204, 223] width 85 height 11
click at [188, 325] on span "All shirts" at bounding box center [206, 330] width 54 height 11
click at [194, 389] on span "T-shirts" at bounding box center [213, 394] width 58 height 11
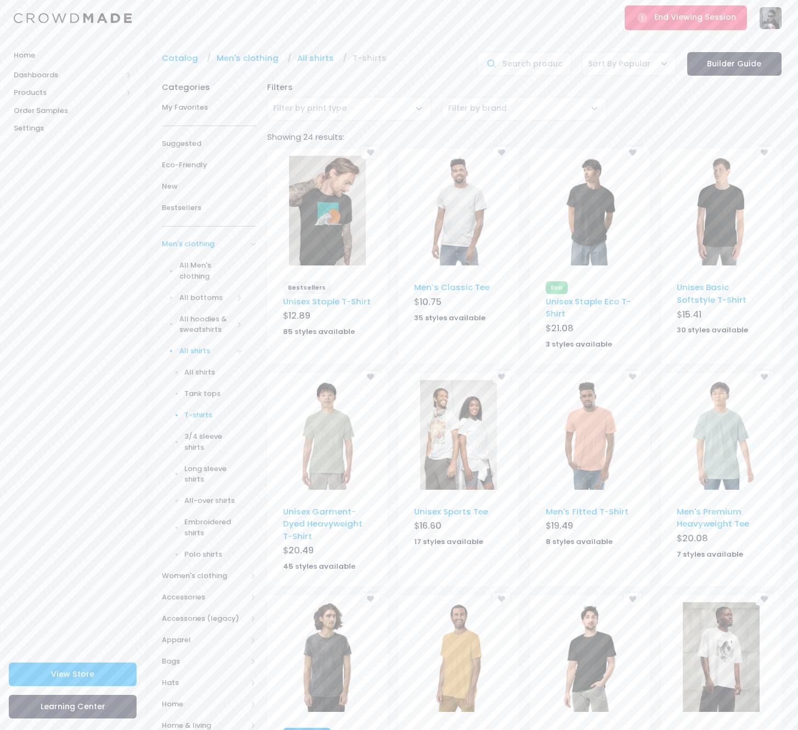
click at [449, 218] on img at bounding box center [458, 211] width 77 height 110
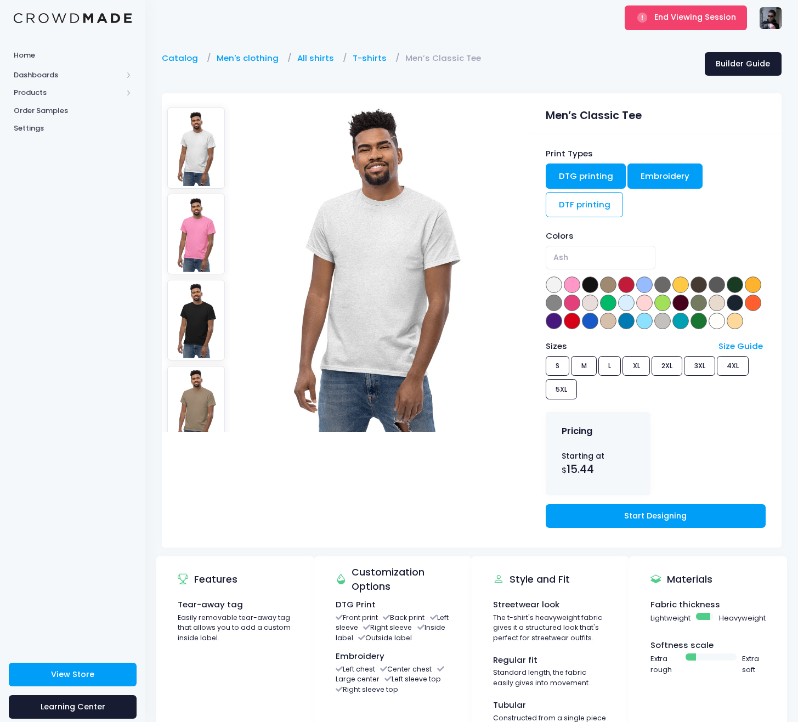
click at [659, 177] on link "Embroidery" at bounding box center [664, 175] width 75 height 25
click at [595, 169] on link "DTG printing" at bounding box center [586, 175] width 81 height 25
click at [594, 190] on div "Print Types DTG printing Embroidery DTF printing" at bounding box center [656, 184] width 220 height 73
click at [596, 201] on link "DTF printing" at bounding box center [585, 204] width 78 height 25
click at [594, 174] on link "DTG printing" at bounding box center [586, 175] width 81 height 25
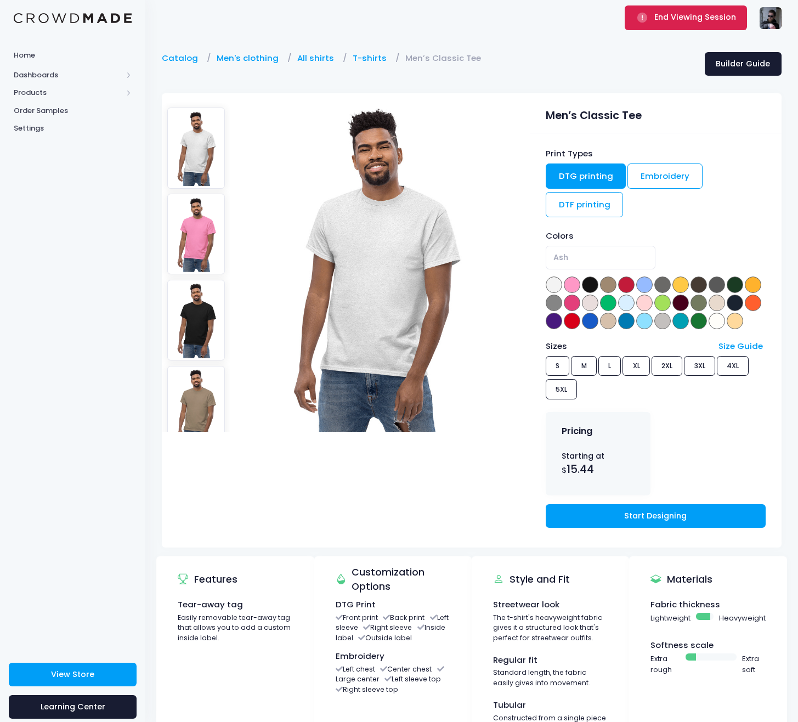
click at [700, 30] on button "End Viewing Session" at bounding box center [686, 17] width 122 height 24
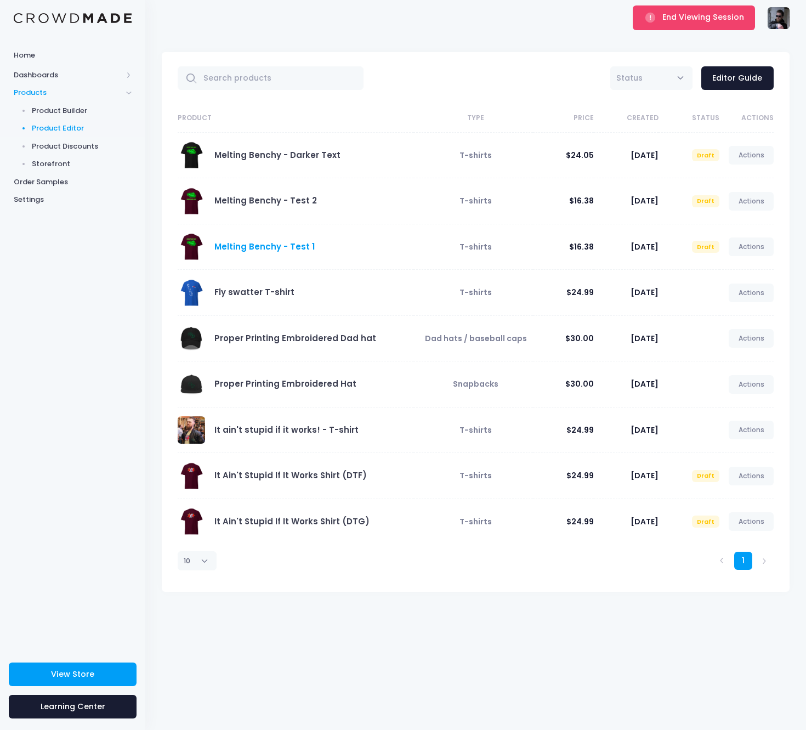
click at [265, 245] on link "Melting Benchy - Test 1" at bounding box center [264, 247] width 100 height 12
click at [282, 475] on link "It Ain't Stupid If It Works Shirt (DTF)" at bounding box center [290, 475] width 152 height 12
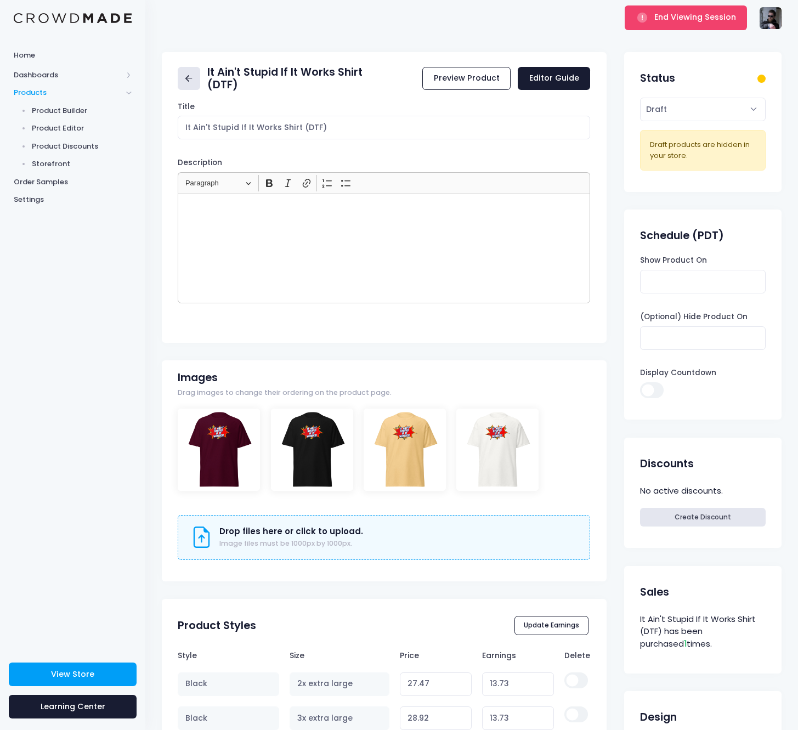
click at [192, 84] on icon at bounding box center [189, 78] width 13 height 13
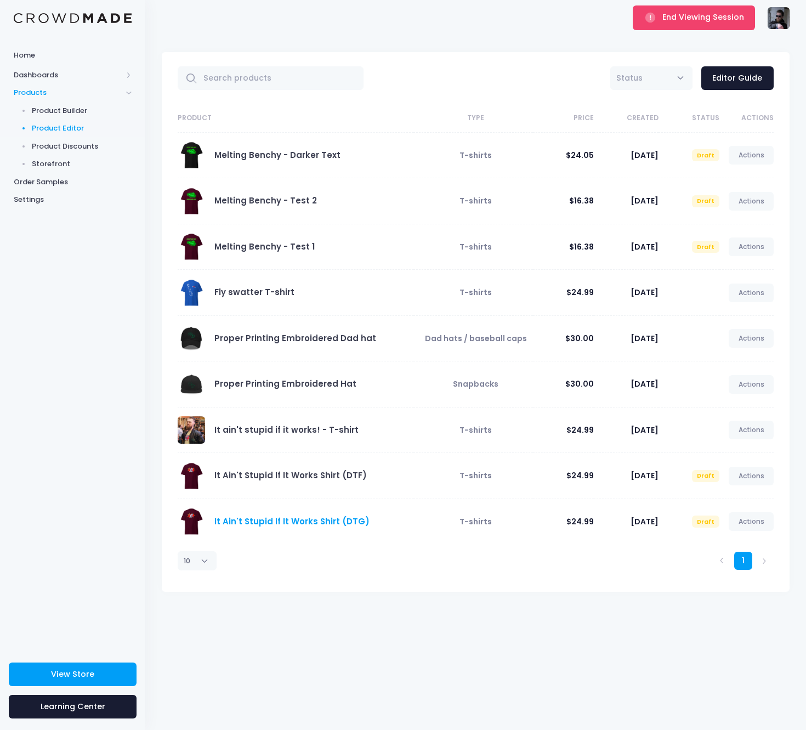
click at [315, 520] on link "It Ain't Stupid If It Works Shirt (DTG)" at bounding box center [291, 521] width 155 height 12
click at [286, 203] on link "Melting Benchy - Test 2" at bounding box center [265, 201] width 103 height 12
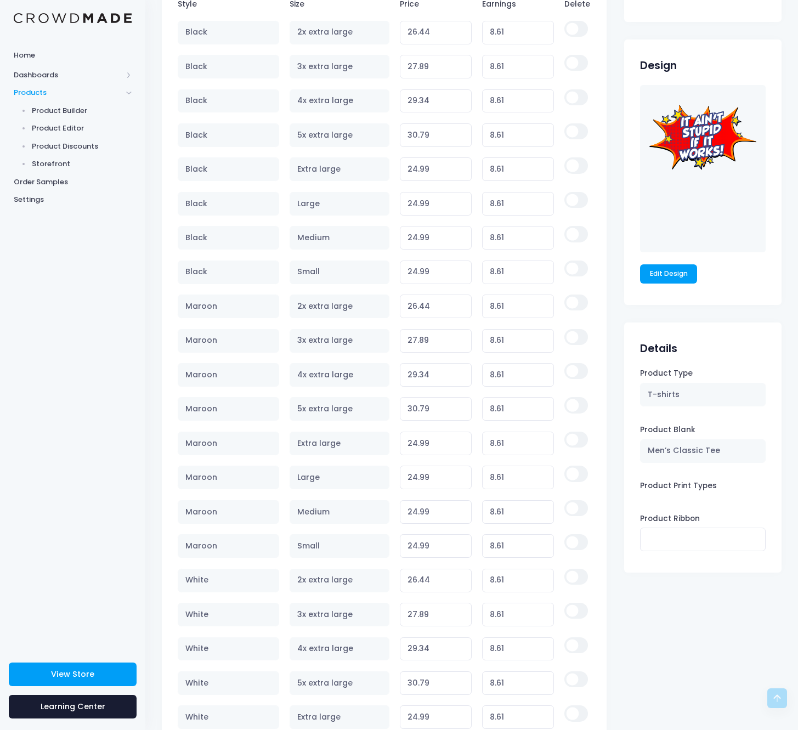
scroll to position [747, 0]
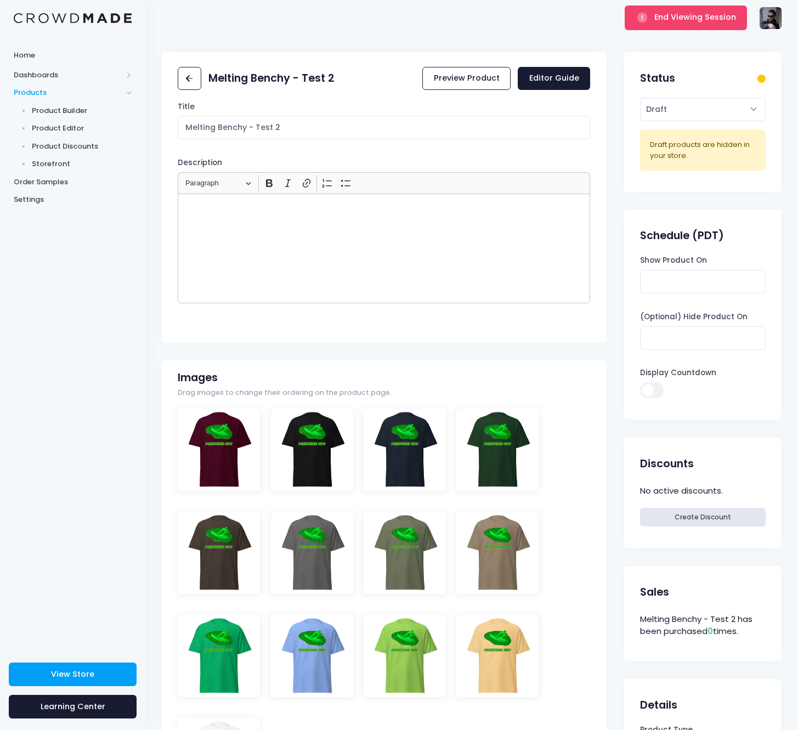
click at [204, 80] on div "Melting Benchy - Test 2" at bounding box center [256, 78] width 157 height 31
click at [195, 78] on icon at bounding box center [189, 78] width 13 height 13
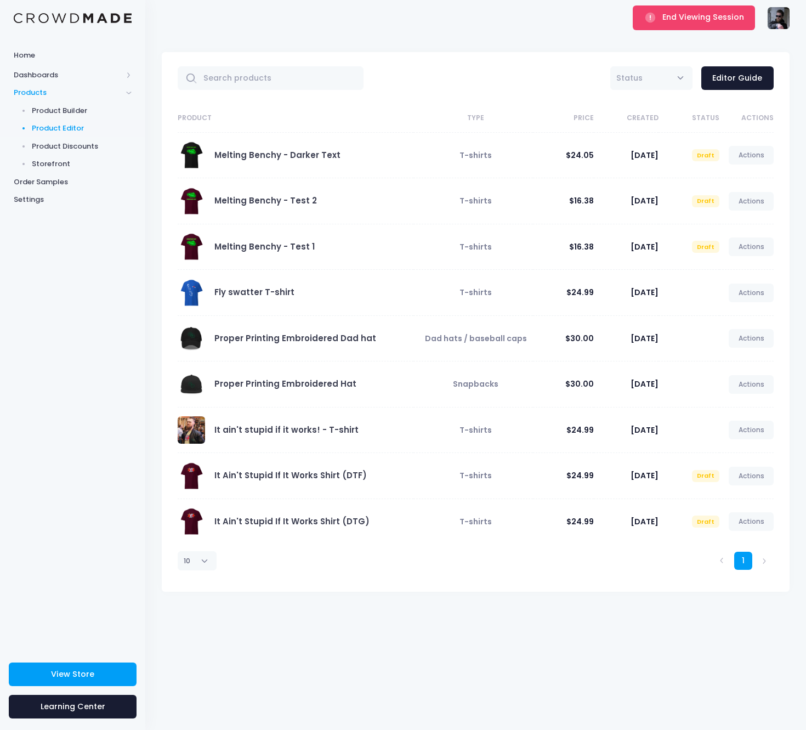
click at [304, 38] on div "All Active Draft Status Editor Guide Product Type Price Created Status Actions …" at bounding box center [475, 383] width 661 height 694
click at [272, 430] on link "It ain't stupid if it works! - T-shirt" at bounding box center [286, 430] width 144 height 12
click at [251, 290] on link "Fly swatter T-shirt" at bounding box center [254, 292] width 80 height 12
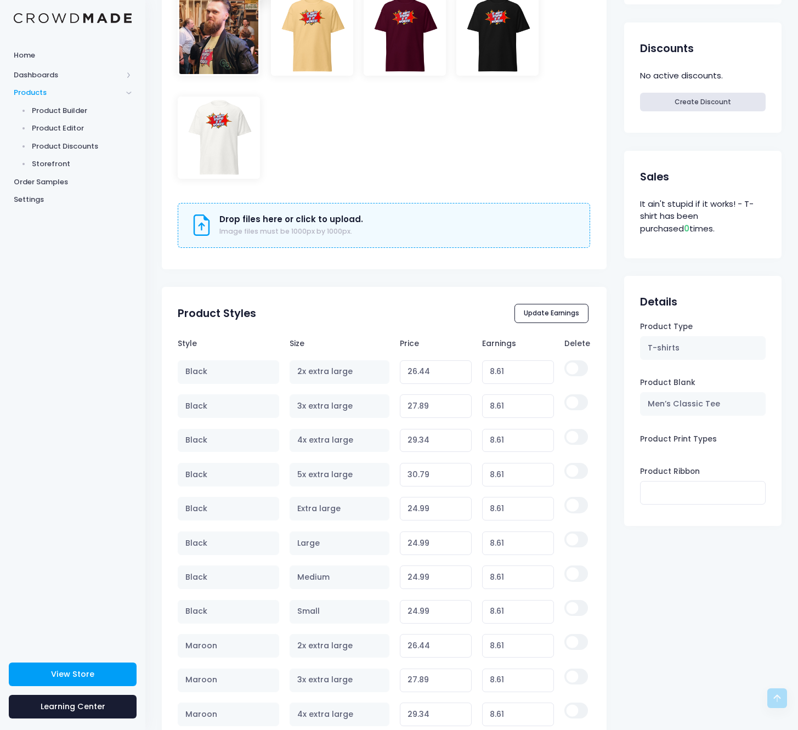
scroll to position [434, 0]
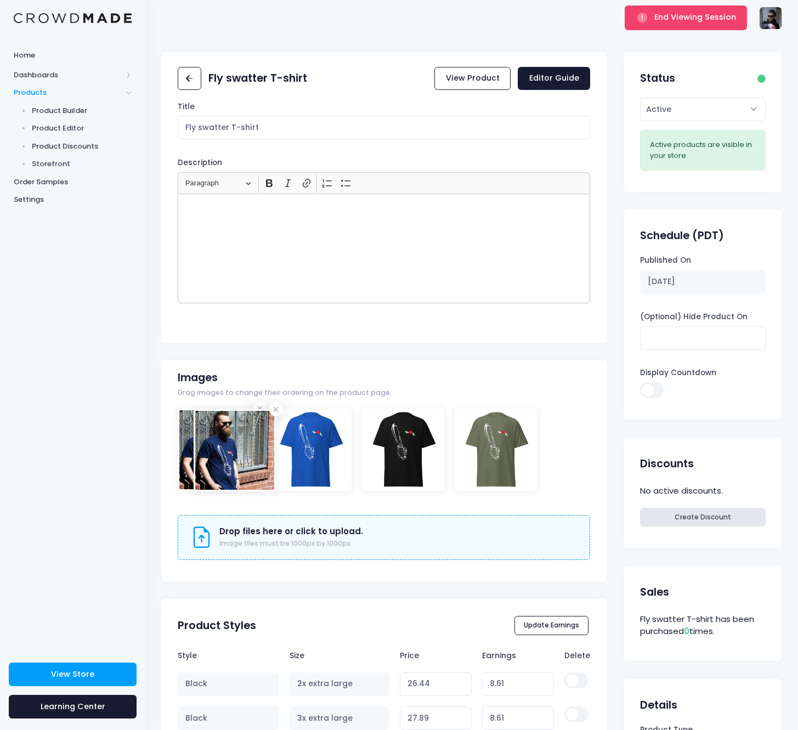
drag, startPoint x: 309, startPoint y: 423, endPoint x: 215, endPoint y: 426, distance: 93.8
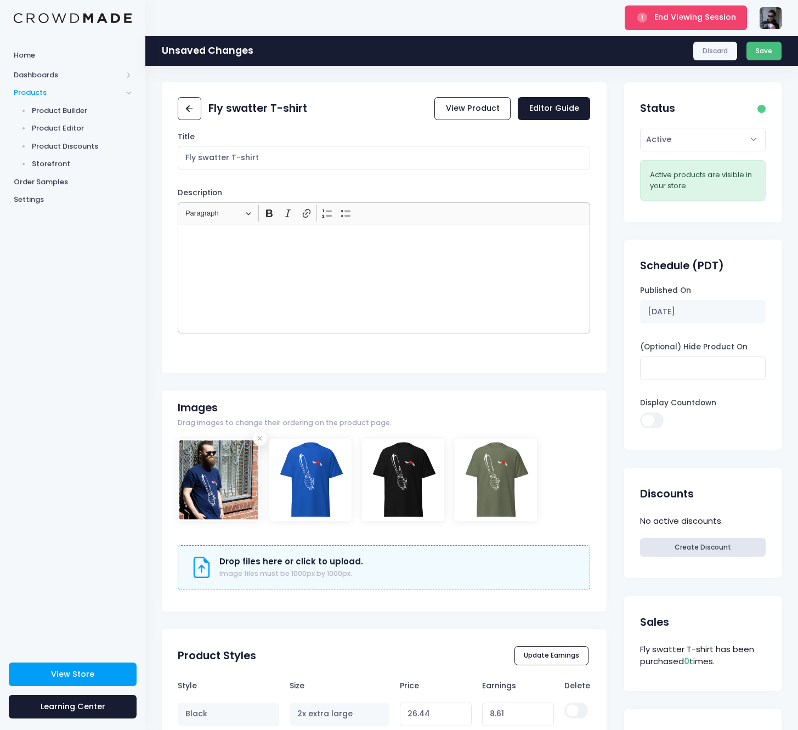
click at [760, 50] on button "Save" at bounding box center [764, 51] width 36 height 19
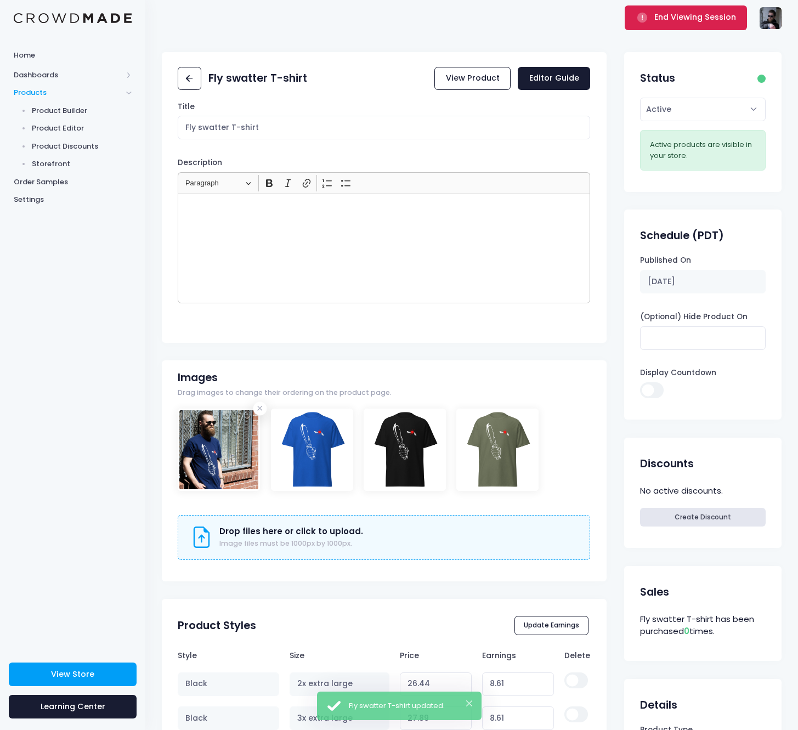
click at [677, 25] on button "End Viewing Session" at bounding box center [686, 17] width 122 height 24
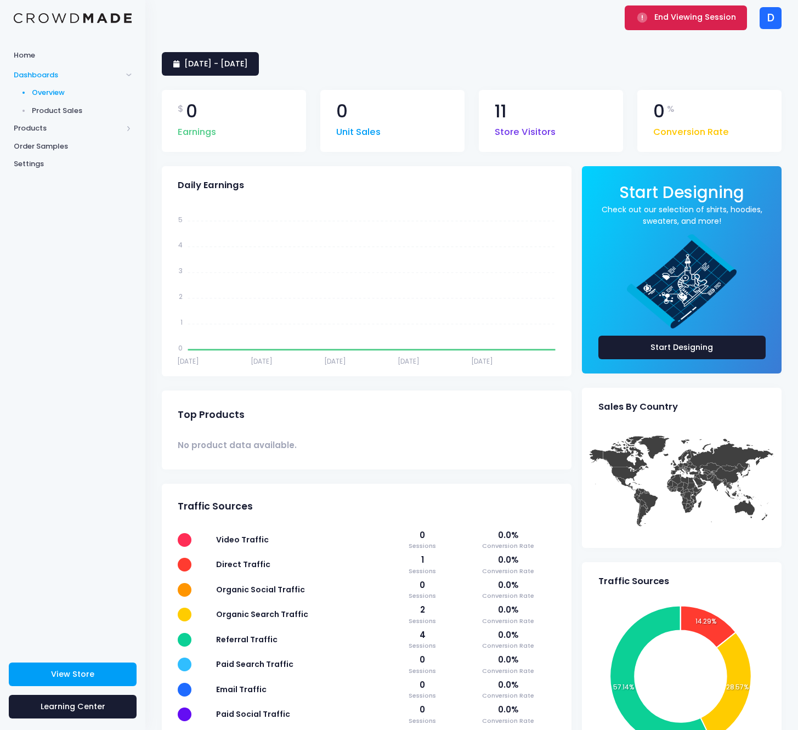
click at [674, 22] on span "End Viewing Session" at bounding box center [695, 17] width 82 height 11
